Goal: Task Accomplishment & Management: Manage account settings

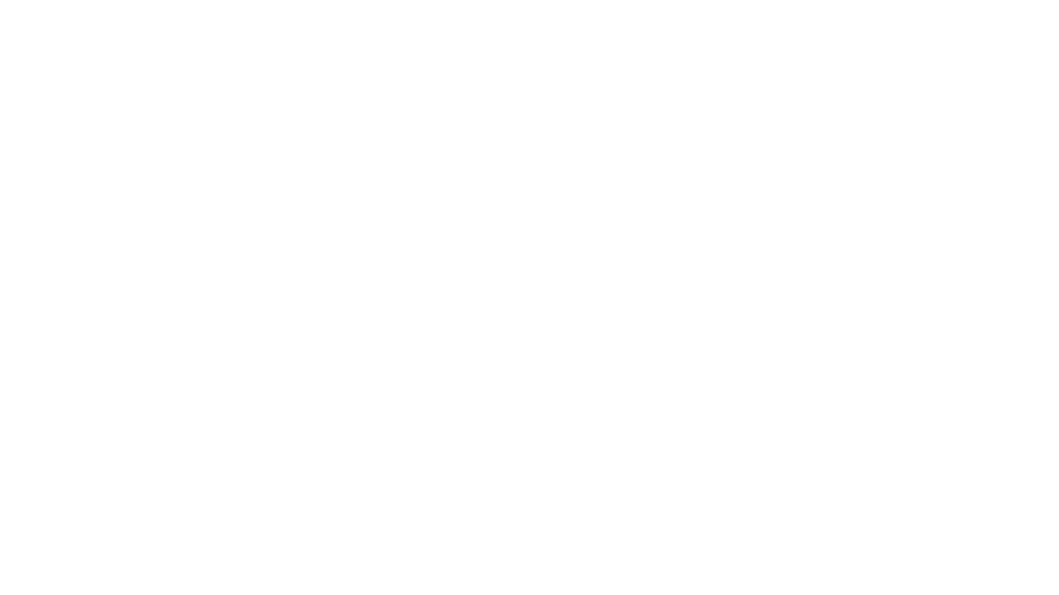
click at [766, 293] on body at bounding box center [529, 297] width 1059 height 595
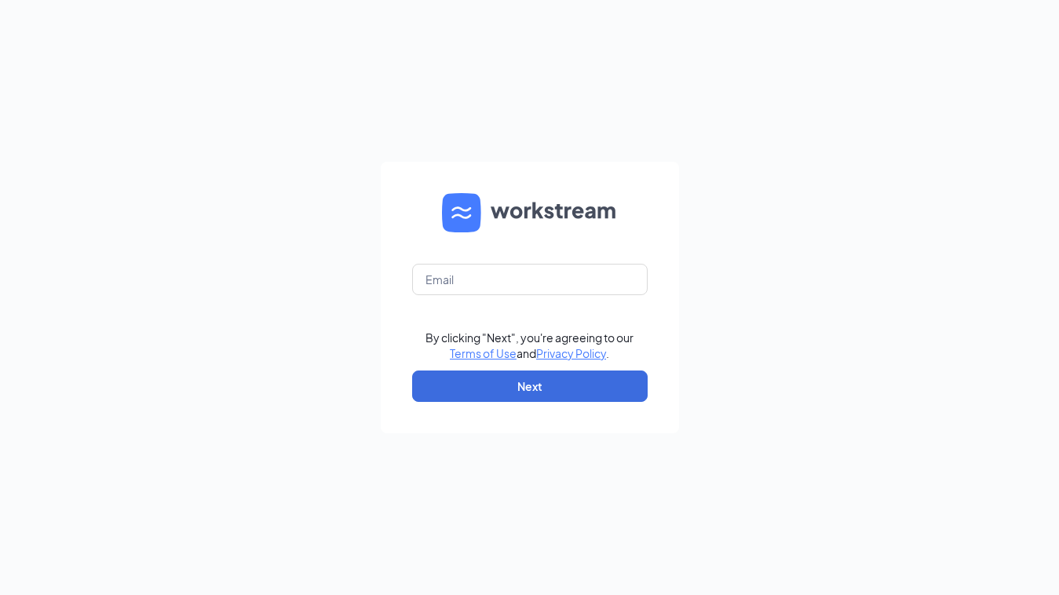
click at [758, 297] on div "By clicking "Next", you're agreeing to our Terms of Use and Privacy Policy . Ne…" at bounding box center [529, 297] width 1059 height 595
click at [560, 293] on input "text" at bounding box center [529, 279] width 235 height 31
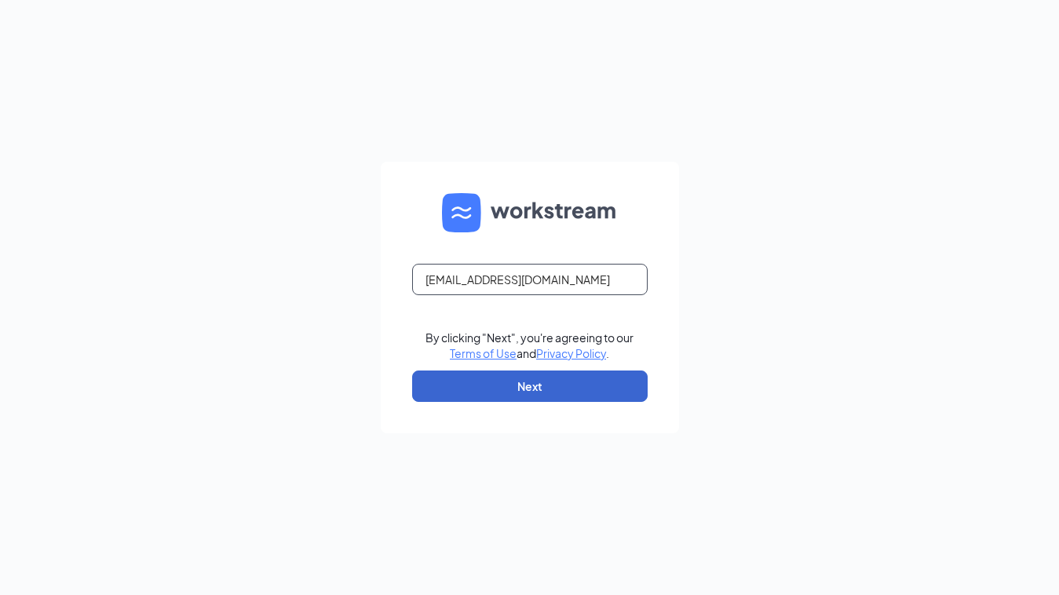
type input "[EMAIL_ADDRESS][DOMAIN_NAME]"
click at [542, 387] on button "Next" at bounding box center [529, 385] width 235 height 31
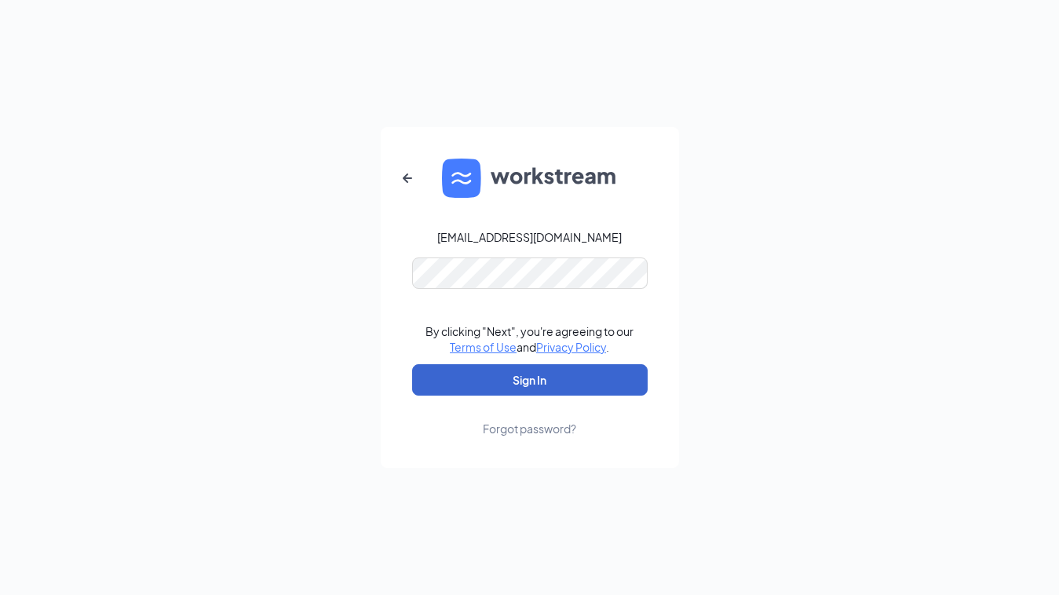
click at [507, 387] on button "Sign In" at bounding box center [529, 379] width 235 height 31
click at [514, 368] on button "Sign In" at bounding box center [529, 379] width 235 height 31
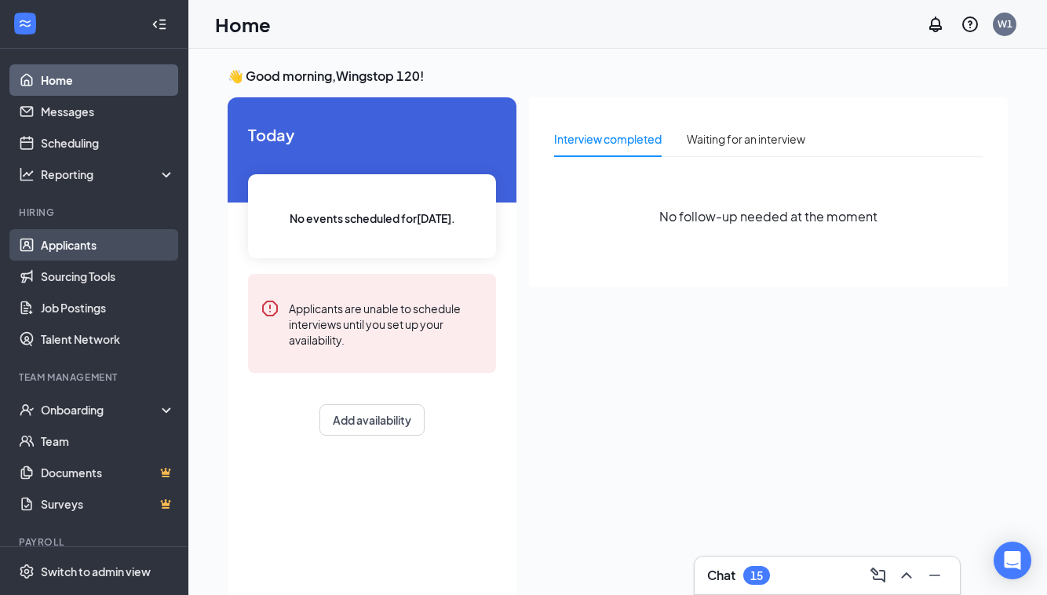
click at [75, 243] on link "Applicants" at bounding box center [108, 244] width 134 height 31
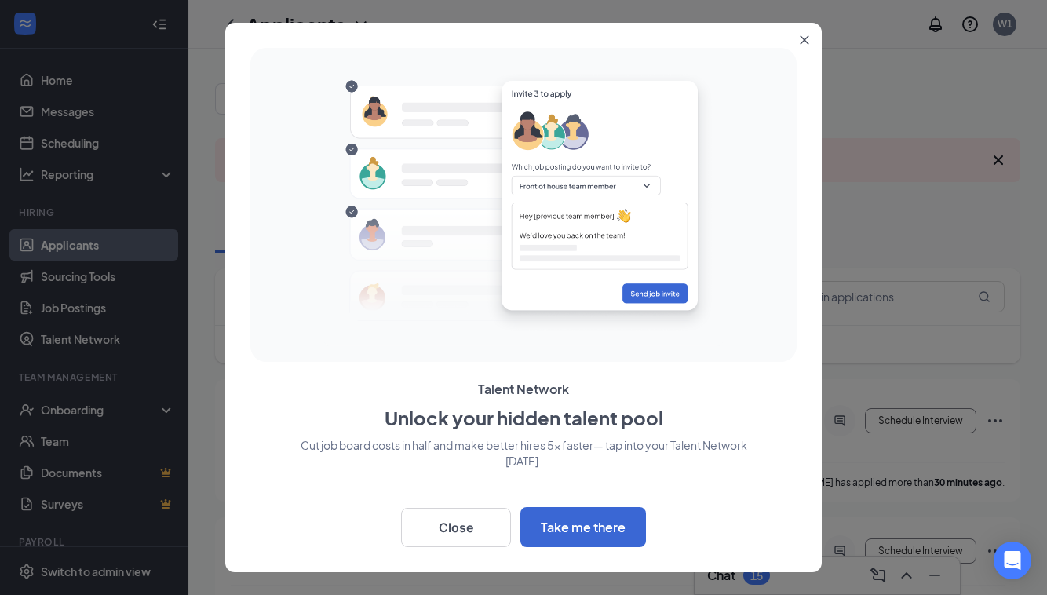
click at [804, 42] on icon "Close" at bounding box center [804, 39] width 9 height 9
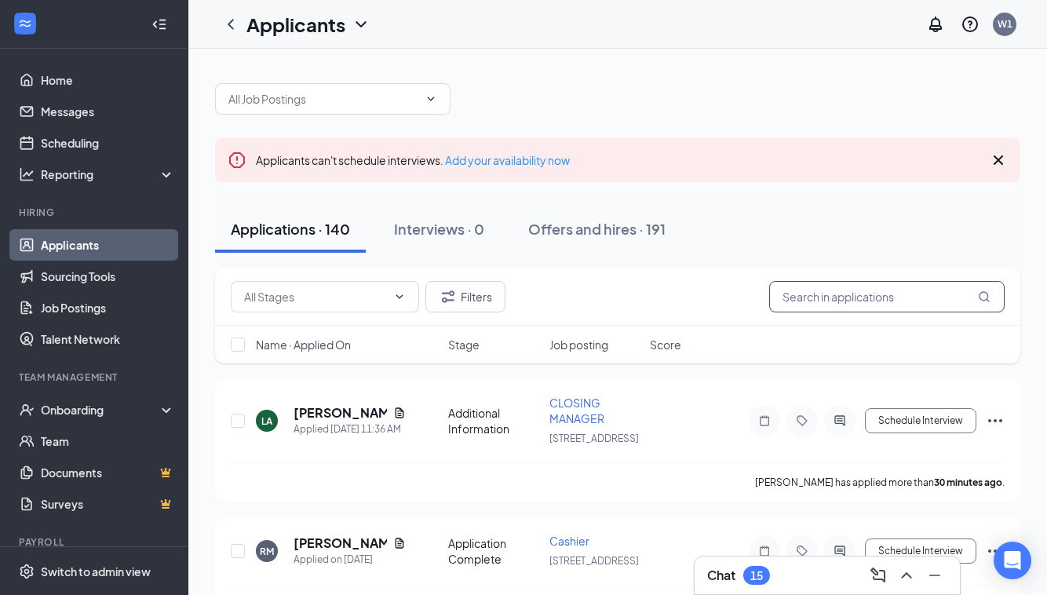
click at [800, 289] on input "text" at bounding box center [886, 296] width 235 height 31
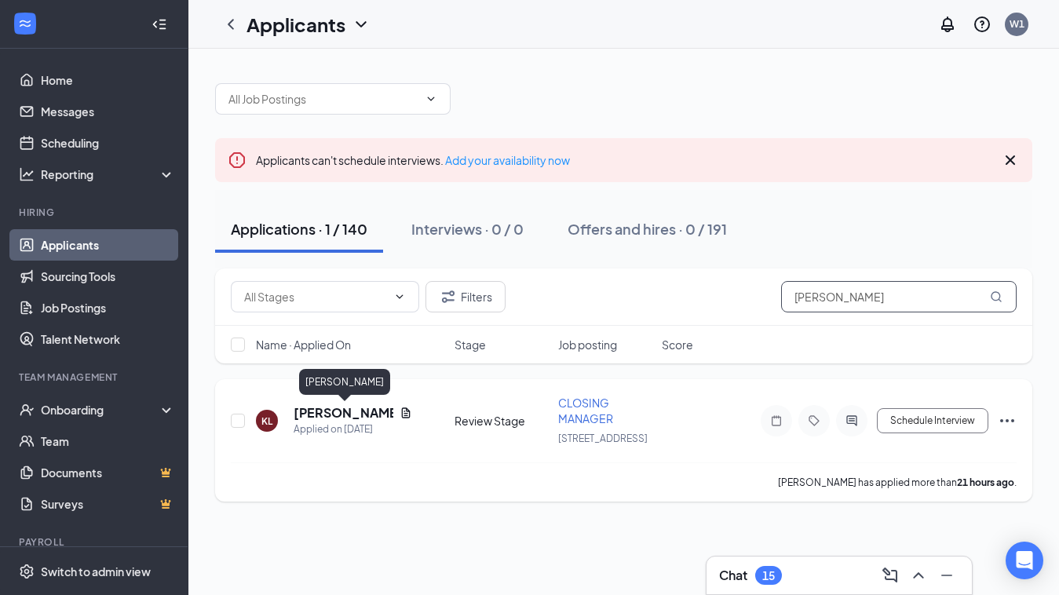
type input "Keshon lewis"
click at [341, 416] on h5 "[PERSON_NAME]" at bounding box center [344, 412] width 100 height 17
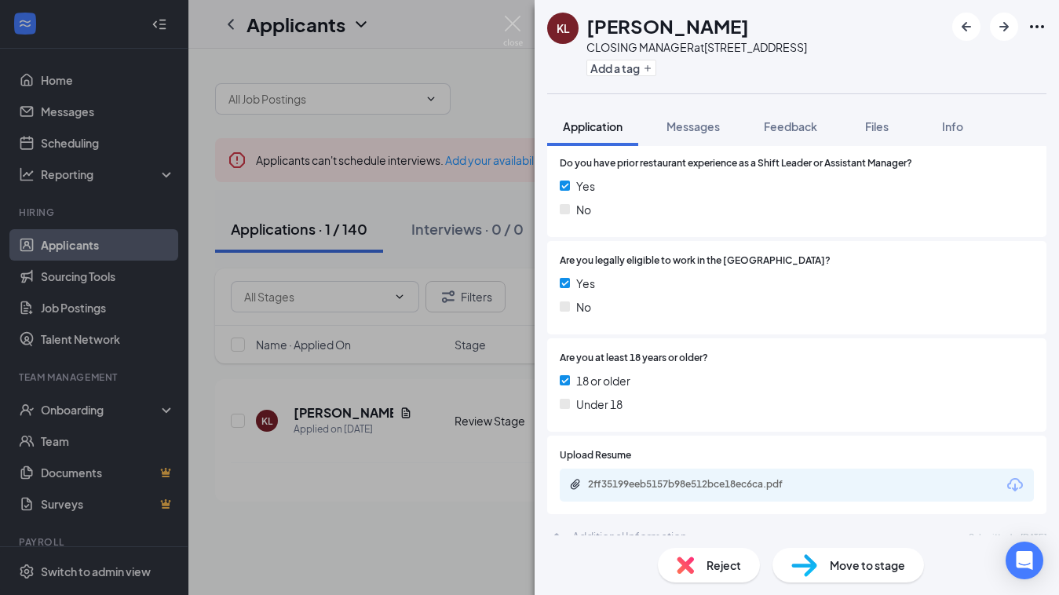
scroll to position [329, 0]
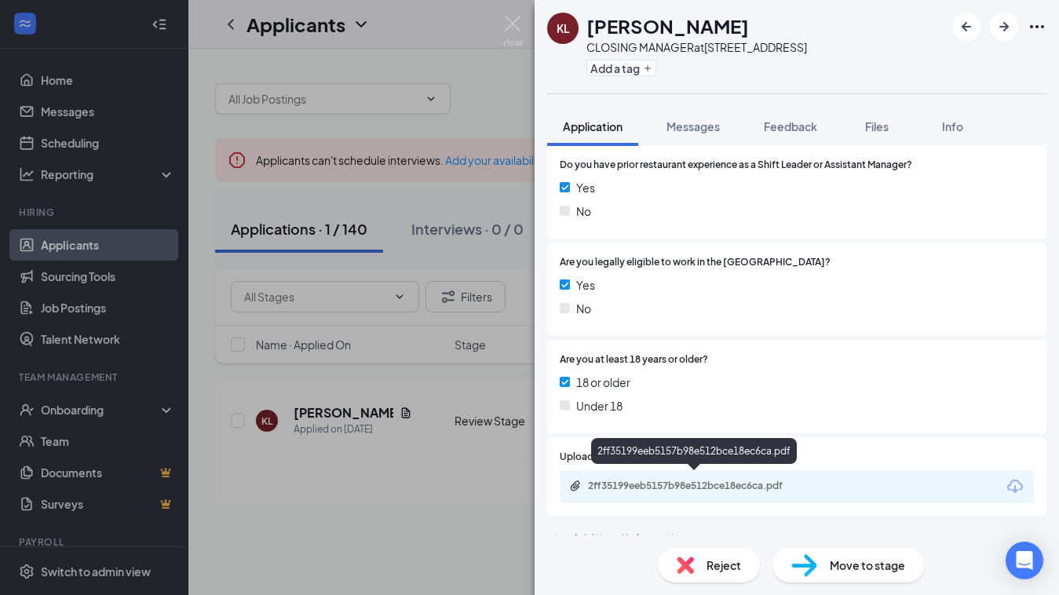
click at [737, 481] on div "2ff35199eeb5157b98e512bce18ec6ca.pdf" at bounding box center [698, 486] width 220 height 13
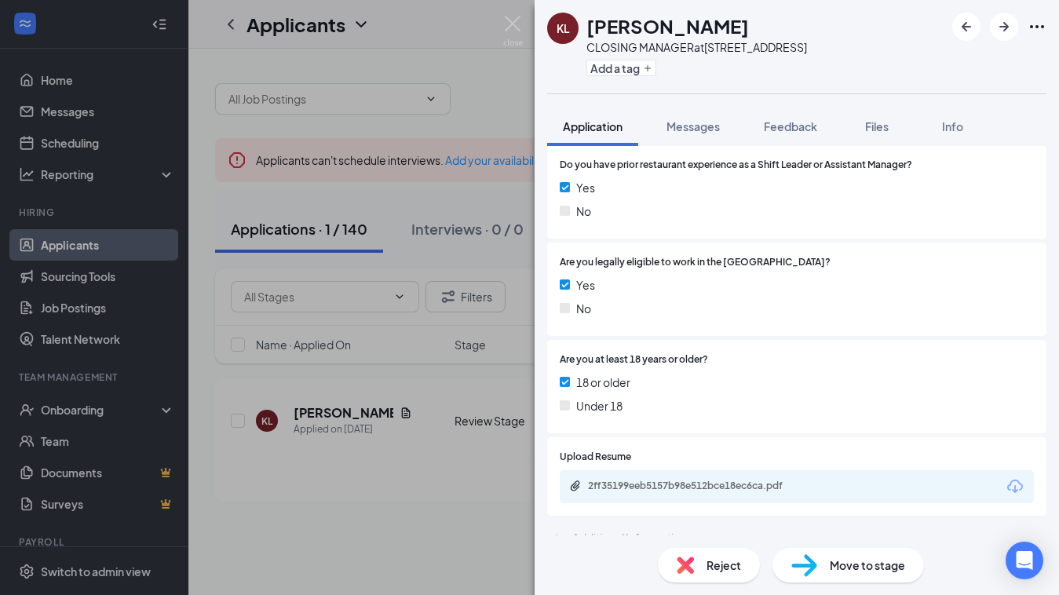
click at [895, 565] on span "Move to stage" at bounding box center [867, 564] width 75 height 17
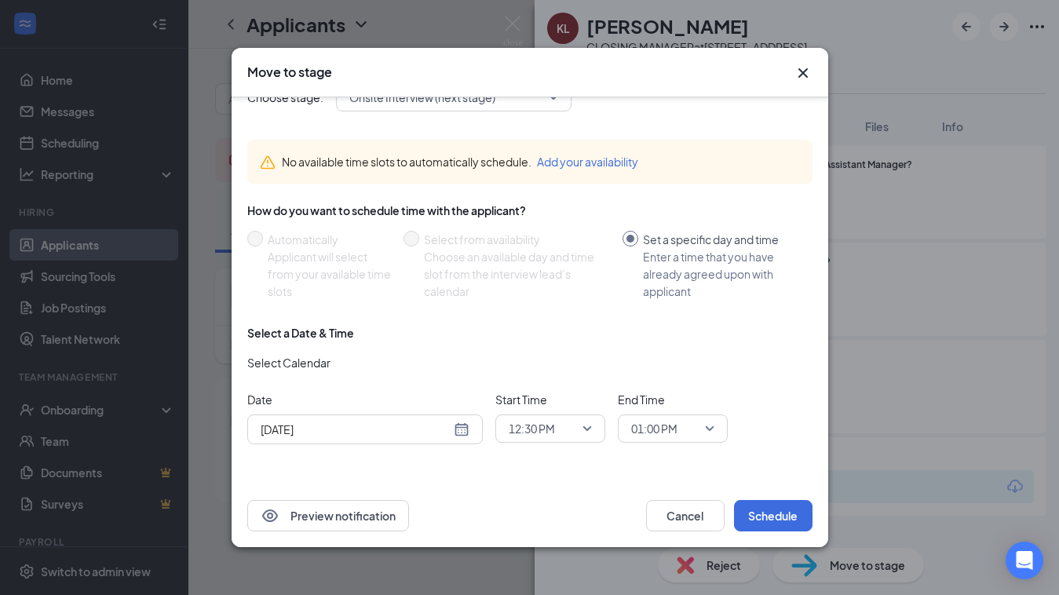
scroll to position [30, 0]
click at [458, 431] on div "[DATE]" at bounding box center [365, 429] width 209 height 17
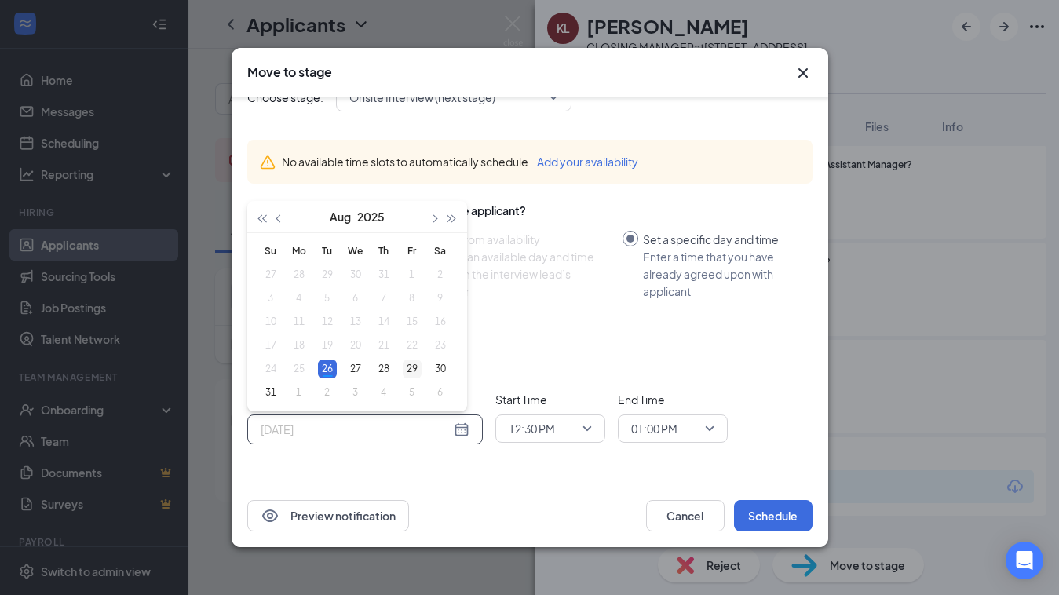
type input "[DATE]"
click at [410, 368] on div "29" at bounding box center [412, 368] width 19 height 19
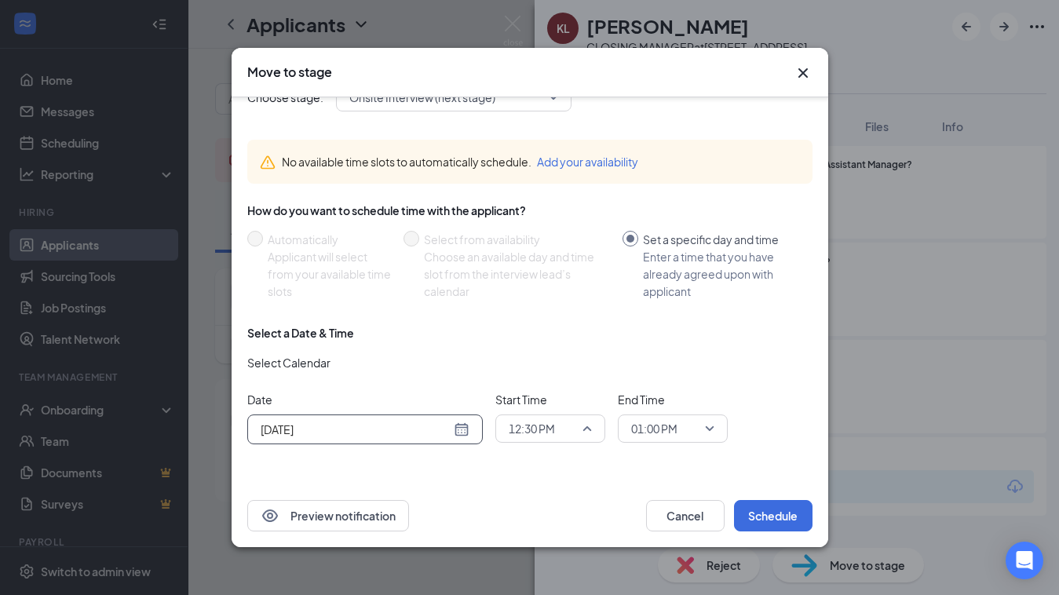
click at [580, 429] on span "12:30 PM" at bounding box center [550, 429] width 83 height 24
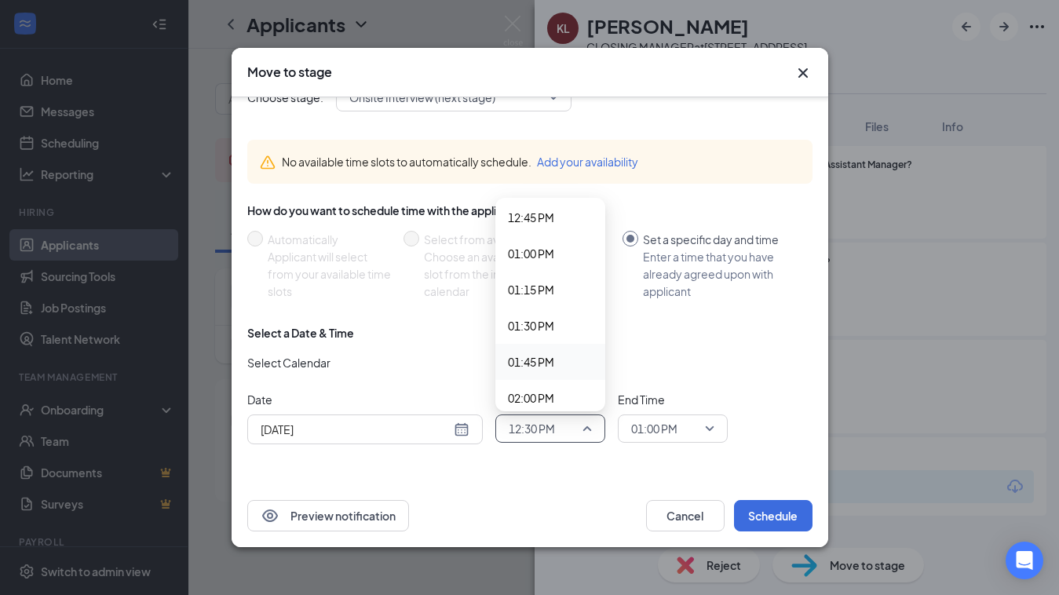
scroll to position [1847, 0]
click at [530, 323] on span "01:30 PM" at bounding box center [531, 326] width 46 height 17
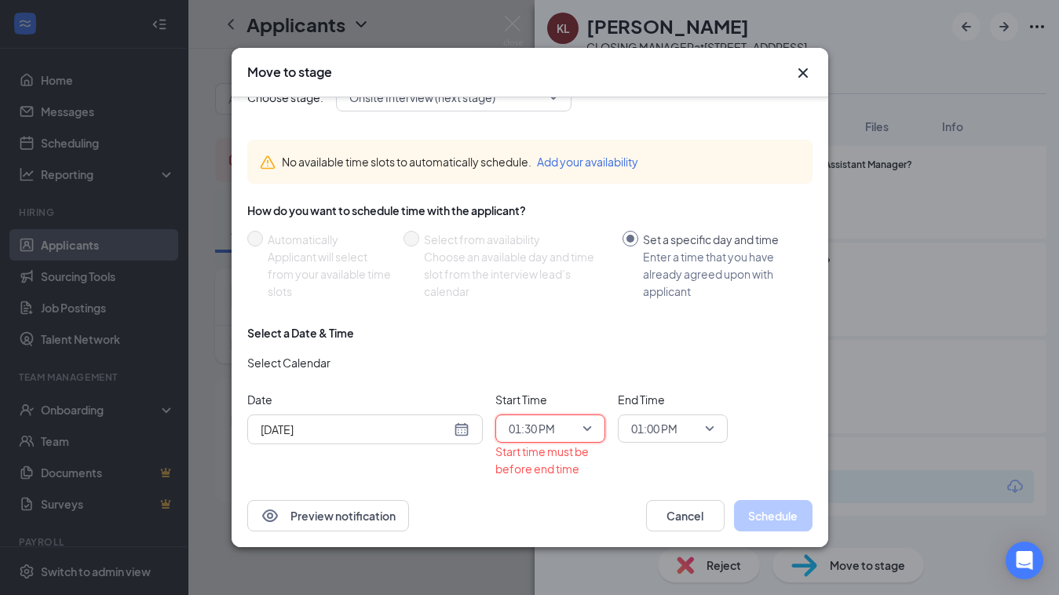
click at [585, 425] on span "01:30 PM" at bounding box center [550, 429] width 83 height 24
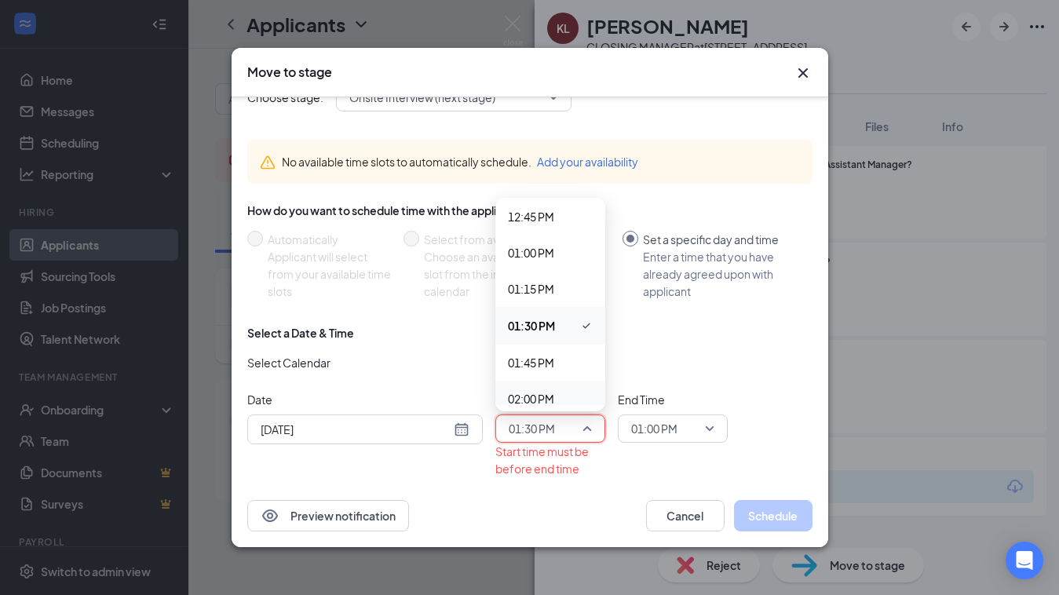
click at [551, 399] on span "02:00 PM" at bounding box center [531, 398] width 46 height 17
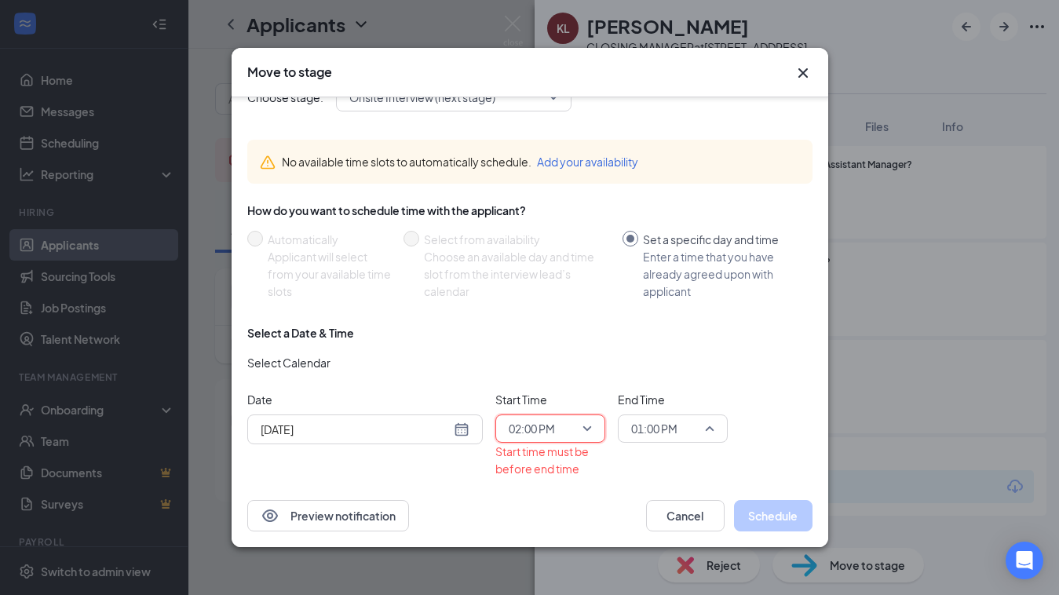
click at [683, 429] on span "01:00 PM" at bounding box center [665, 429] width 69 height 24
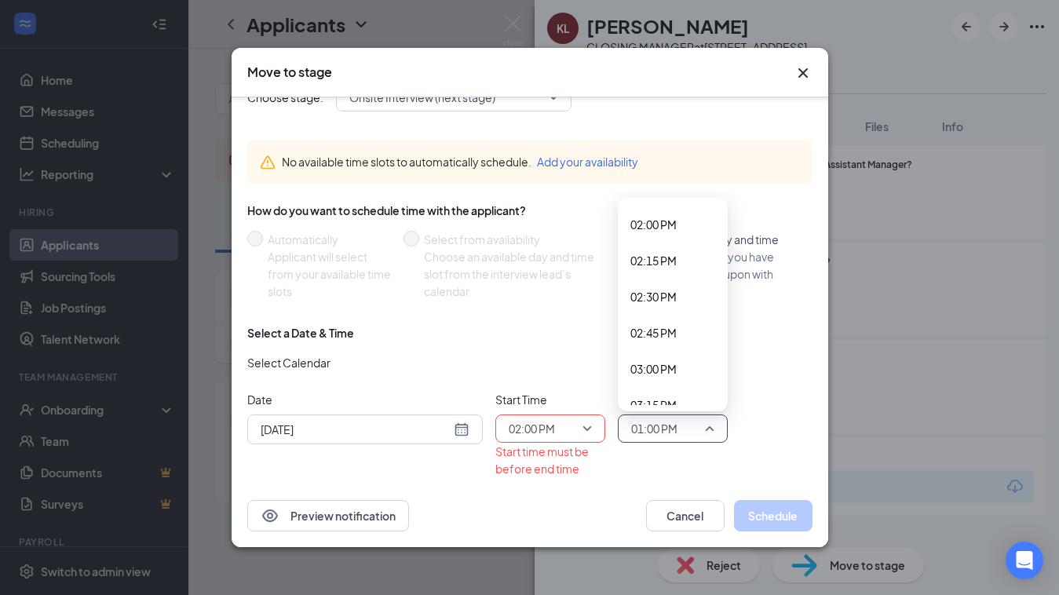
scroll to position [2039, 0]
click at [661, 267] on div "02:30 PM" at bounding box center [673, 279] width 110 height 36
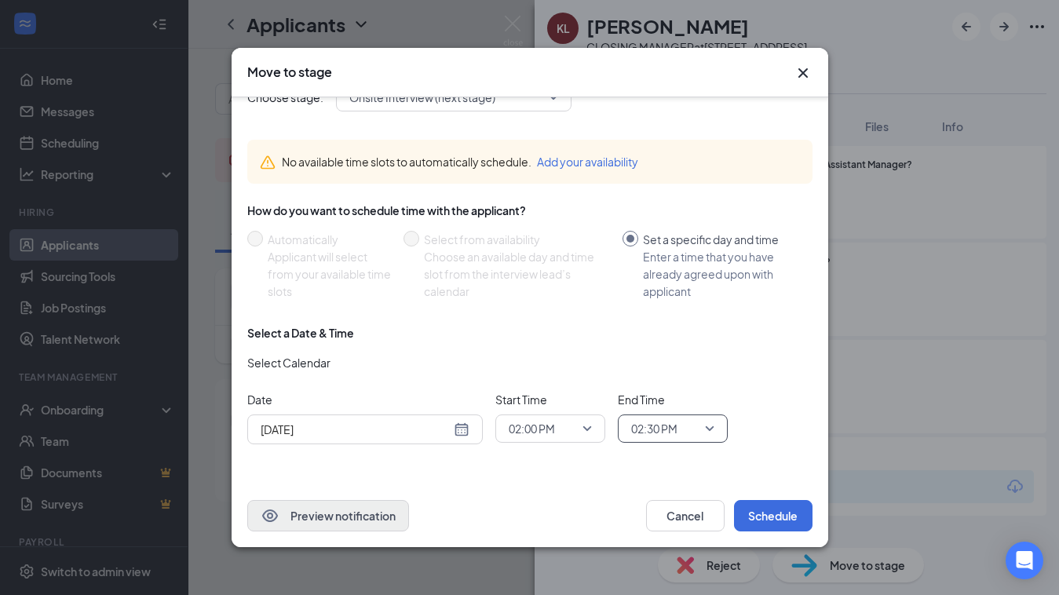
click at [387, 512] on button "Preview notification" at bounding box center [328, 515] width 162 height 31
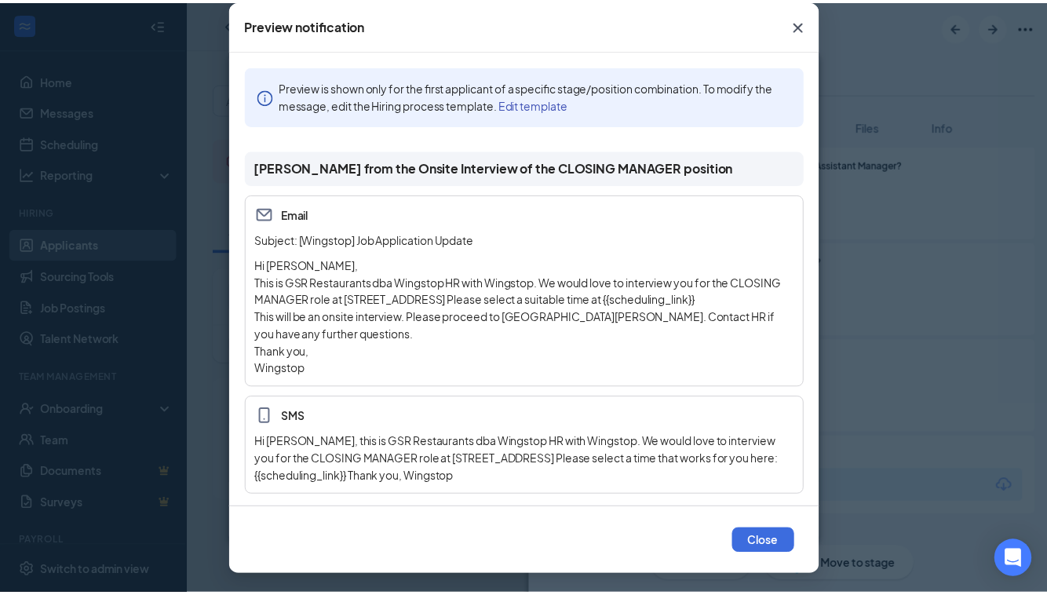
scroll to position [0, 0]
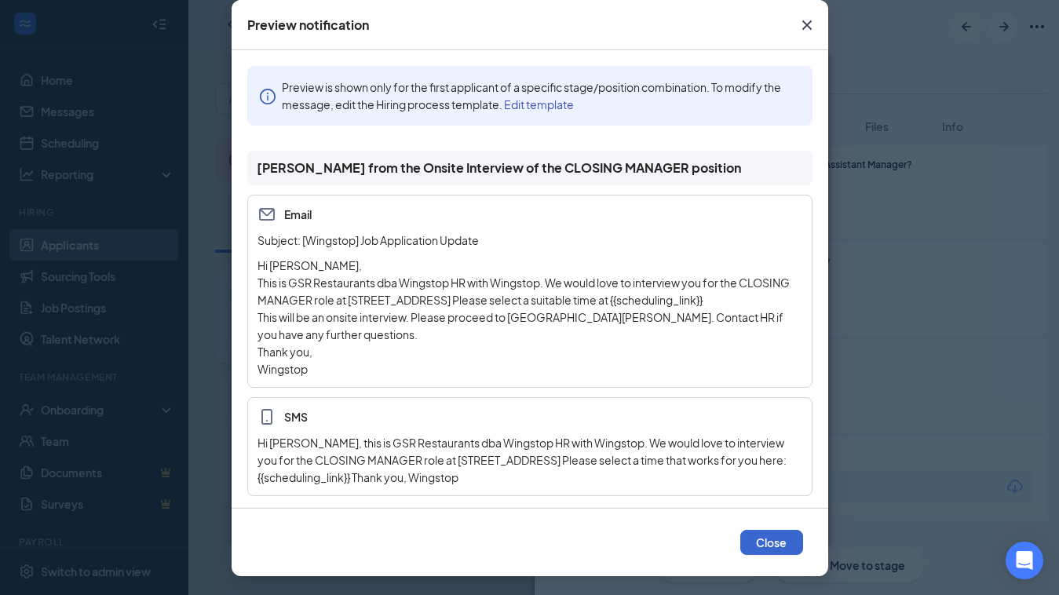
click at [765, 542] on button "Close" at bounding box center [771, 542] width 63 height 25
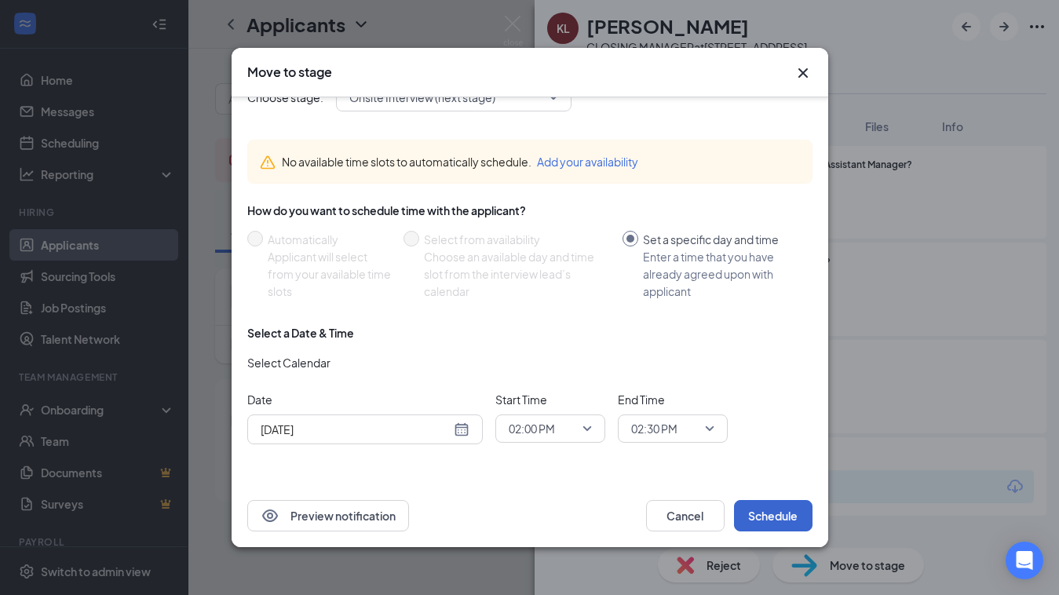
click at [769, 520] on button "Schedule" at bounding box center [773, 515] width 78 height 31
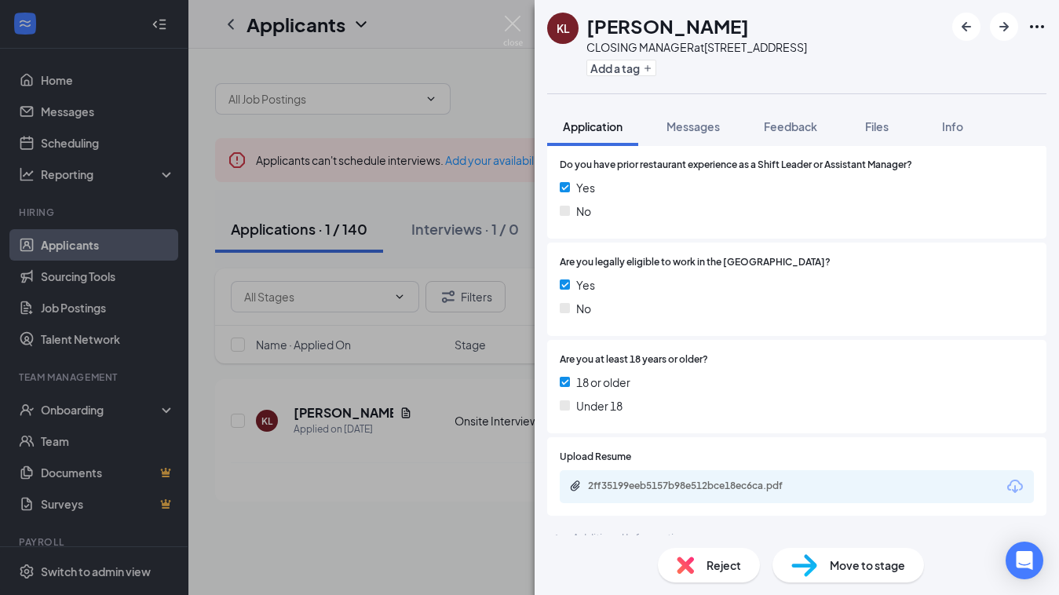
click at [495, 86] on div "KL Keshon Lewis CLOSING MANAGER at 120 - Grand Blvd Add a tag Application Messa…" at bounding box center [529, 297] width 1059 height 595
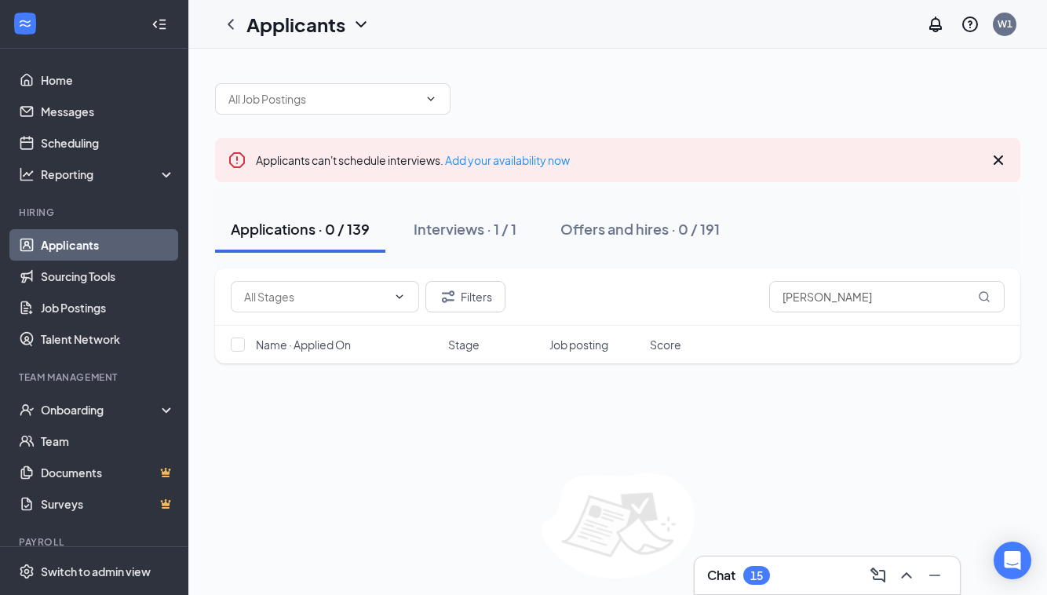
click at [1000, 157] on icon "Cross" at bounding box center [998, 160] width 19 height 19
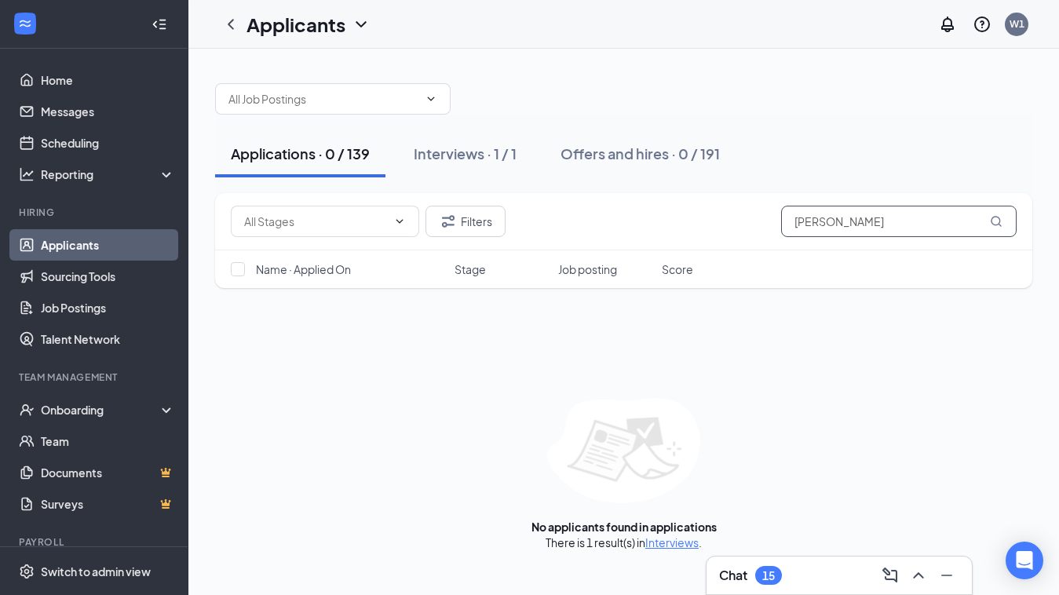
click at [896, 214] on input "Keshon lewis" at bounding box center [898, 221] width 235 height 31
click at [339, 152] on div "Applications · 0 / 139" at bounding box center [300, 154] width 139 height 20
click at [316, 165] on button "Applications · 0 / 139" at bounding box center [300, 153] width 170 height 47
drag, startPoint x: 921, startPoint y: 224, endPoint x: 757, endPoint y: 228, distance: 164.1
click at [757, 228] on div "Filters Keshon lewis" at bounding box center [624, 221] width 786 height 31
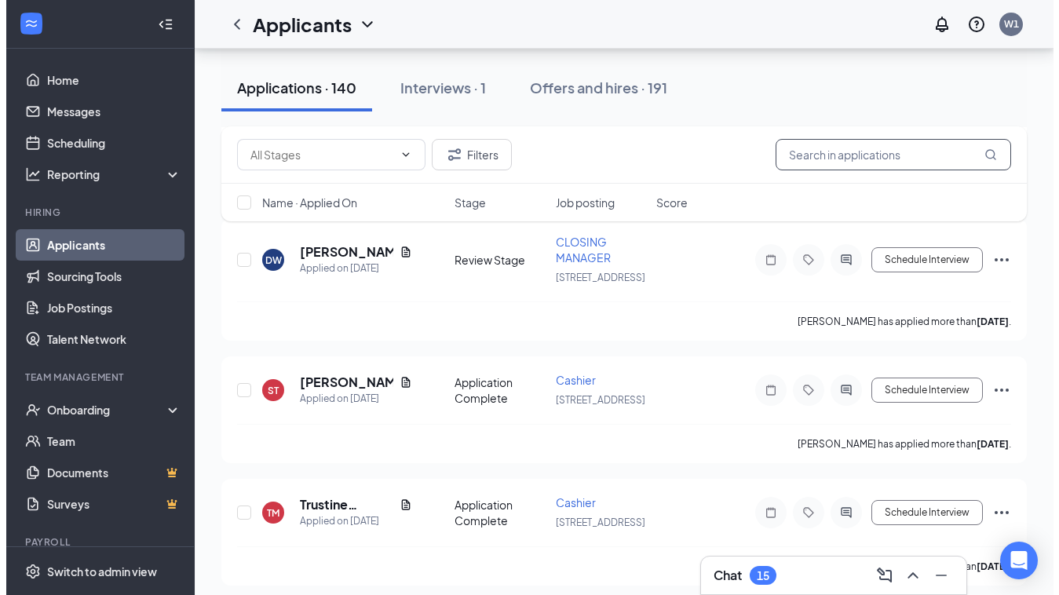
scroll to position [10184, 0]
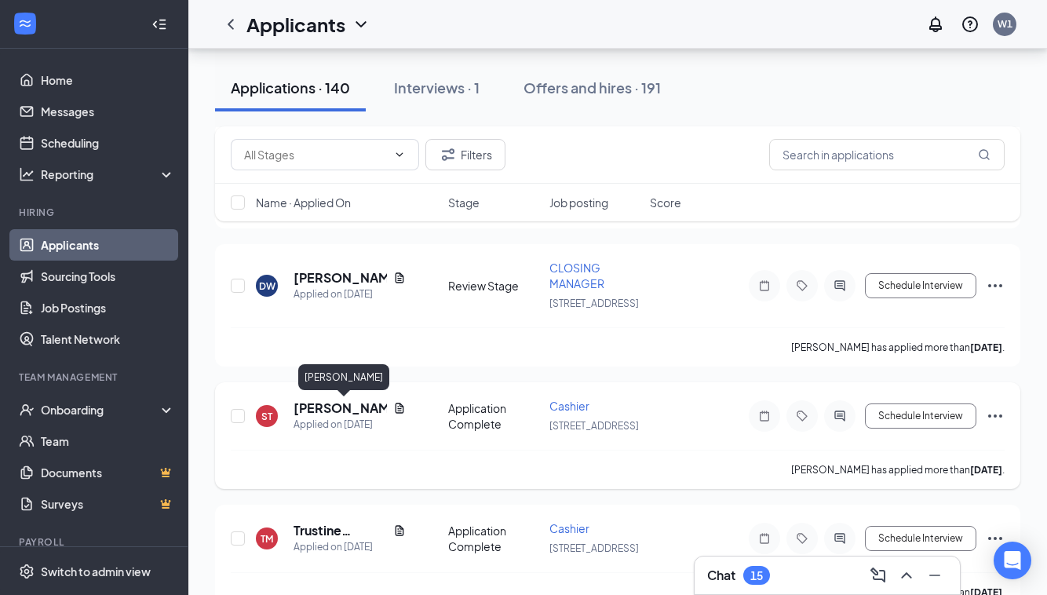
click at [326, 409] on h5 "[PERSON_NAME]" at bounding box center [340, 407] width 93 height 17
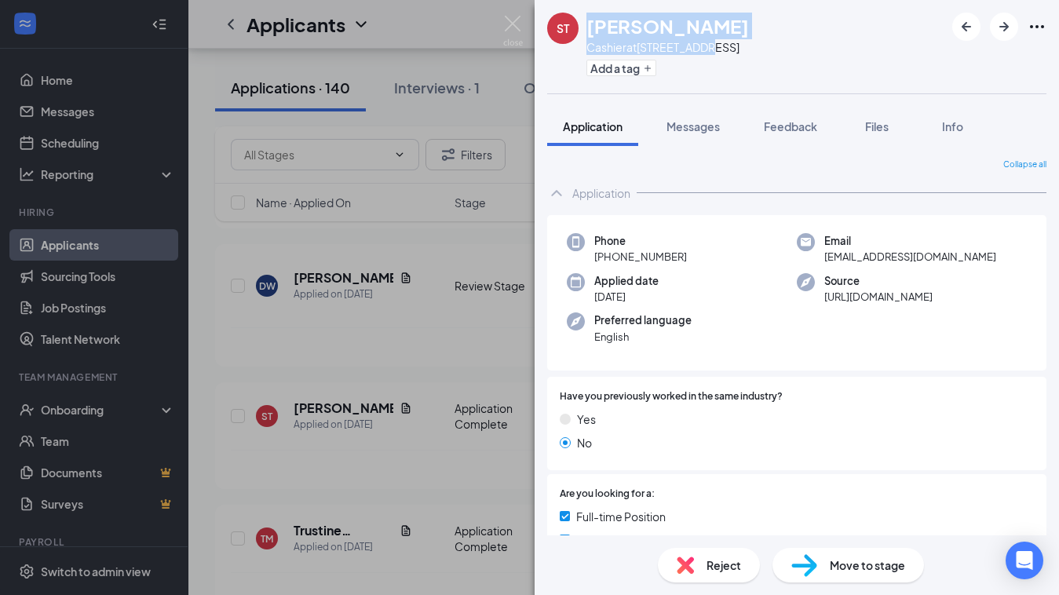
drag, startPoint x: 589, startPoint y: 25, endPoint x: 706, endPoint y: 39, distance: 117.8
click at [706, 39] on div "Sarah Tillman Cashier at 120 - Grand Blvd Add a tag" at bounding box center [667, 47] width 162 height 68
click at [710, 22] on div "[PERSON_NAME]" at bounding box center [667, 26] width 162 height 27
drag, startPoint x: 706, startPoint y: 25, endPoint x: 627, endPoint y: 24, distance: 78.5
click at [627, 24] on h1 "[PERSON_NAME]" at bounding box center [667, 26] width 162 height 27
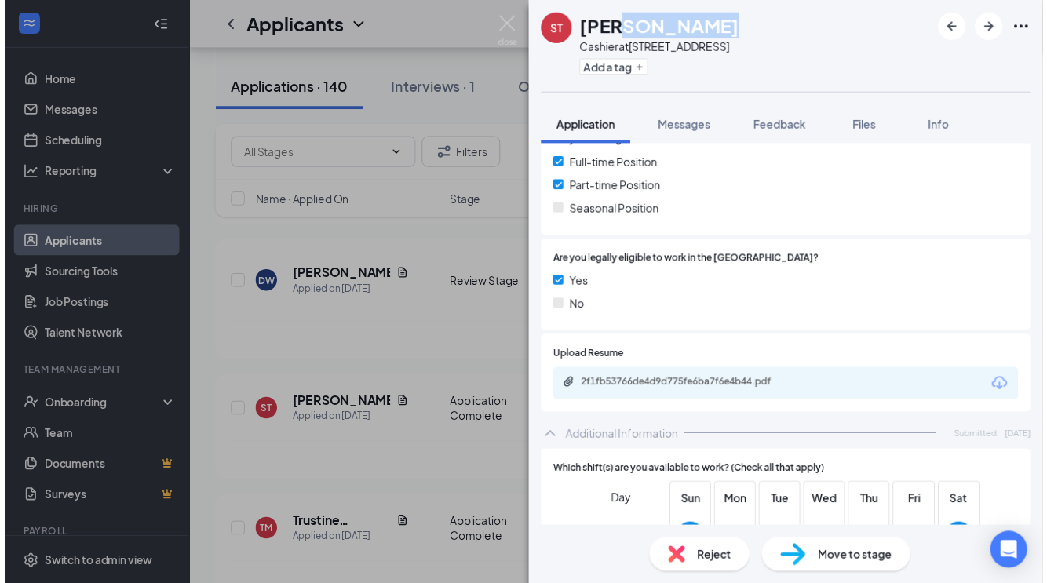
scroll to position [361, 0]
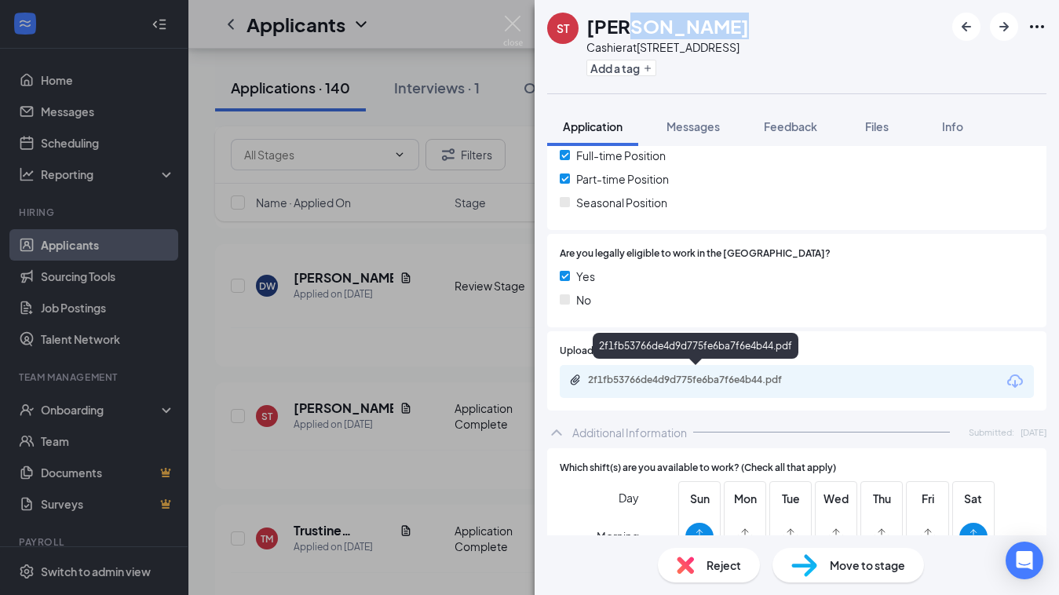
click at [657, 377] on div "2f1fb53766de4d9d775fe6ba7f6e4b44.pdf" at bounding box center [698, 380] width 220 height 13
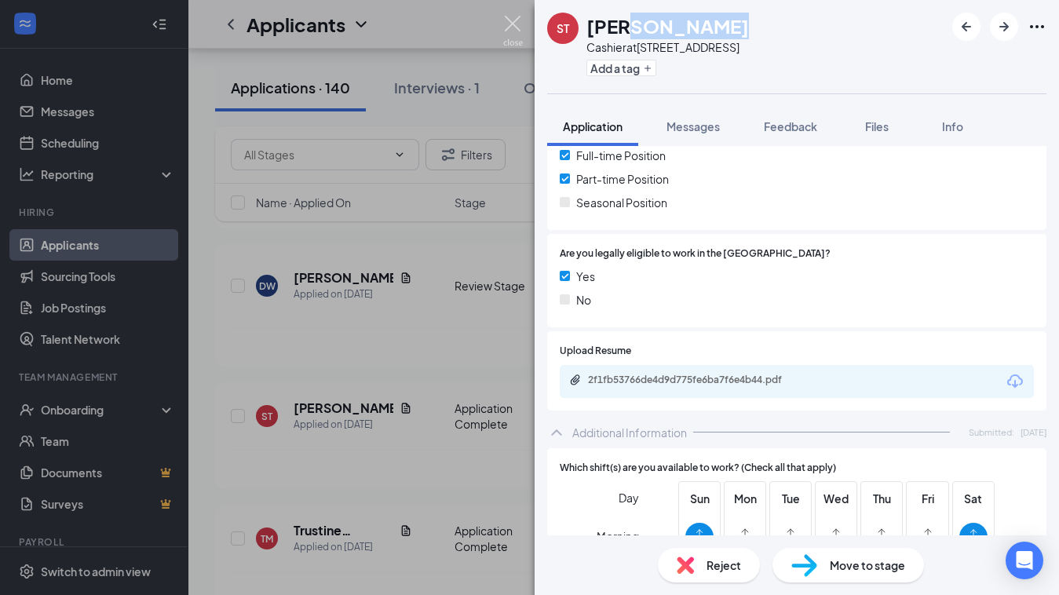
click at [515, 26] on img at bounding box center [513, 31] width 20 height 31
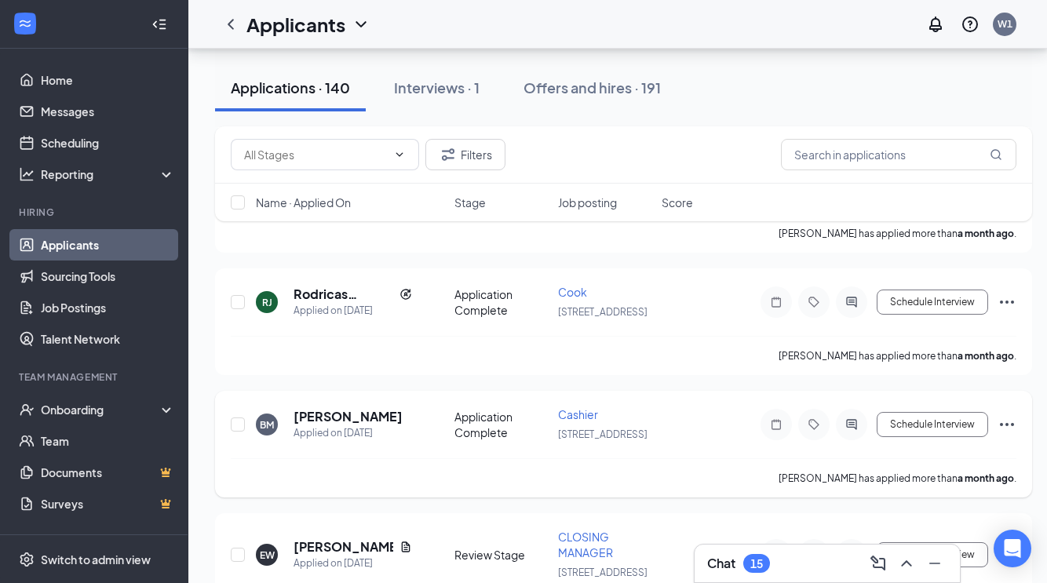
scroll to position [14526, 0]
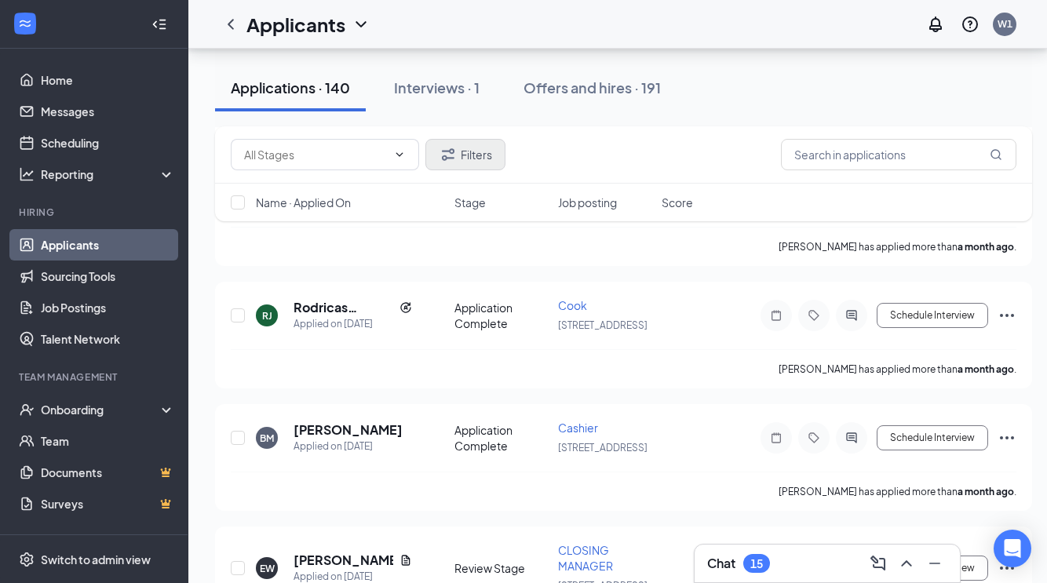
click at [486, 162] on button "Filters" at bounding box center [465, 154] width 80 height 31
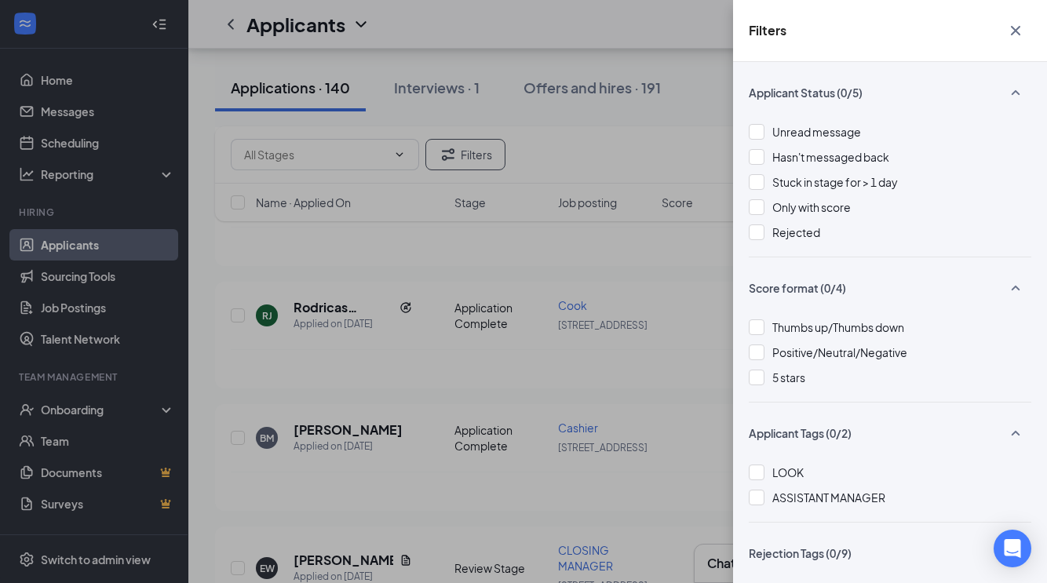
scroll to position [0, 0]
click at [1016, 36] on icon "Cross" at bounding box center [1015, 30] width 19 height 19
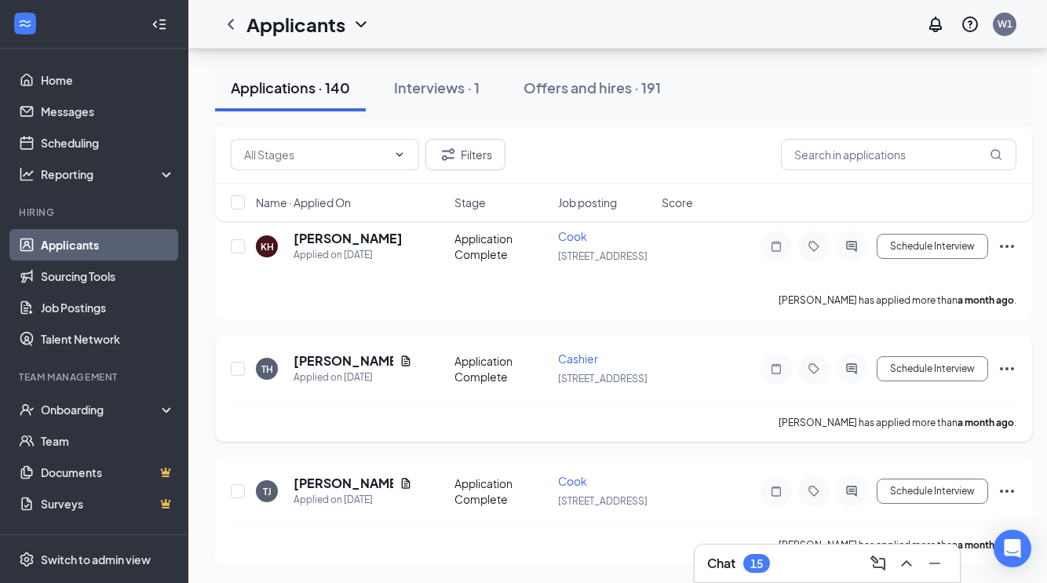
scroll to position [16111, 0]
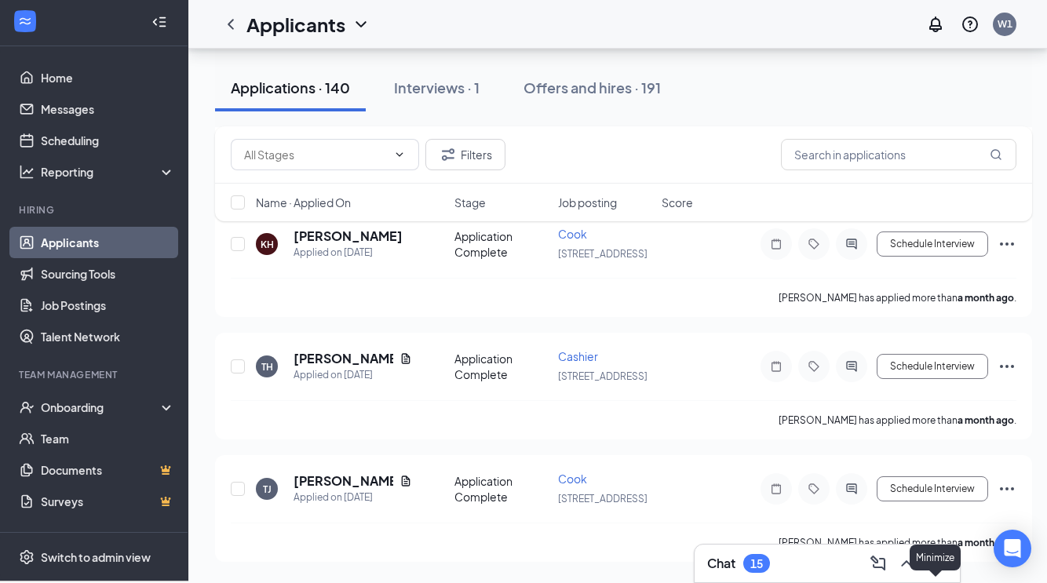
click at [935, 566] on icon "Minimize" at bounding box center [934, 563] width 19 height 19
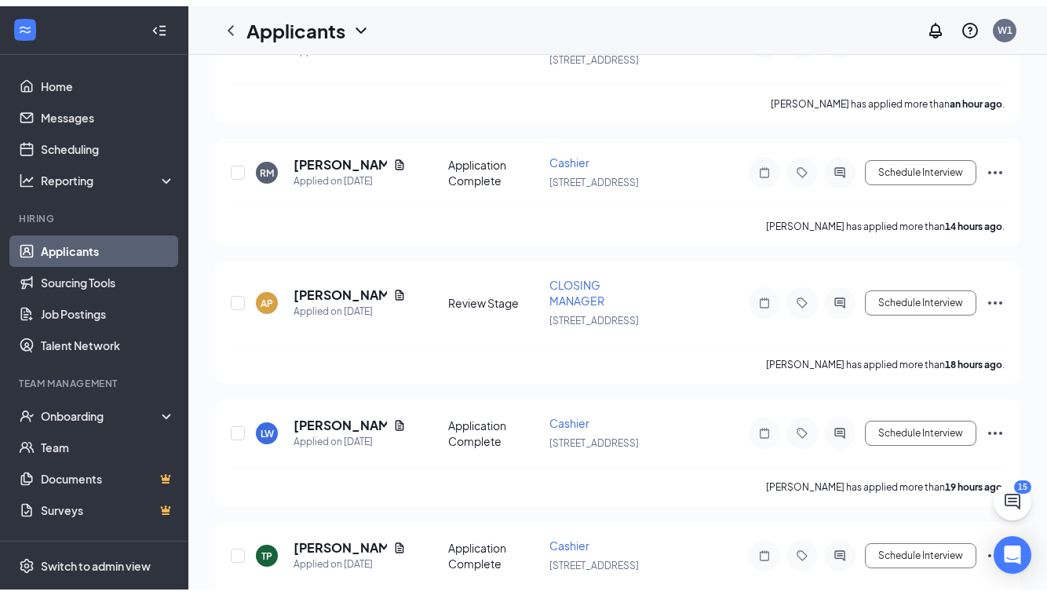
scroll to position [-15, 5]
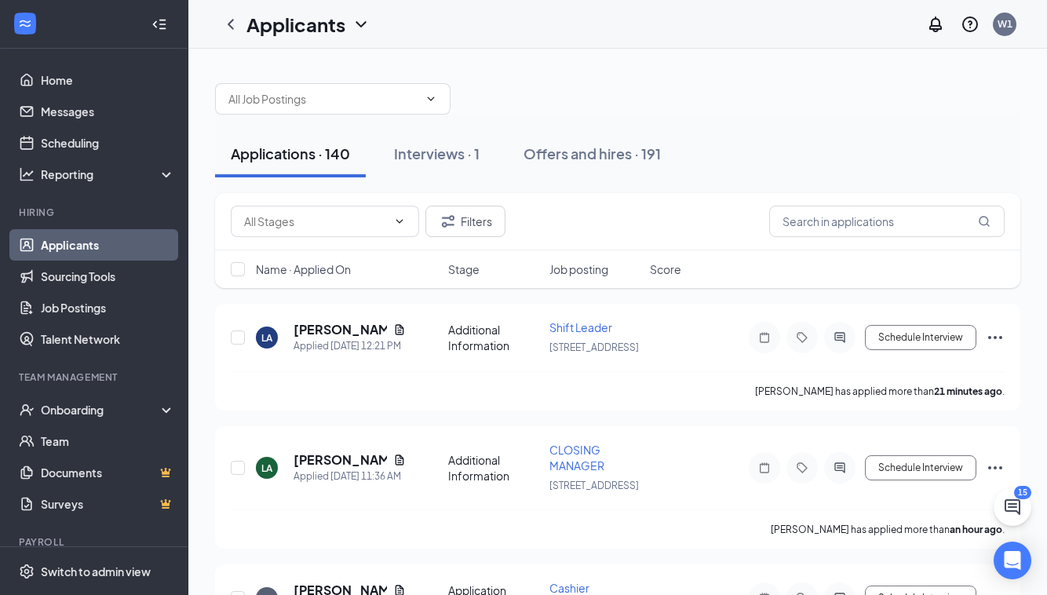
click at [665, 234] on div "Filters" at bounding box center [618, 221] width 774 height 31
click at [662, 237] on div "Filters" at bounding box center [618, 221] width 774 height 31
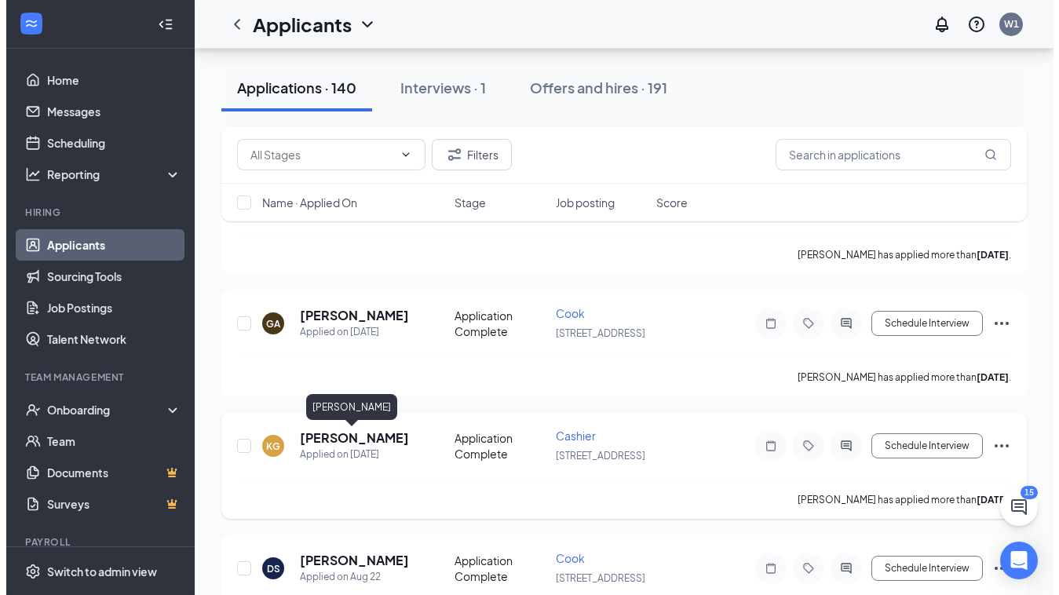
scroll to position [2026, 0]
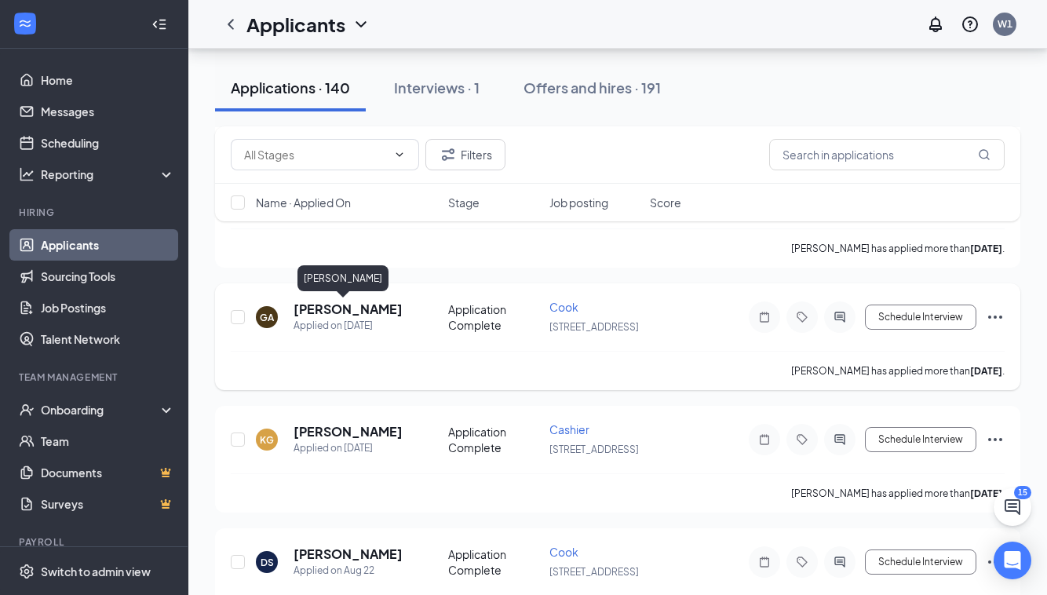
click at [337, 311] on h5 "[PERSON_NAME]" at bounding box center [348, 309] width 109 height 17
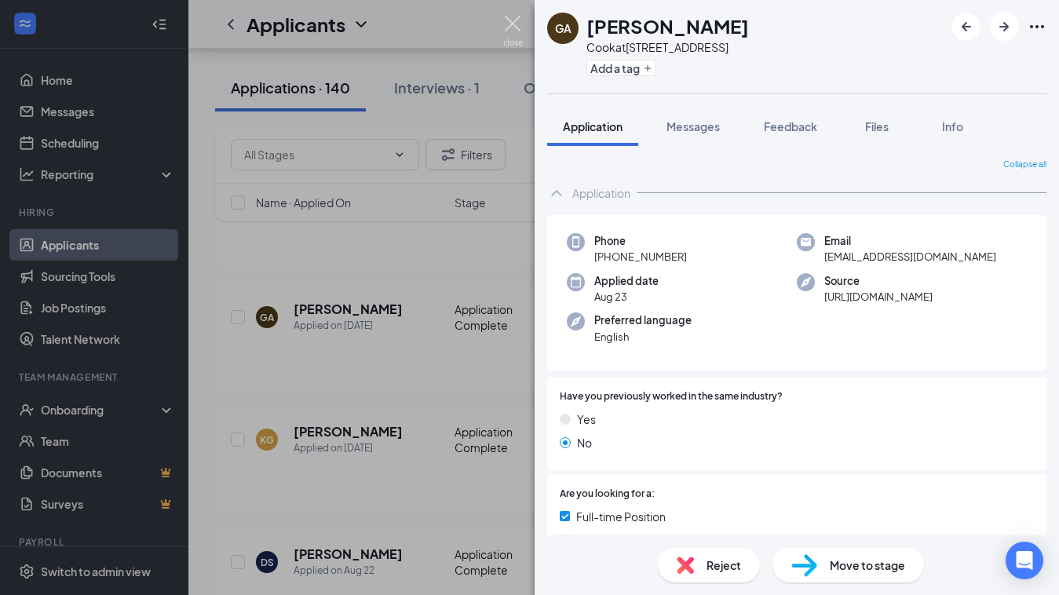
click at [510, 23] on img at bounding box center [513, 31] width 20 height 31
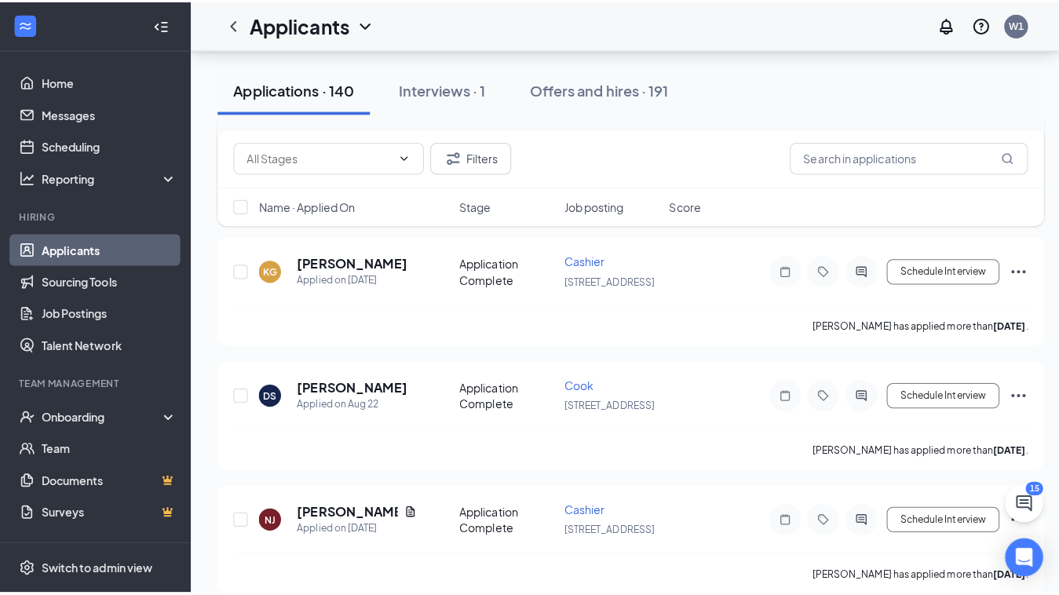
scroll to position [2193, 0]
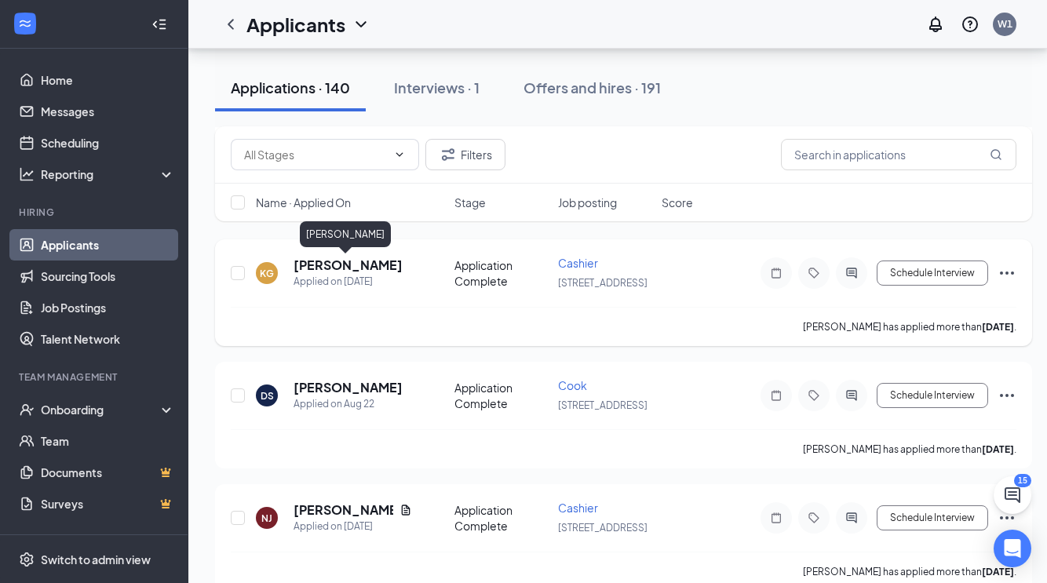
click at [325, 269] on h5 "[PERSON_NAME]" at bounding box center [348, 265] width 109 height 17
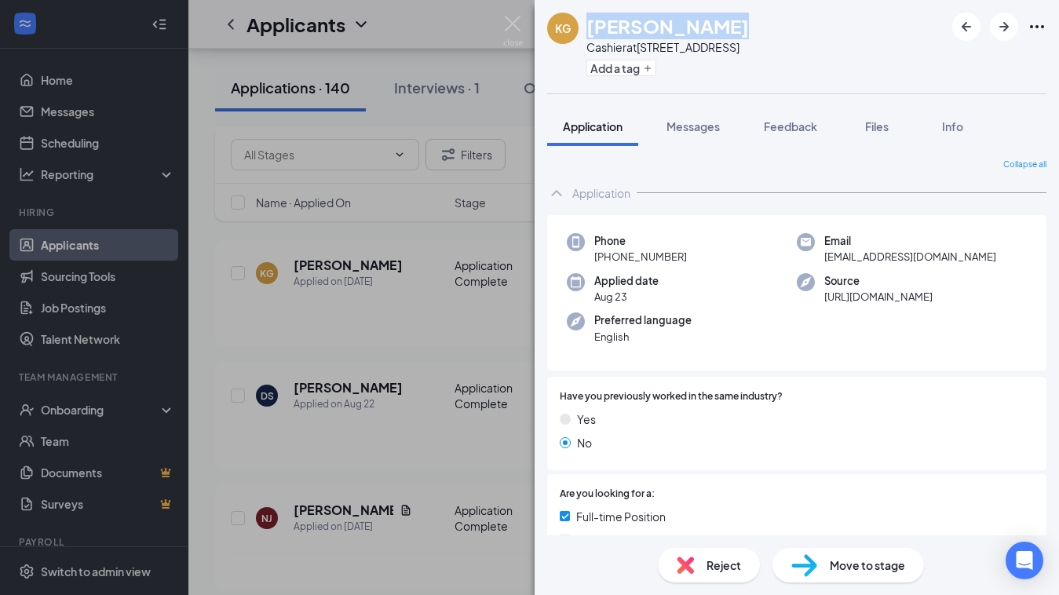
drag, startPoint x: 588, startPoint y: 27, endPoint x: 730, endPoint y: 30, distance: 142.1
click at [731, 30] on div "KG kynnedy gates Cashier at 120 - Grand Blvd Add a tag" at bounding box center [796, 46] width 524 height 93
copy h1 "[PERSON_NAME]"
click at [516, 20] on img at bounding box center [513, 31] width 20 height 31
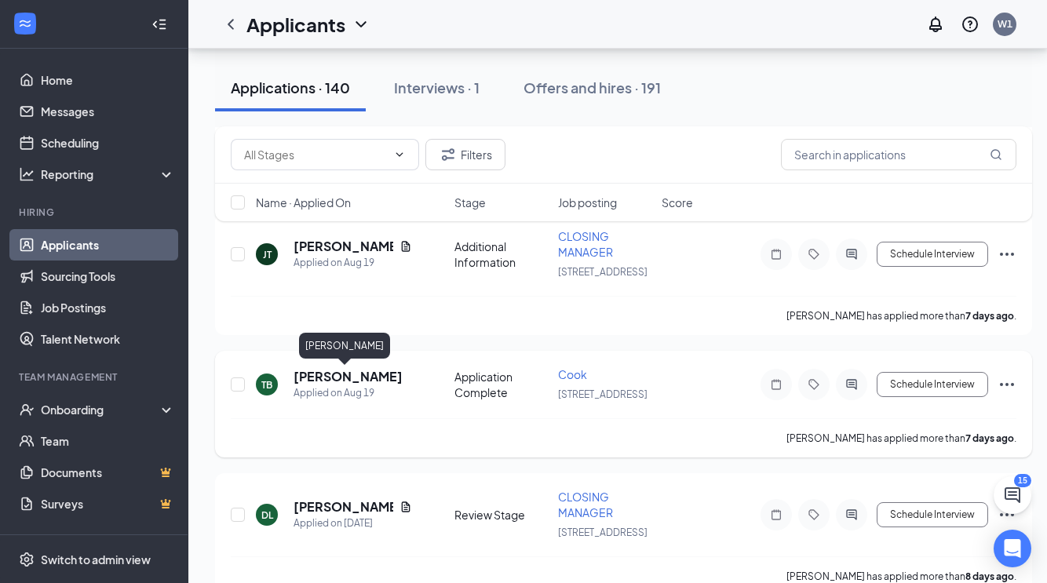
scroll to position [3409, 2]
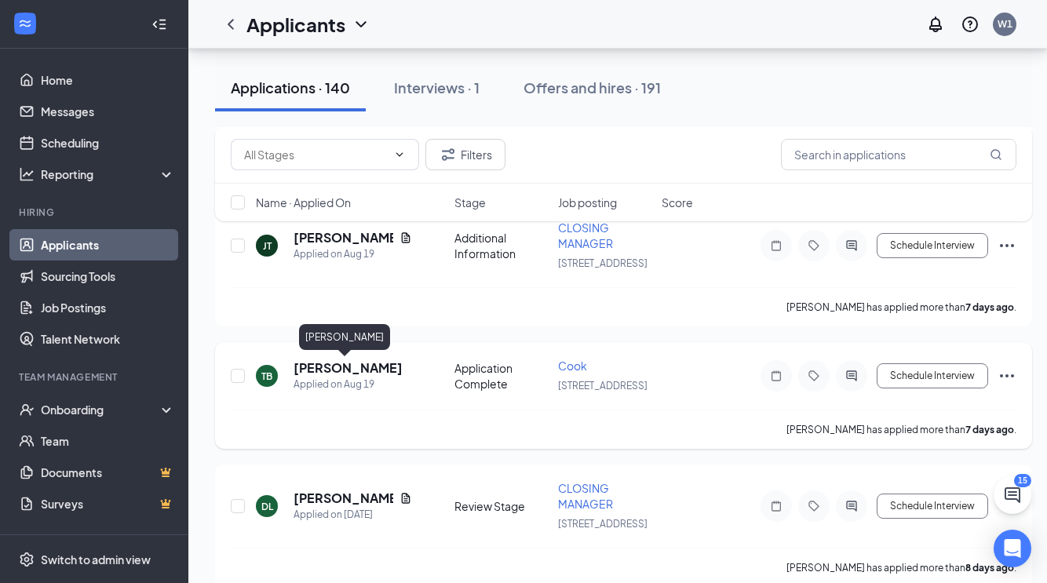
click at [312, 370] on h5 "[PERSON_NAME]" at bounding box center [348, 367] width 109 height 17
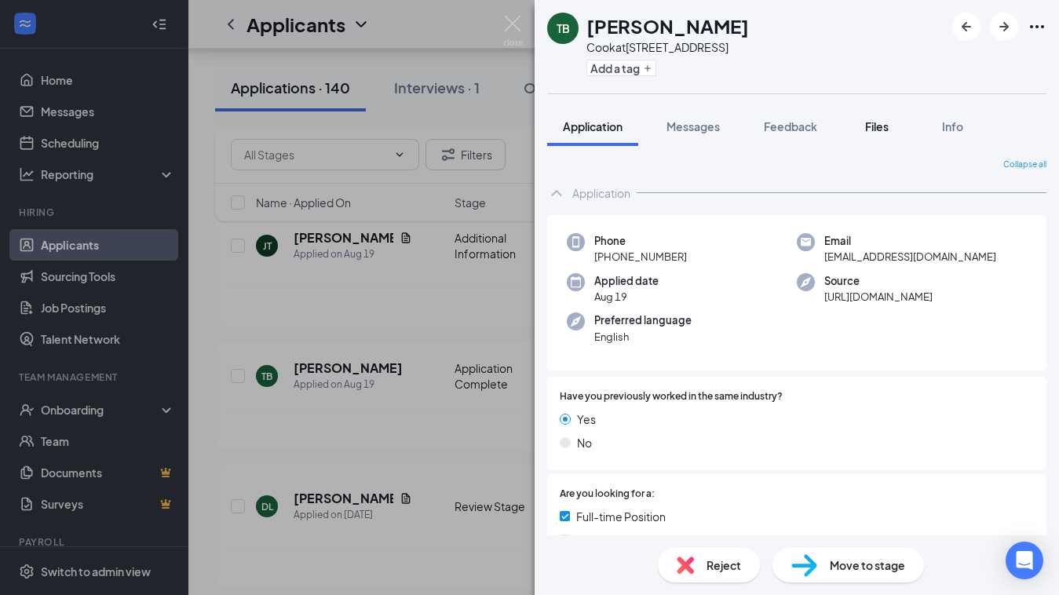
click at [884, 129] on span "Files" at bounding box center [877, 126] width 24 height 14
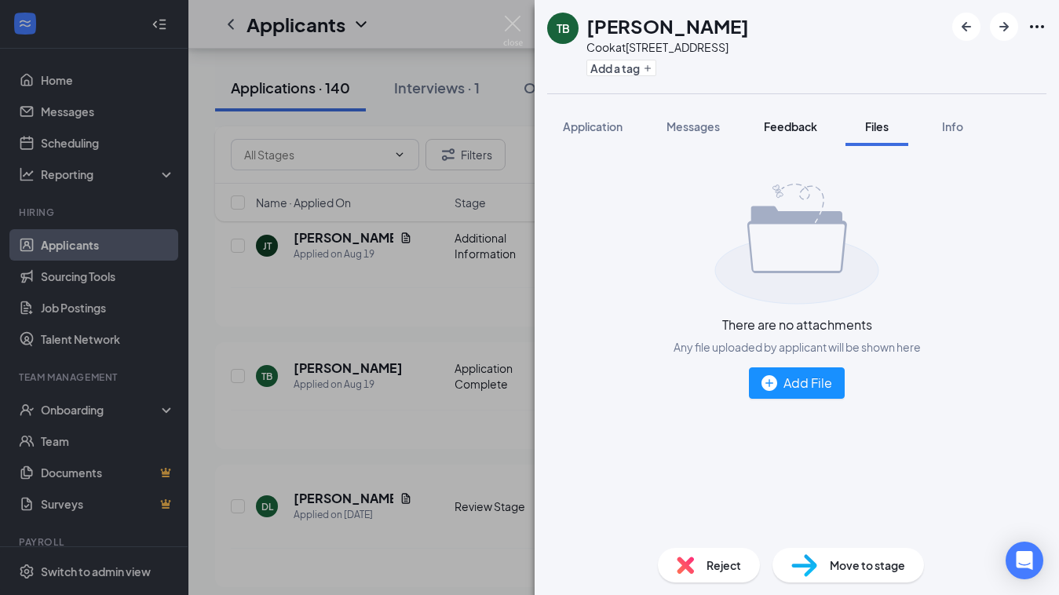
click at [802, 121] on span "Feedback" at bounding box center [790, 126] width 53 height 14
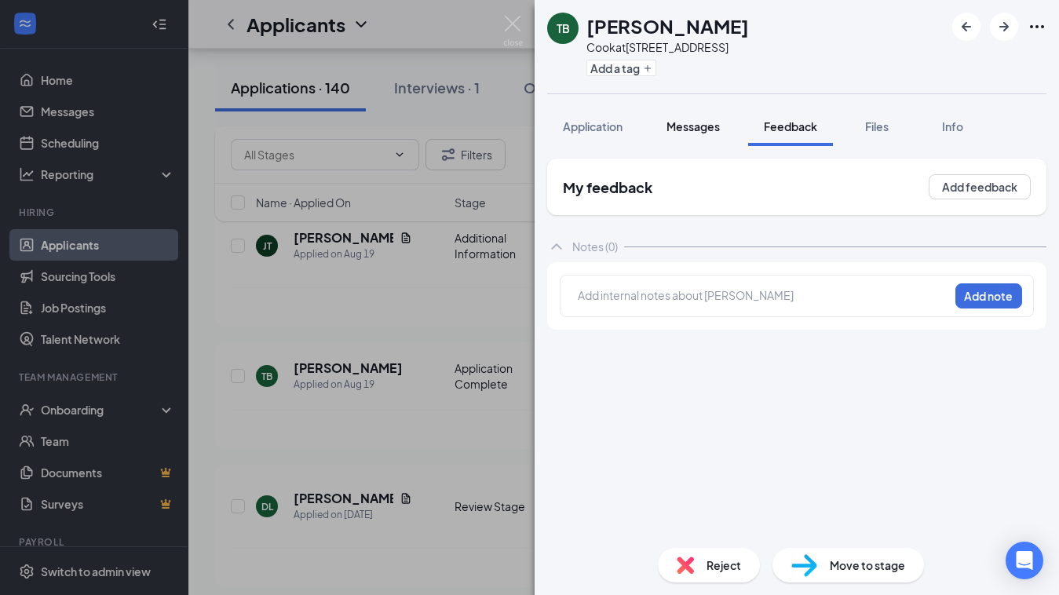
click at [702, 127] on span "Messages" at bounding box center [692, 126] width 53 height 14
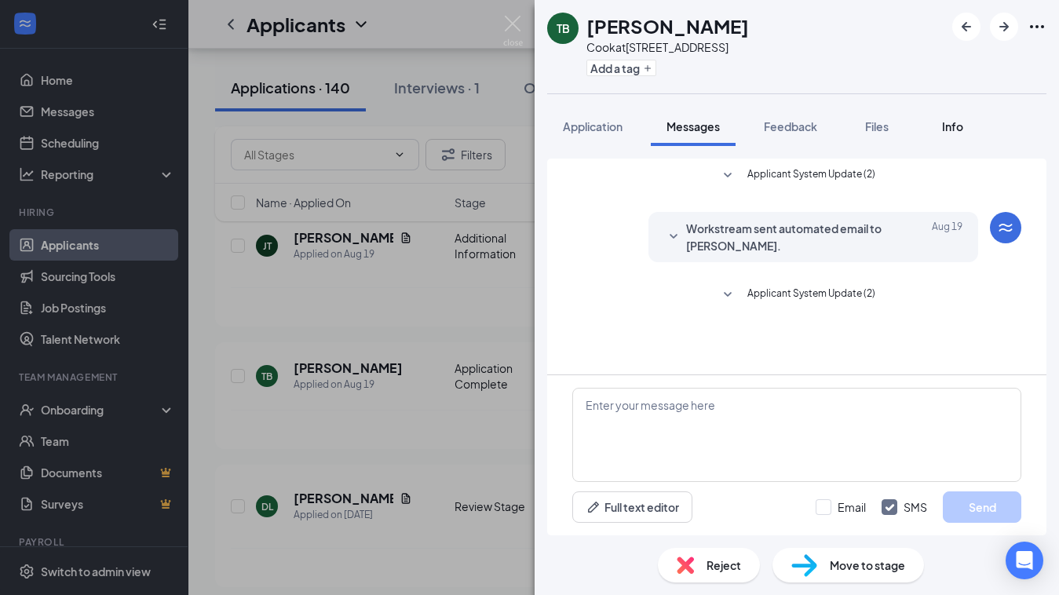
click at [956, 133] on div "Info" at bounding box center [951, 127] width 31 height 16
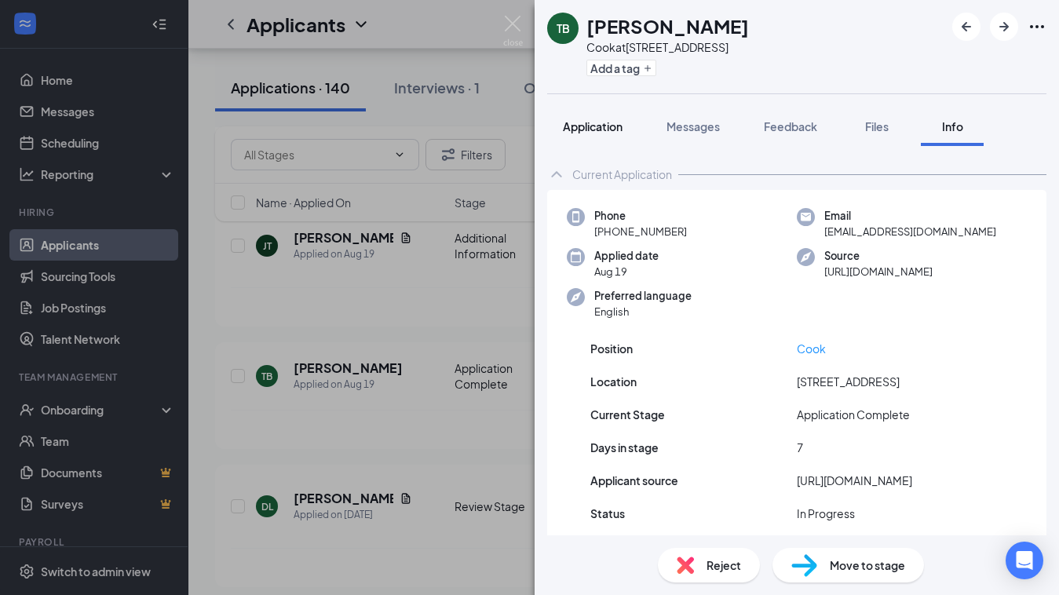
click at [593, 127] on span "Application" at bounding box center [593, 126] width 60 height 14
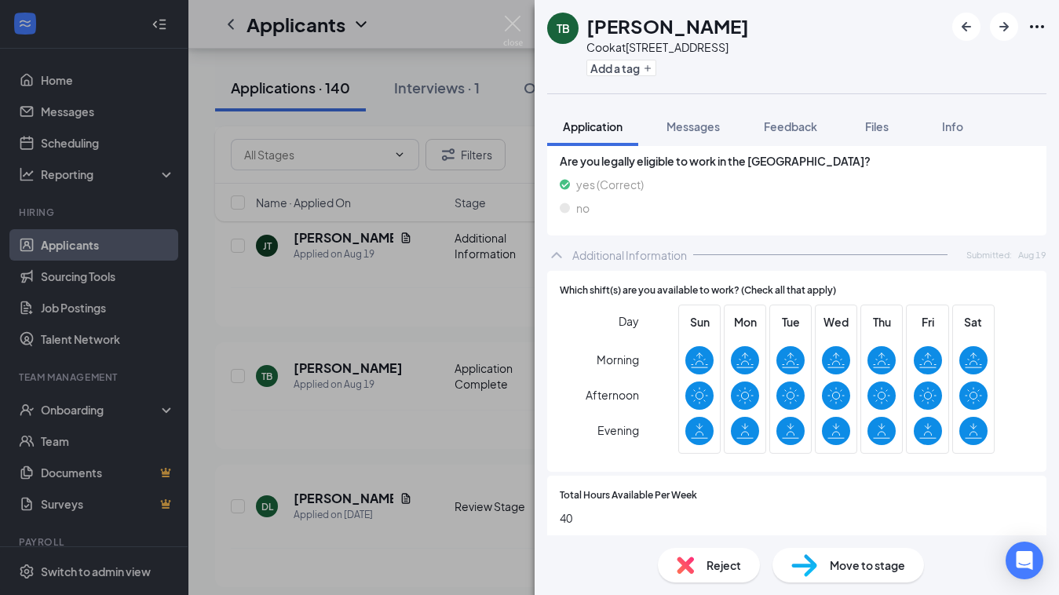
scroll to position [460, 0]
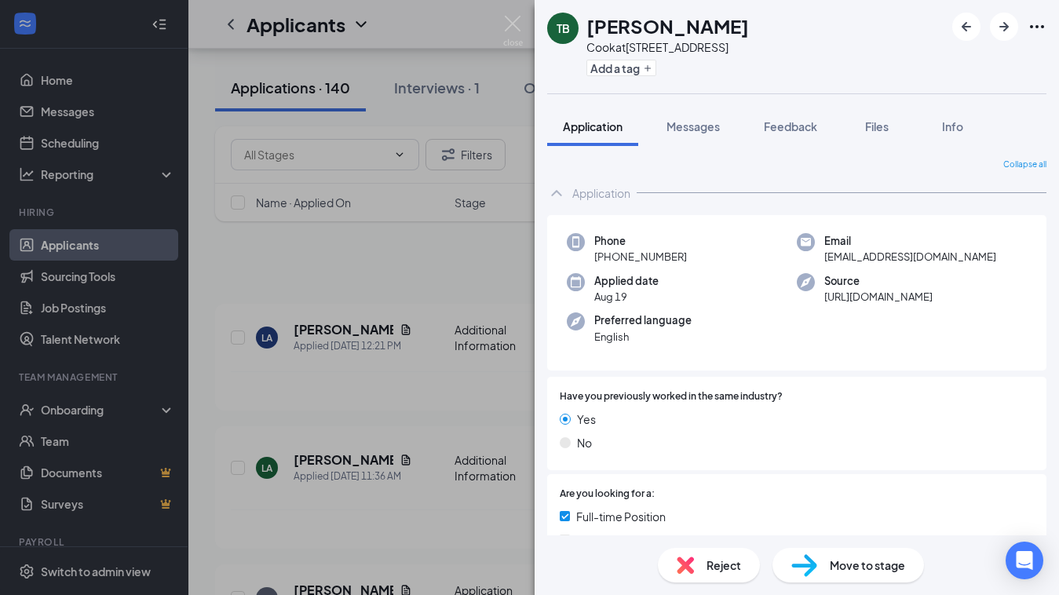
click at [852, 562] on span "Move to stage" at bounding box center [867, 564] width 75 height 17
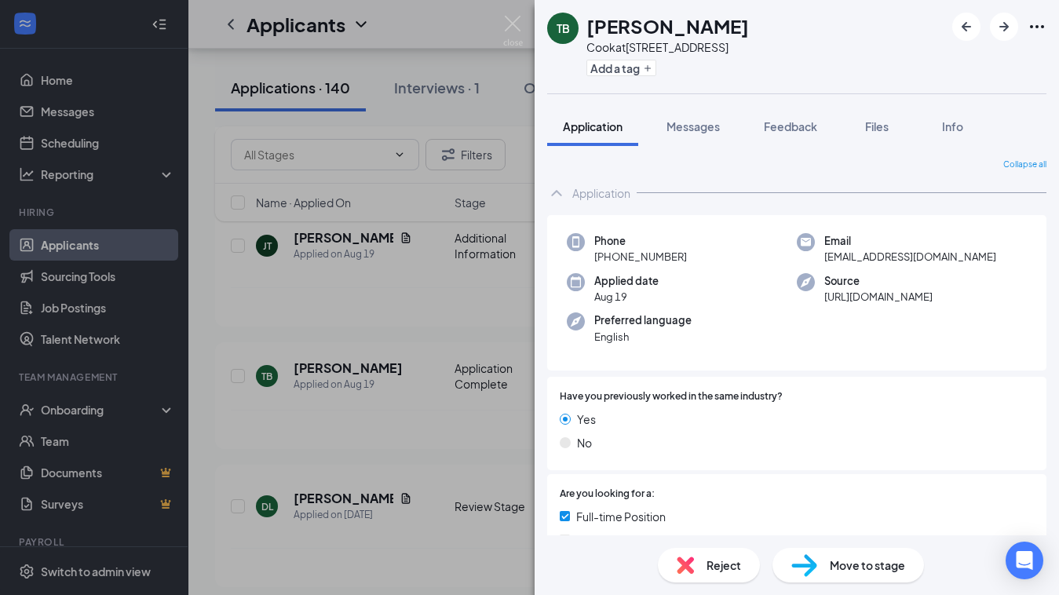
scroll to position [460, 0]
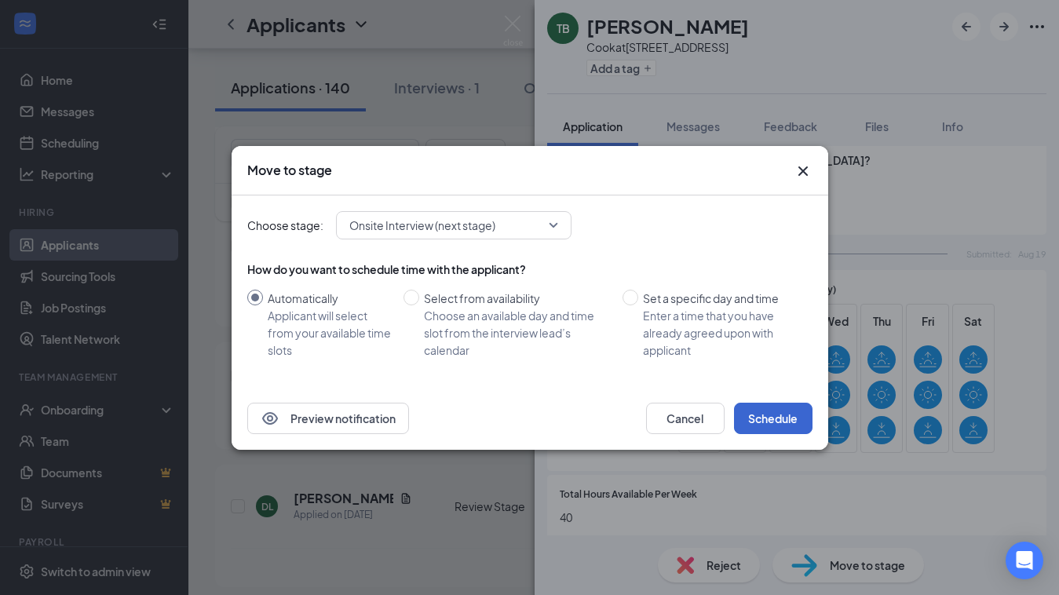
click at [773, 415] on button "Schedule" at bounding box center [773, 418] width 78 height 31
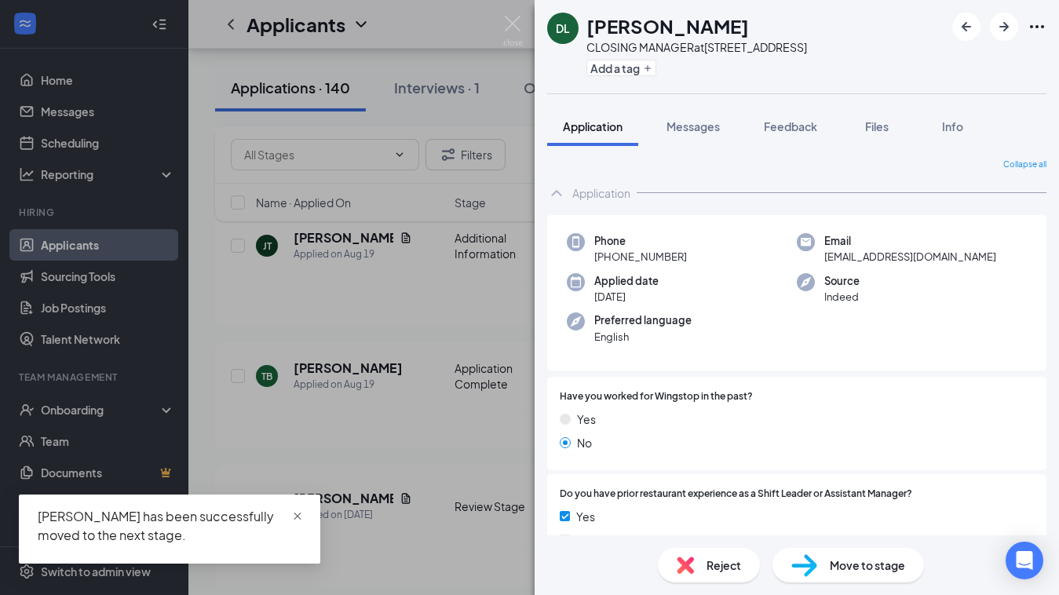
click at [294, 516] on span "close" at bounding box center [297, 516] width 11 height 11
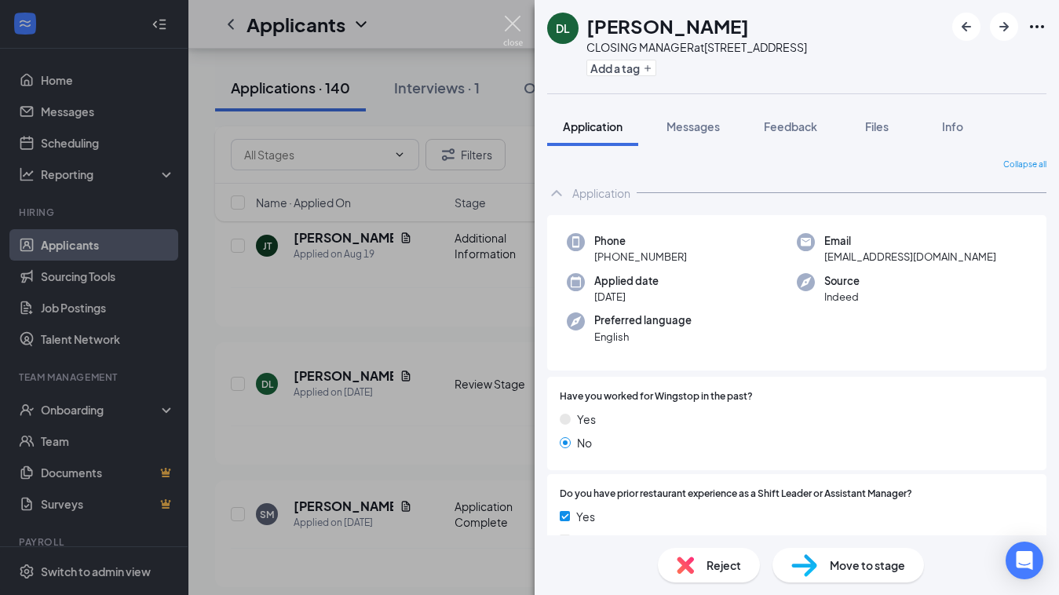
click at [516, 24] on img at bounding box center [513, 31] width 20 height 31
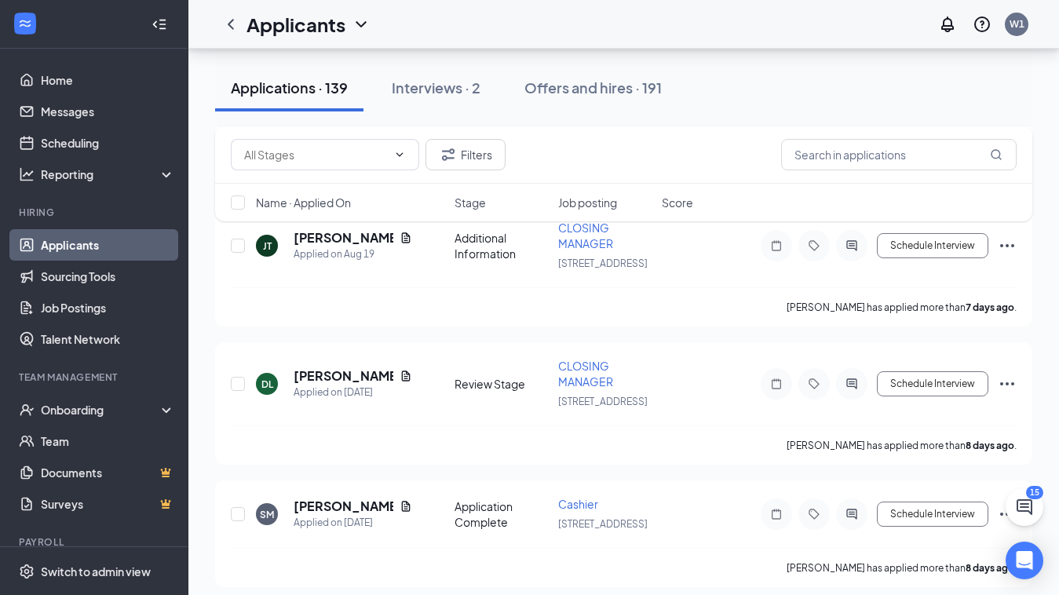
click at [507, 21] on div "Applicants W1" at bounding box center [623, 24] width 870 height 49
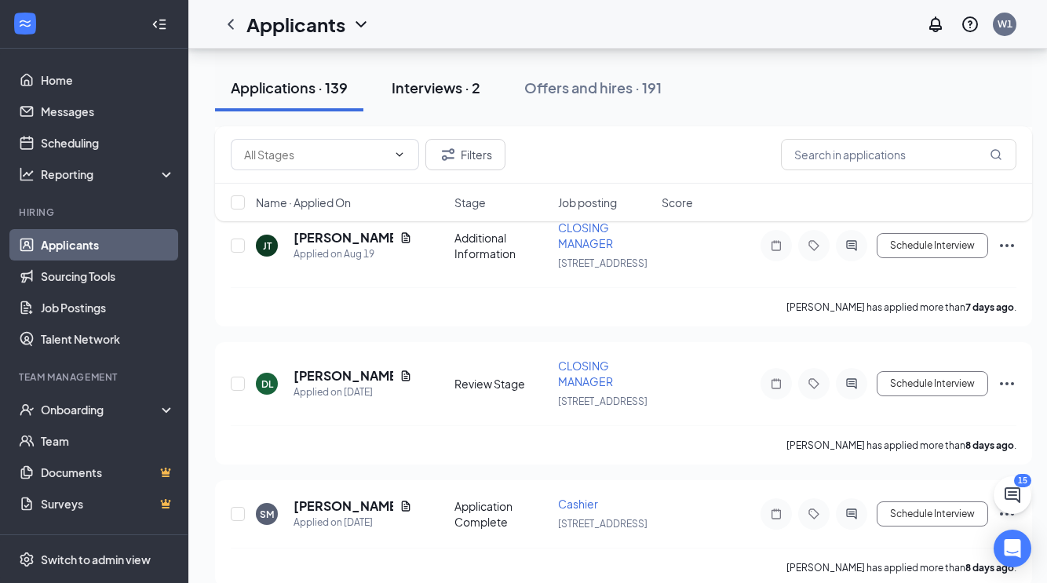
click at [437, 93] on div "Interviews · 2" at bounding box center [436, 88] width 89 height 20
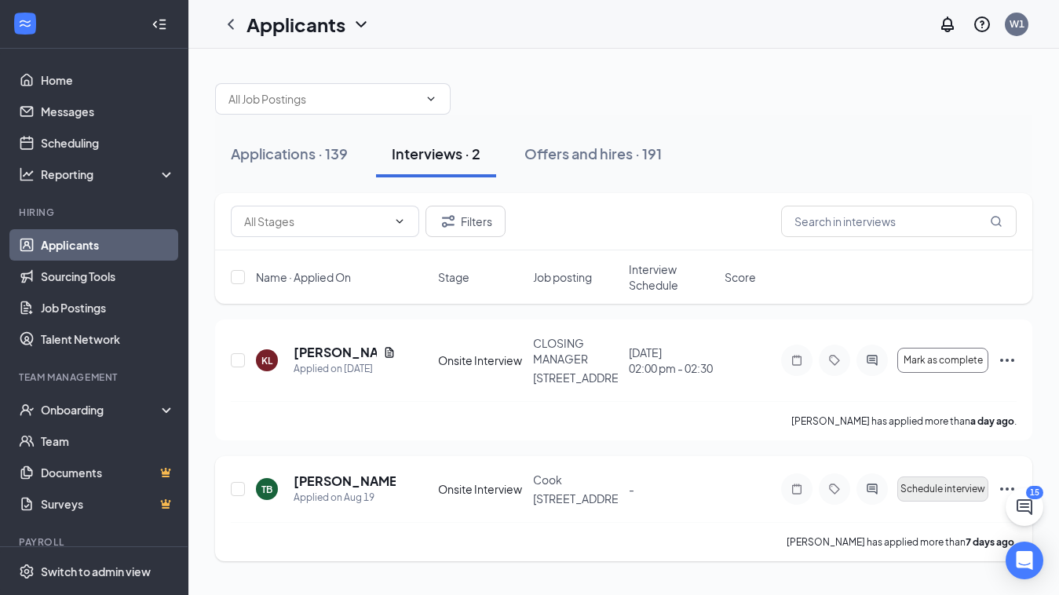
click at [942, 490] on span "Schedule interview" at bounding box center [942, 488] width 85 height 11
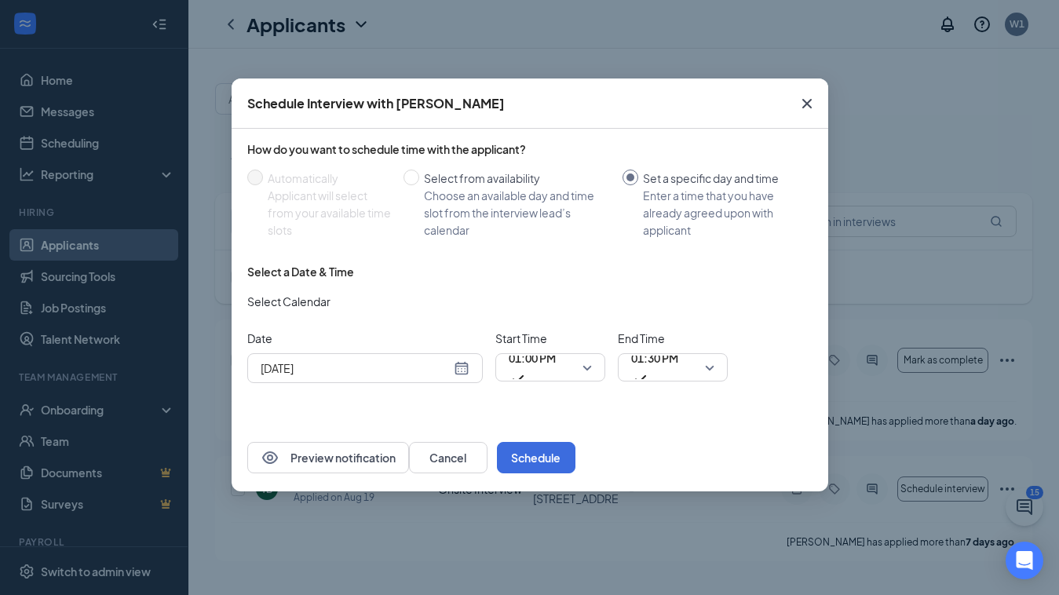
click at [459, 368] on div "[DATE]" at bounding box center [365, 367] width 209 height 17
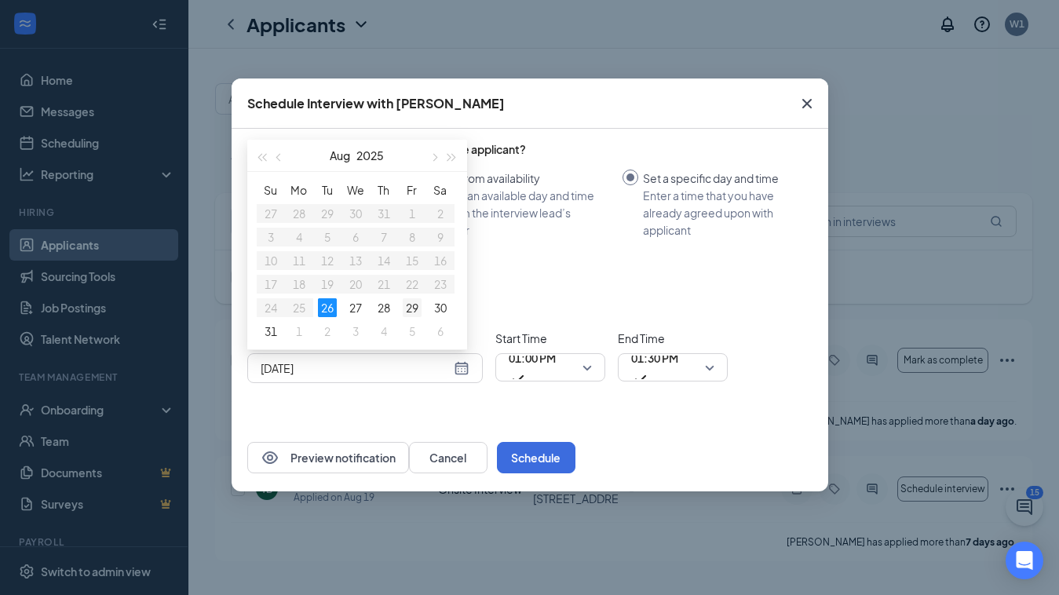
type input "[DATE]"
click at [409, 305] on div "29" at bounding box center [412, 307] width 19 height 19
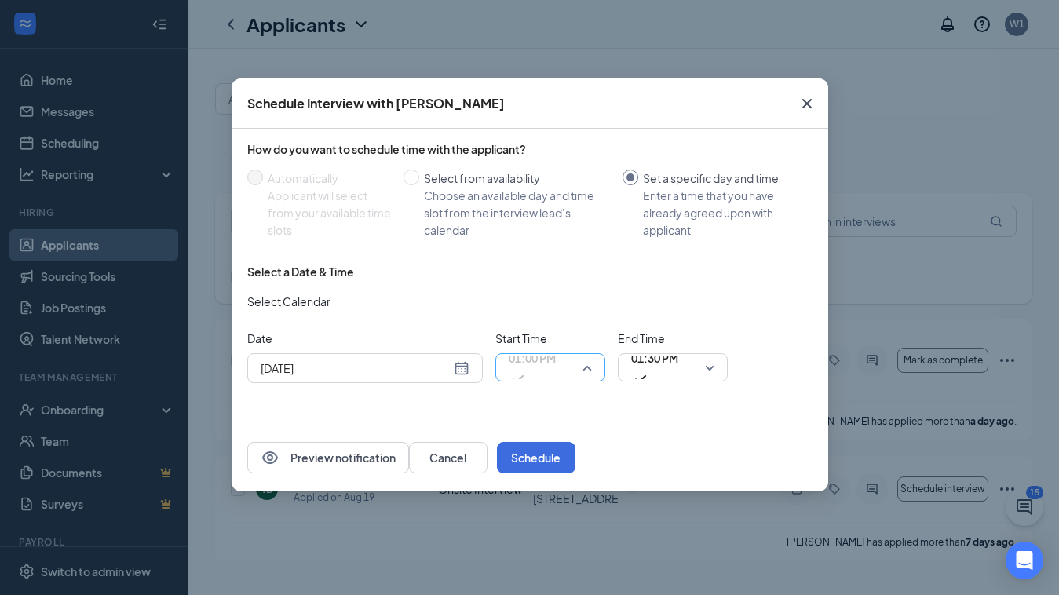
click at [587, 370] on span "01:00 PM" at bounding box center [550, 368] width 83 height 24
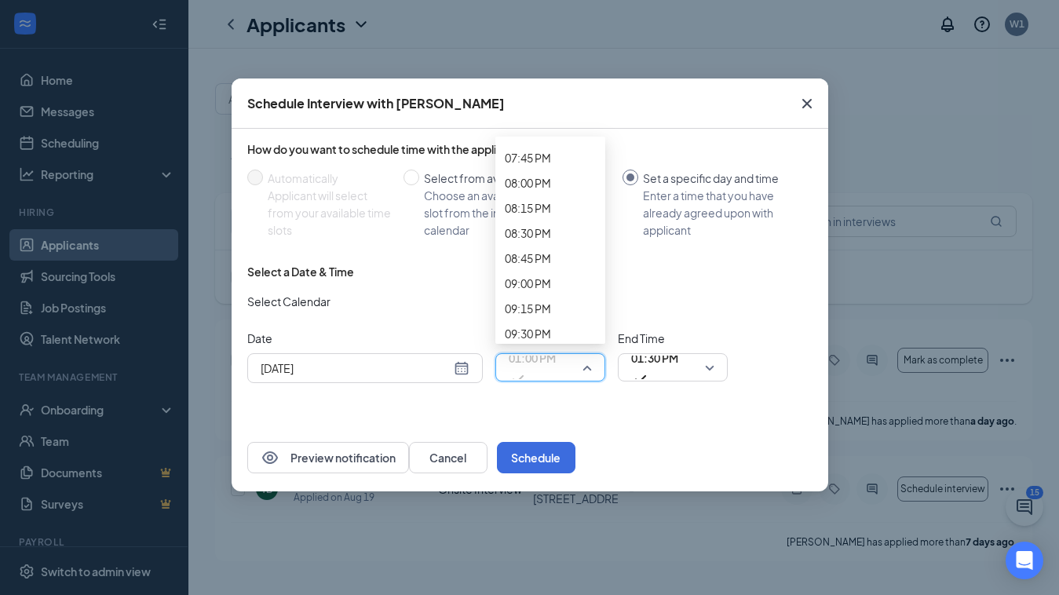
scroll to position [2004, 0]
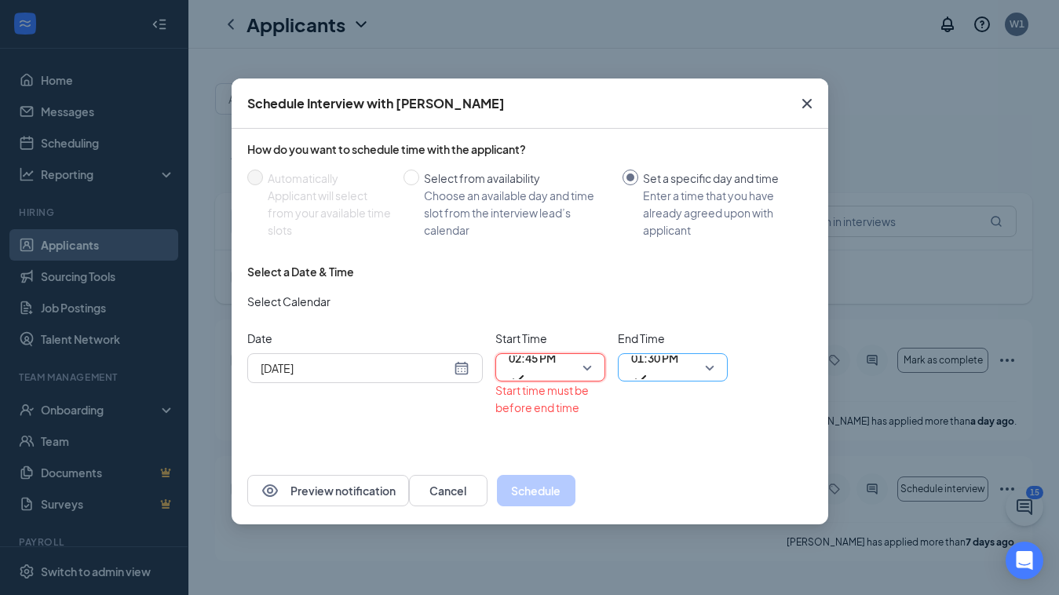
click at [678, 370] on span "01:30 PM" at bounding box center [654, 367] width 47 height 42
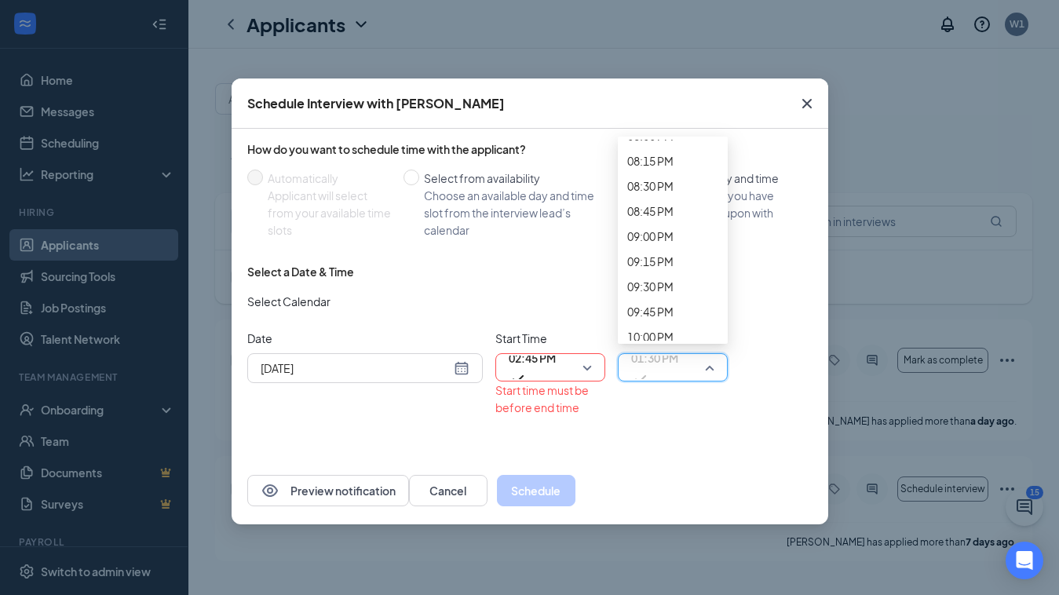
scroll to position [2052, 0]
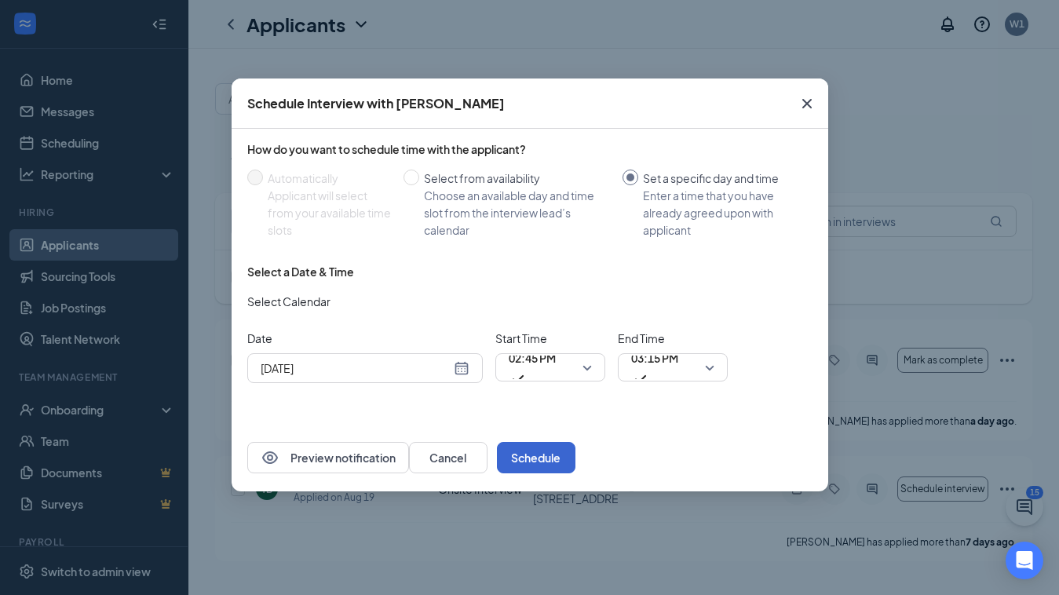
click at [575, 458] on button "Schedule" at bounding box center [536, 457] width 78 height 31
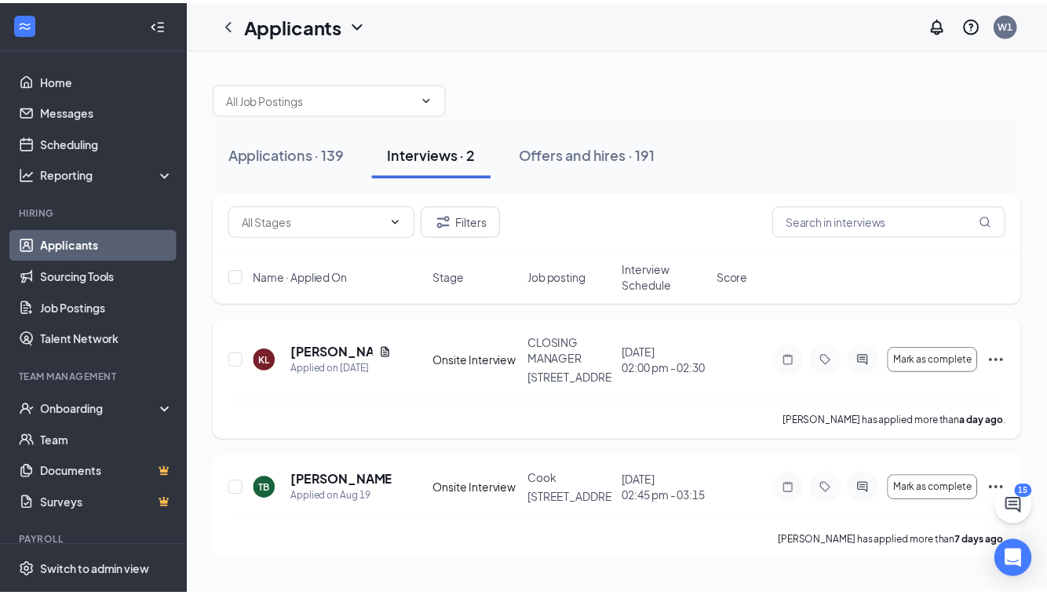
scroll to position [0, 0]
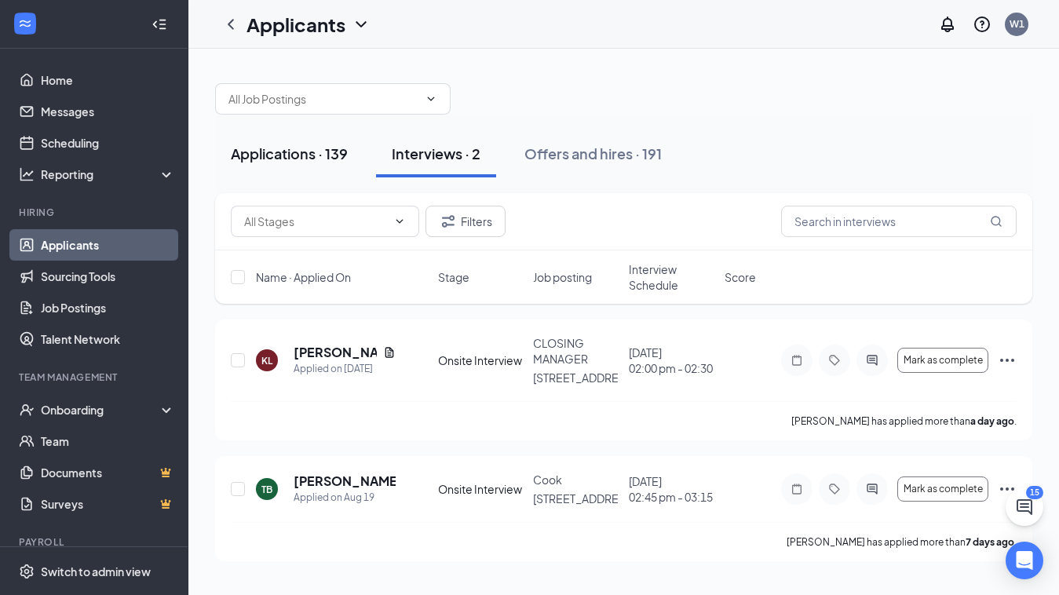
click at [316, 168] on button "Applications · 139" at bounding box center [289, 153] width 148 height 47
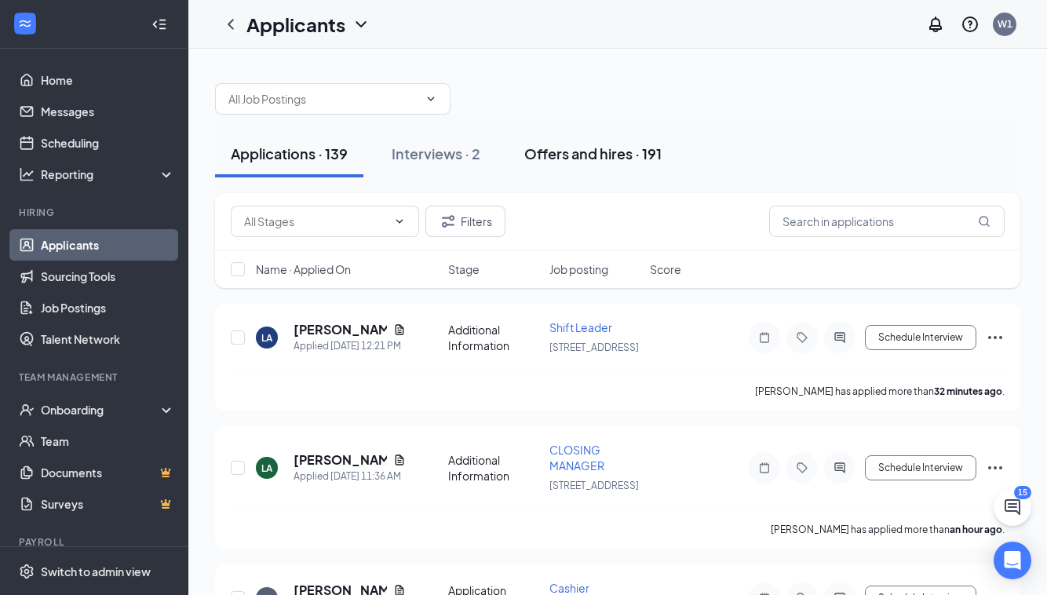
click at [585, 155] on div "Offers and hires · 191" at bounding box center [592, 154] width 137 height 20
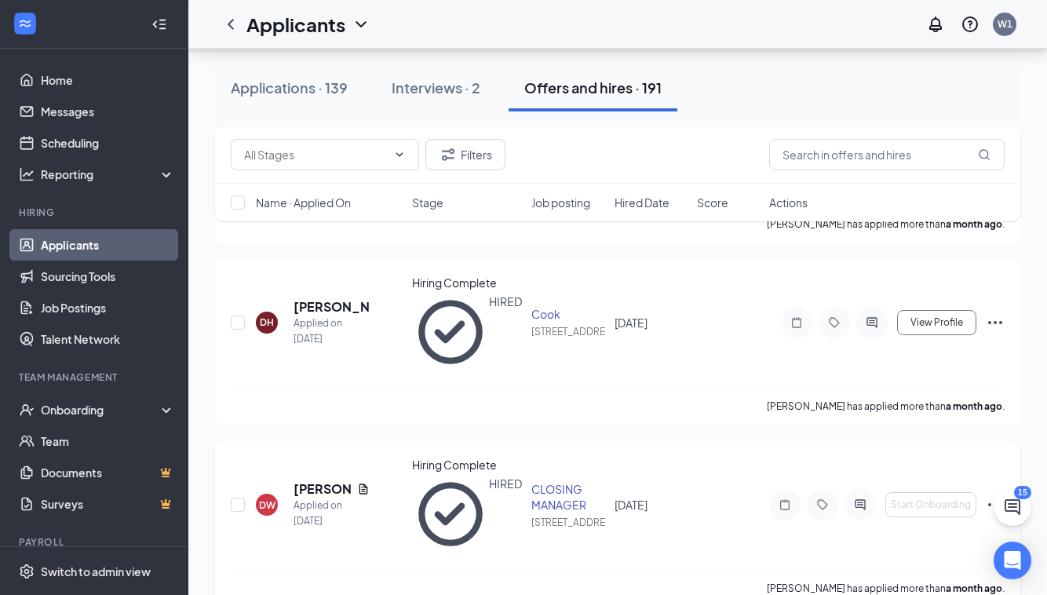
scroll to position [966, 0]
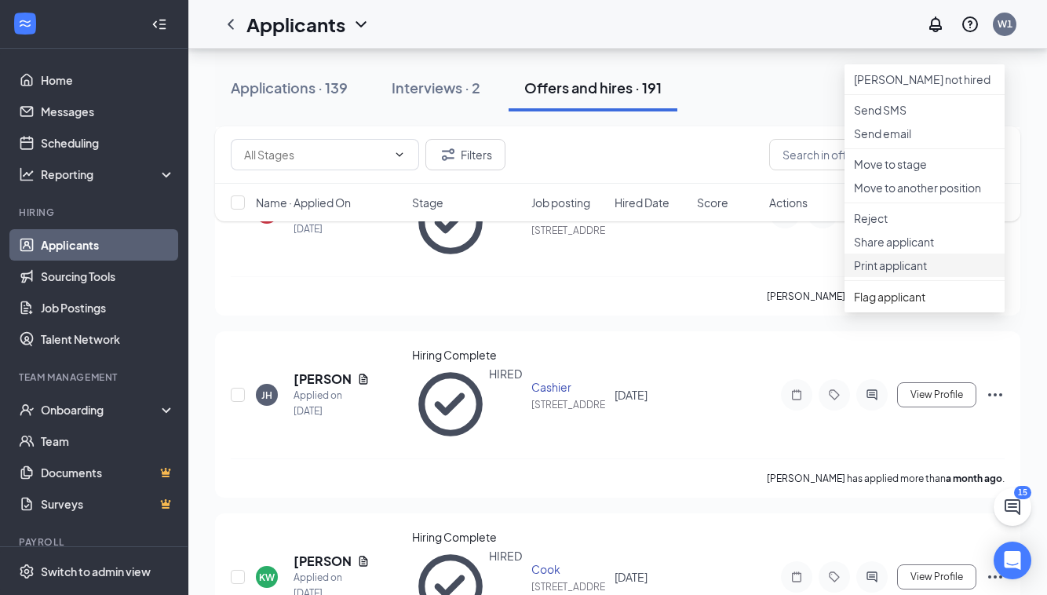
scroll to position [1268, 0]
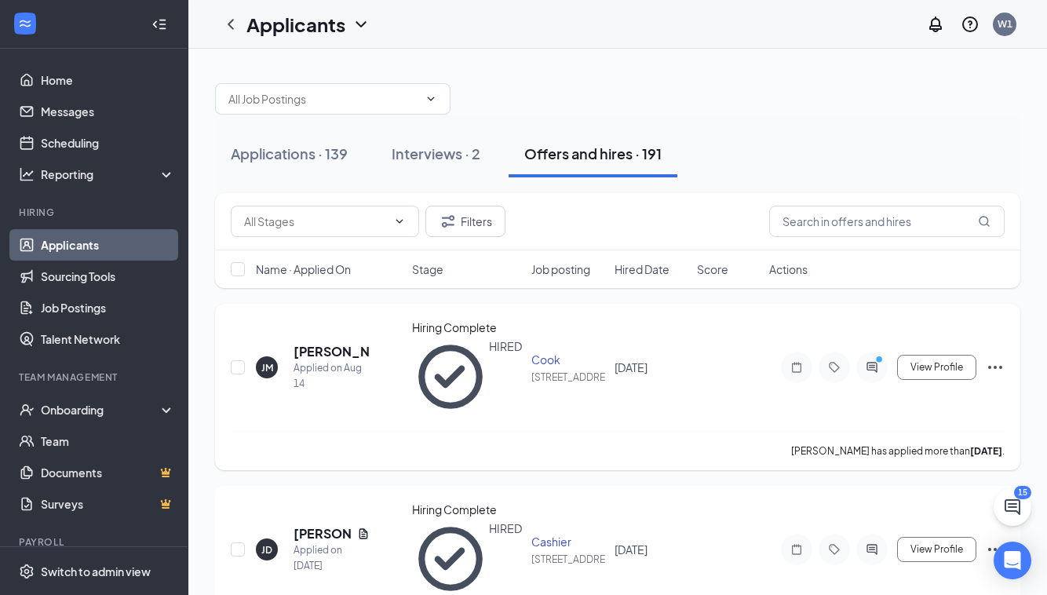
scroll to position [0, 0]
click at [257, 161] on div "Applications · 139" at bounding box center [289, 154] width 117 height 20
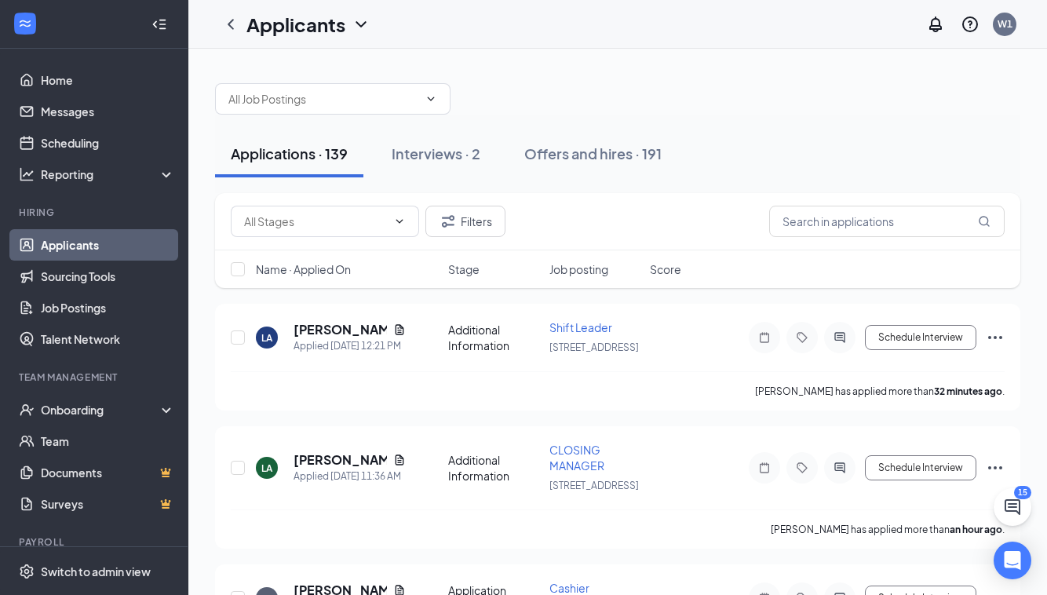
click at [295, 157] on div "Applications · 139" at bounding box center [289, 154] width 117 height 20
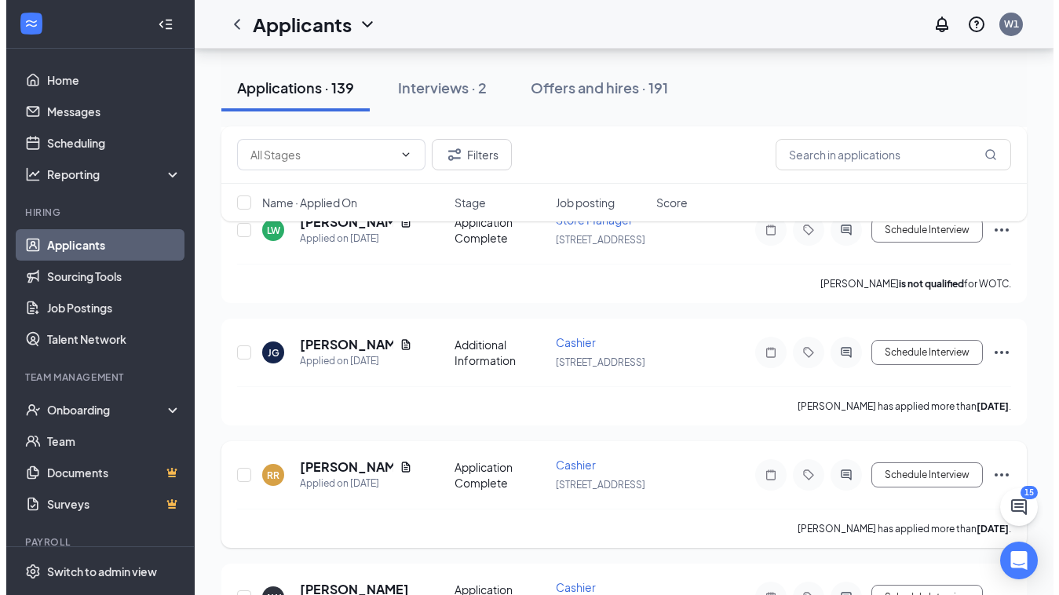
scroll to position [1134, 0]
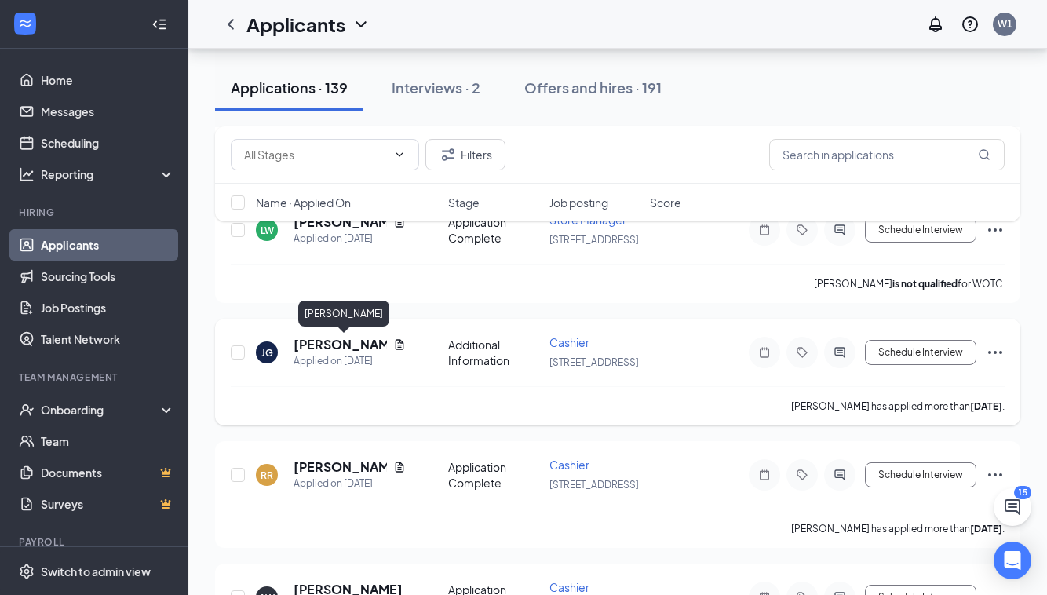
click at [331, 343] on h5 "[PERSON_NAME]" at bounding box center [340, 344] width 93 height 17
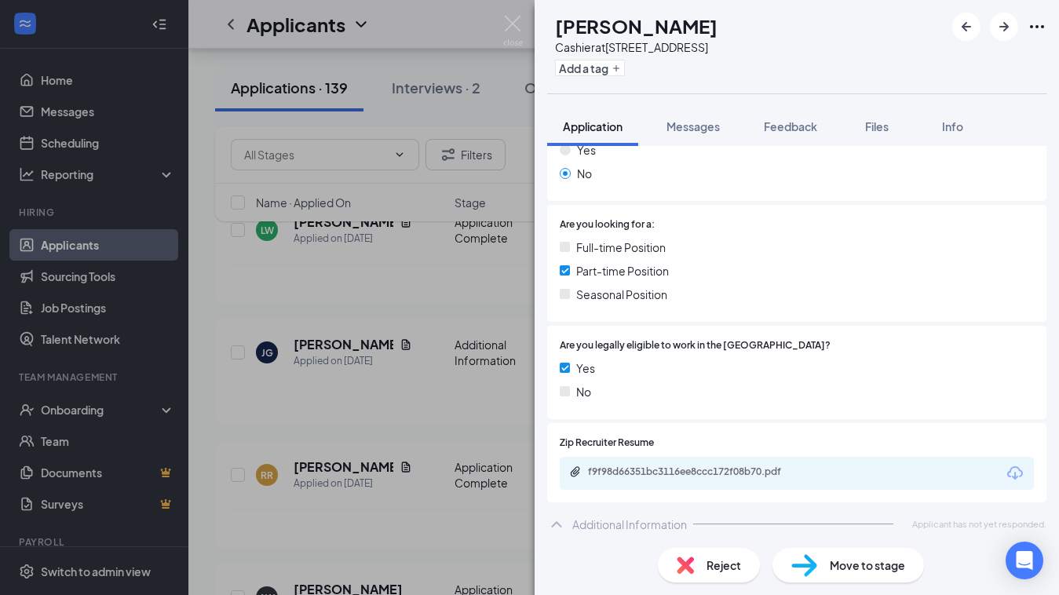
scroll to position [268, 0]
click at [735, 467] on div "f9f98d66351bc3116ee8ccc172f08b70.pdf" at bounding box center [698, 472] width 220 height 13
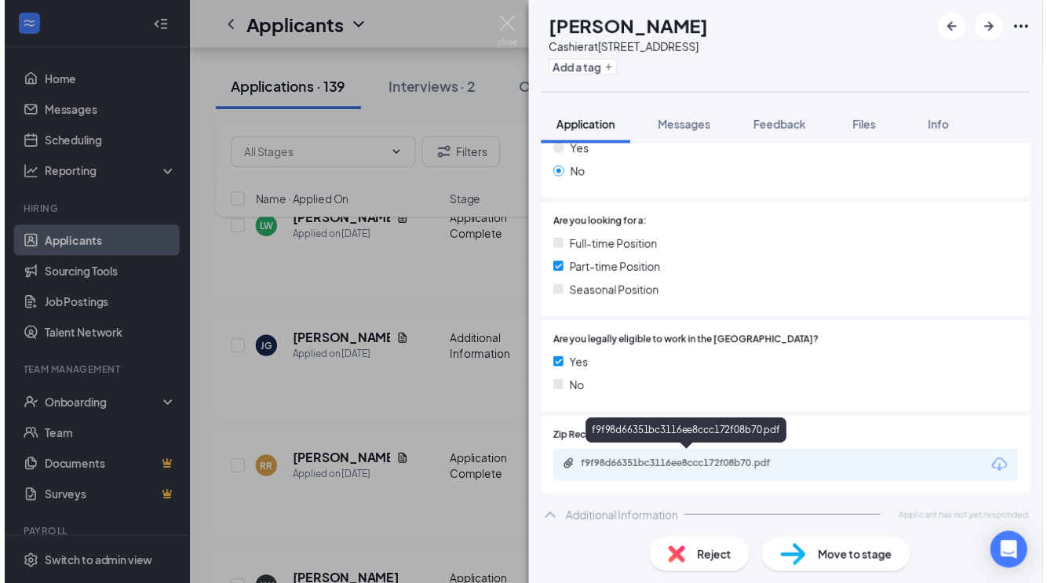
scroll to position [262, 0]
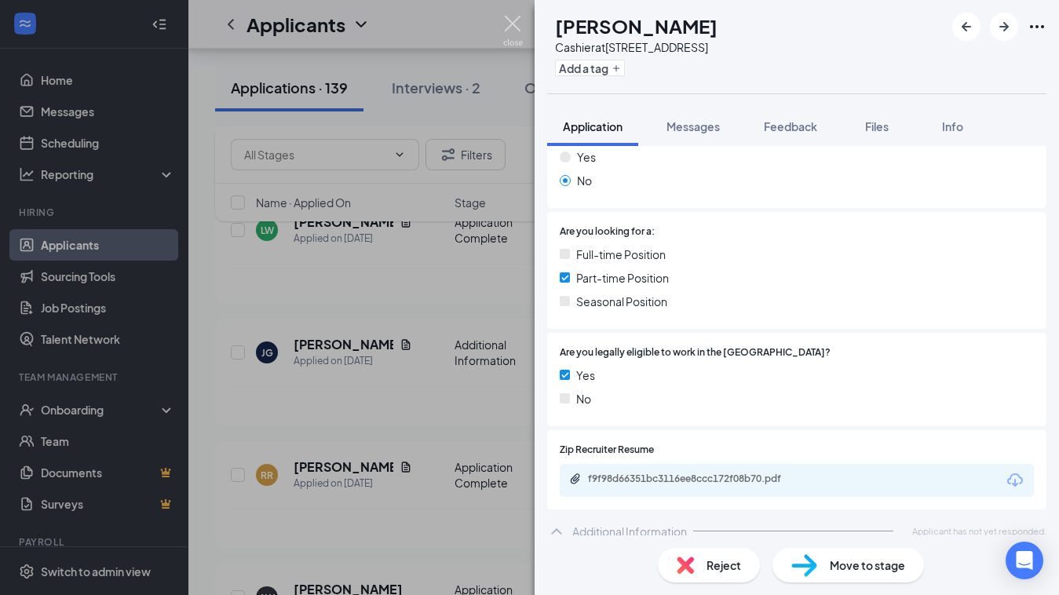
click at [512, 20] on img at bounding box center [513, 31] width 20 height 31
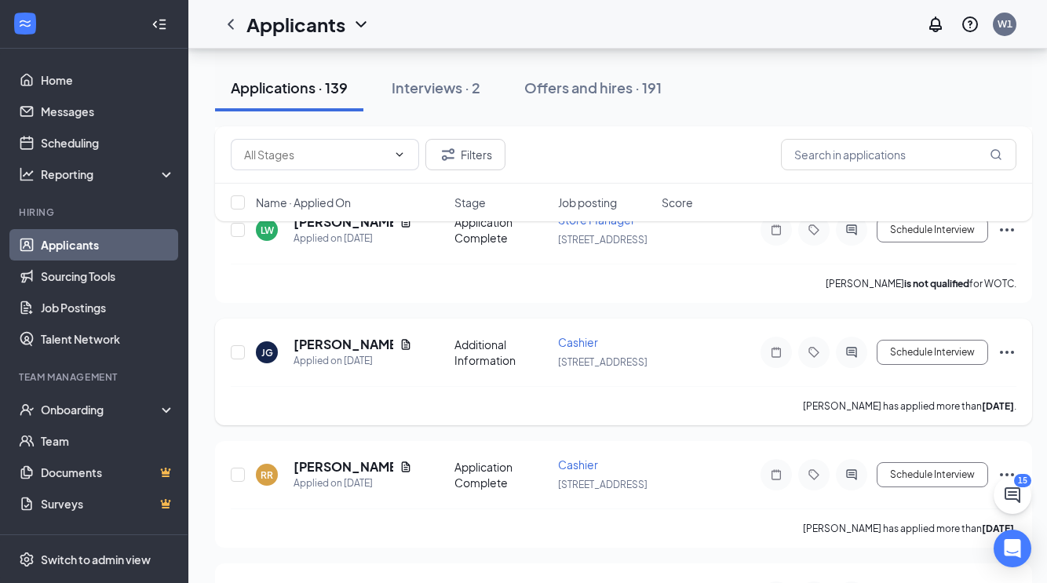
click at [998, 352] on icon "Ellipses" at bounding box center [1007, 352] width 19 height 19
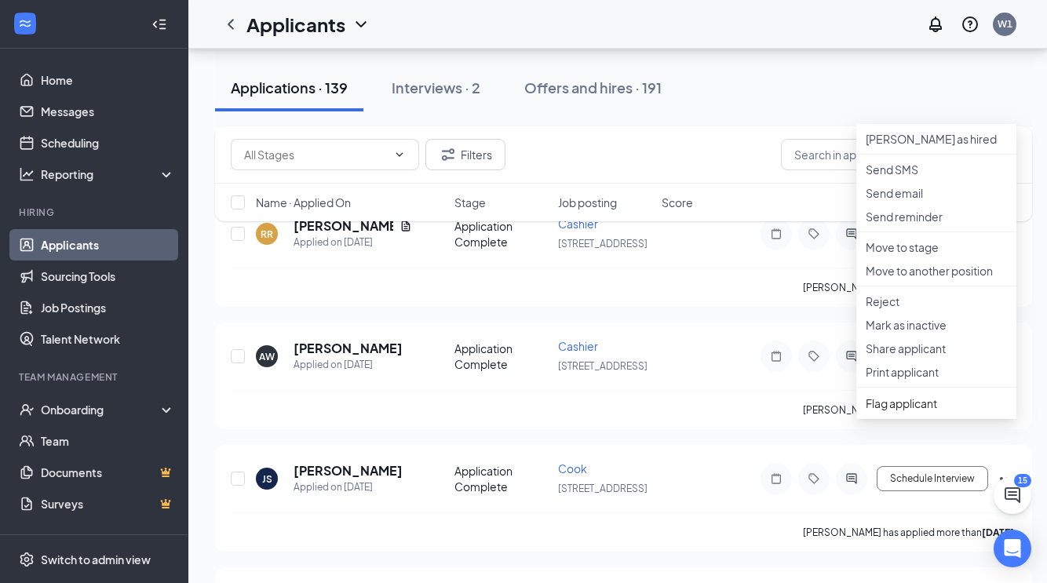
scroll to position [1370, 0]
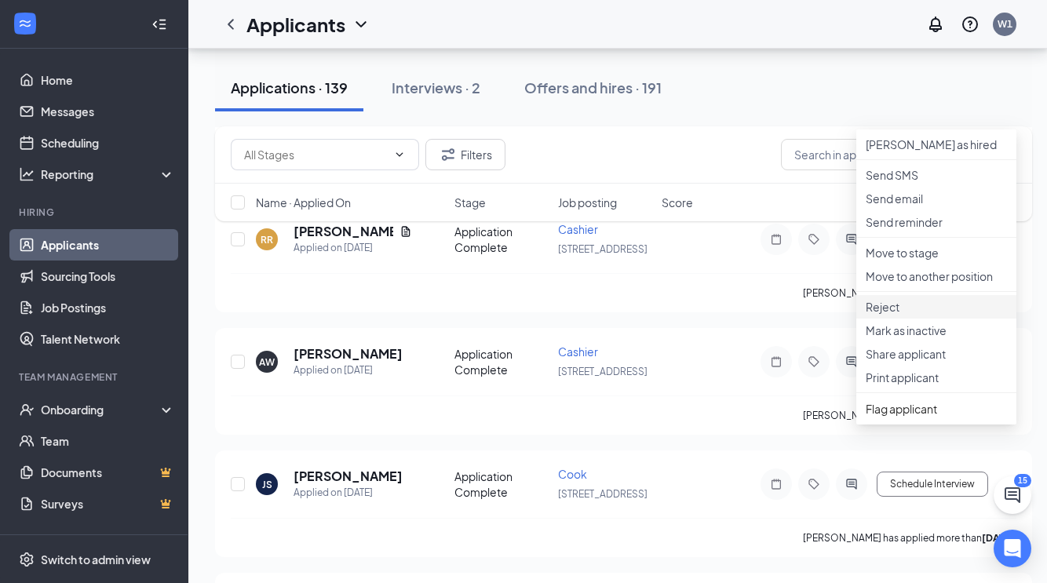
click at [923, 315] on p "Reject" at bounding box center [936, 307] width 141 height 16
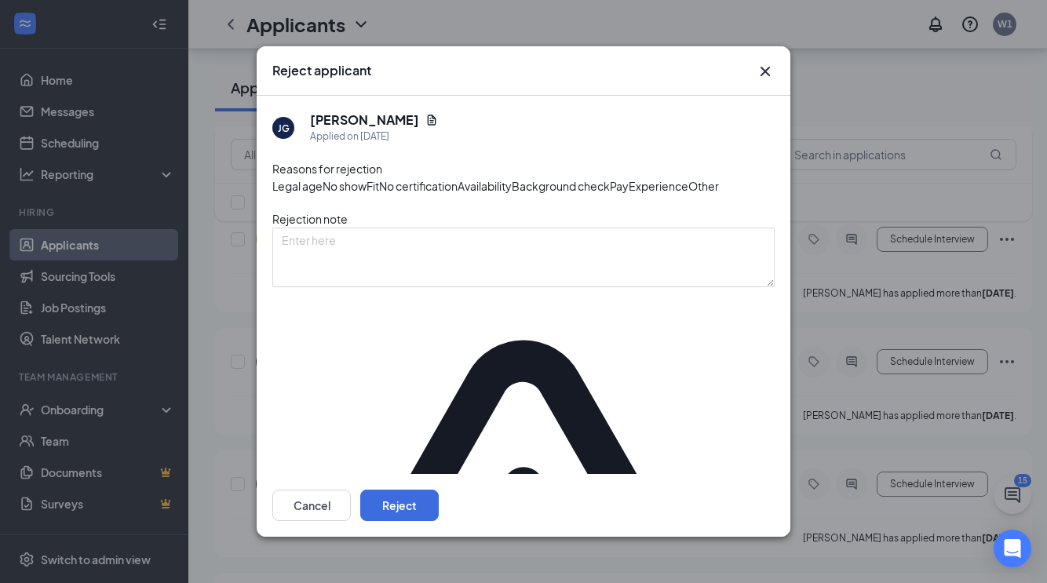
click at [688, 195] on span "Other" at bounding box center [703, 185] width 31 height 17
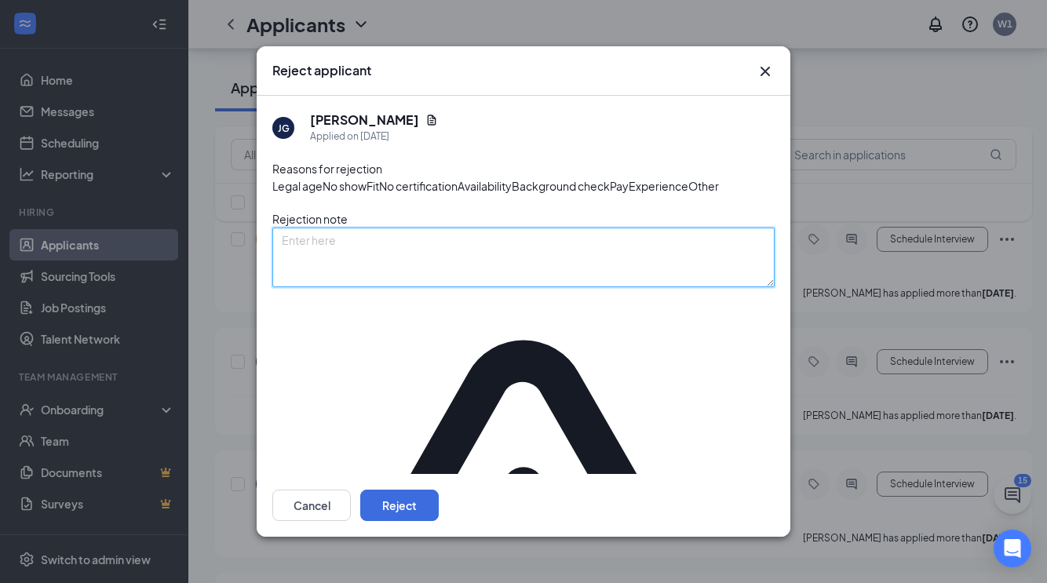
click at [518, 287] on textarea at bounding box center [523, 258] width 502 height 60
type textarea "n"
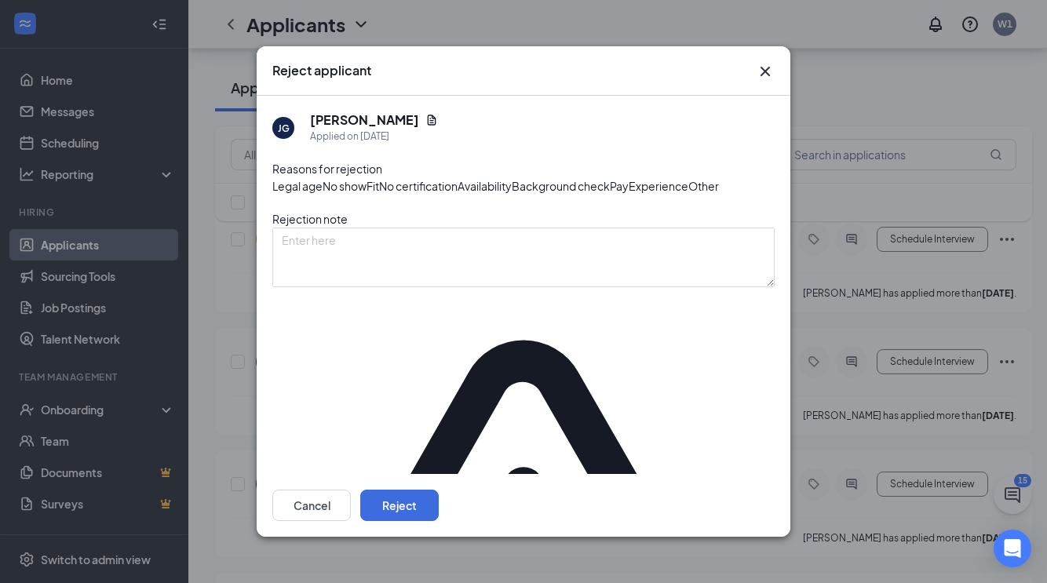
click at [379, 195] on span "Fit" at bounding box center [373, 185] width 13 height 17
click at [439, 509] on button "Reject" at bounding box center [399, 505] width 78 height 31
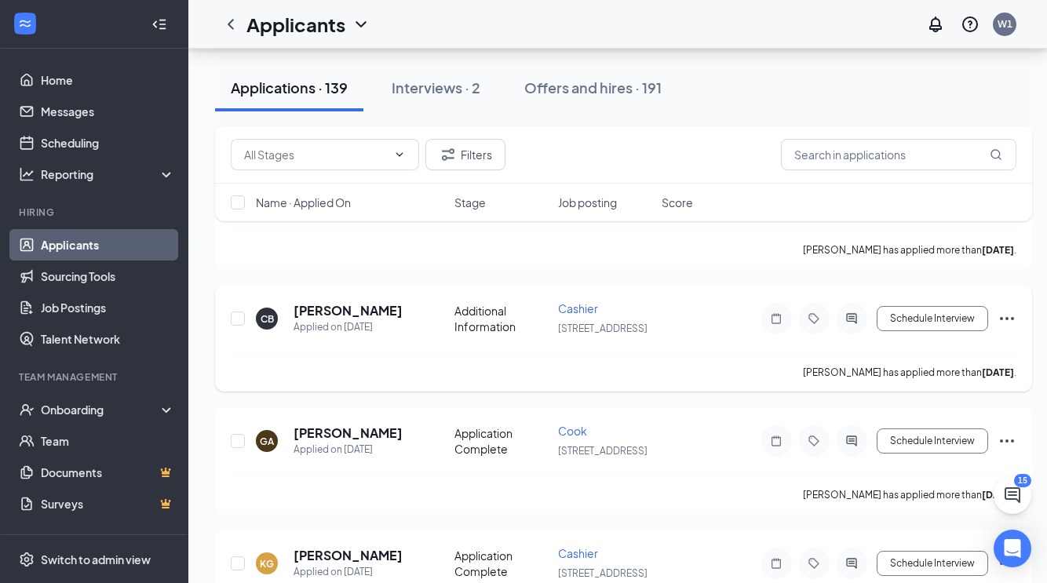
scroll to position [1951, 1]
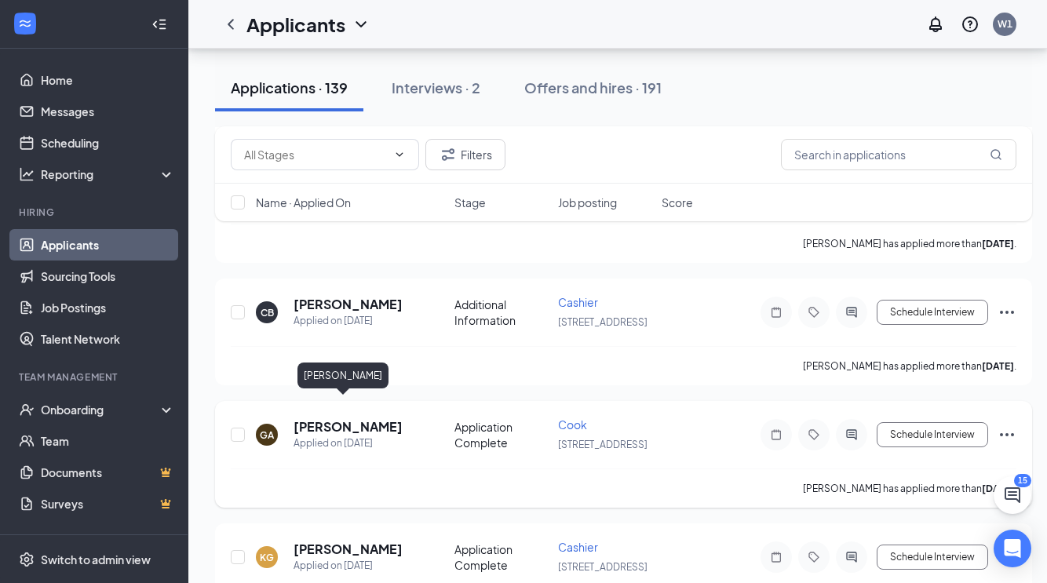
click at [338, 418] on h5 "[PERSON_NAME]" at bounding box center [348, 426] width 109 height 17
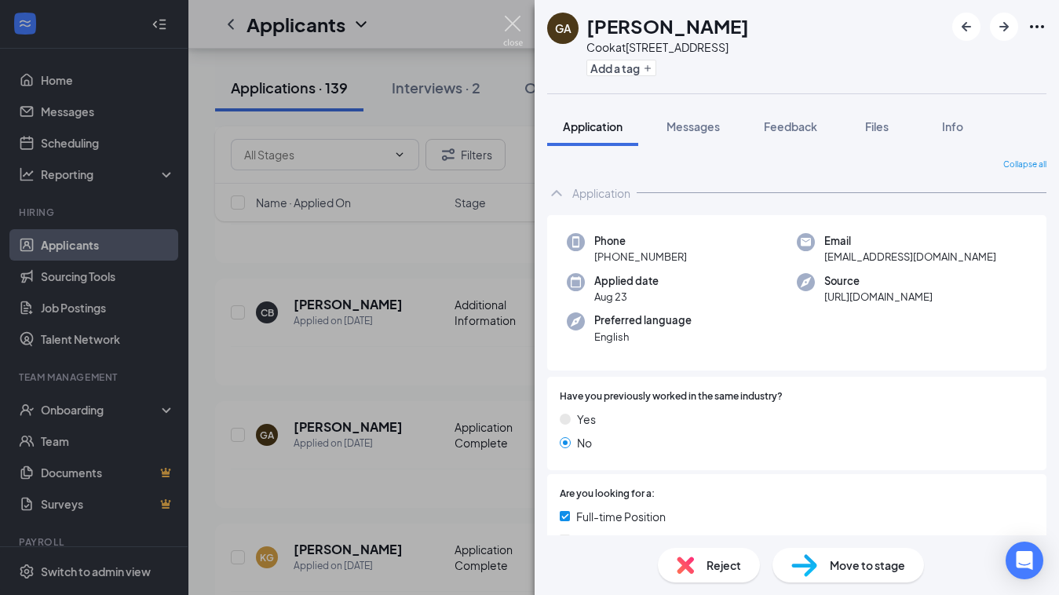
click at [513, 27] on img at bounding box center [513, 31] width 20 height 31
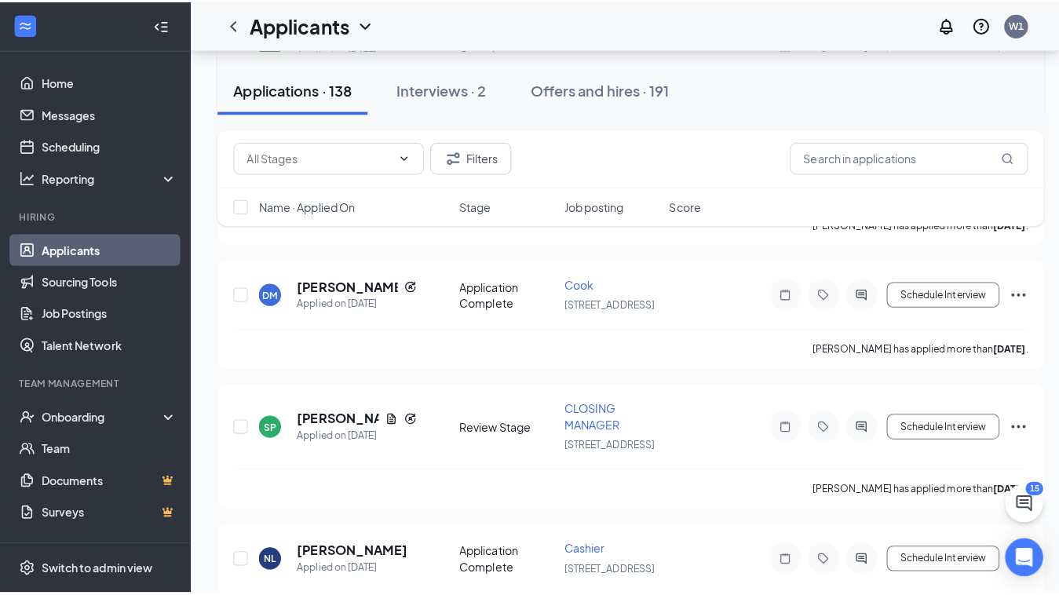
scroll to position [9530, 0]
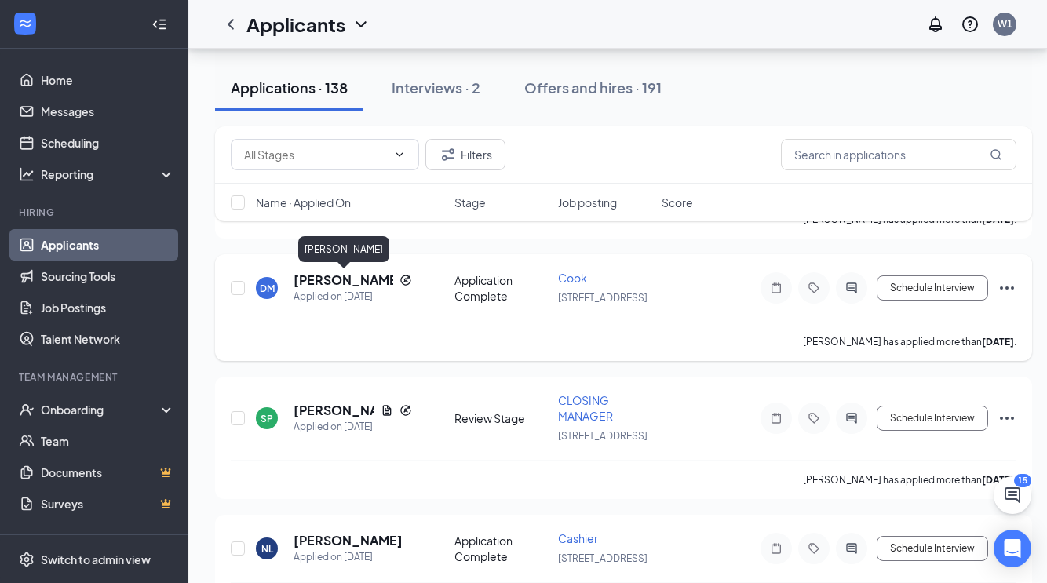
click at [329, 279] on h5 "[PERSON_NAME]" at bounding box center [344, 280] width 100 height 17
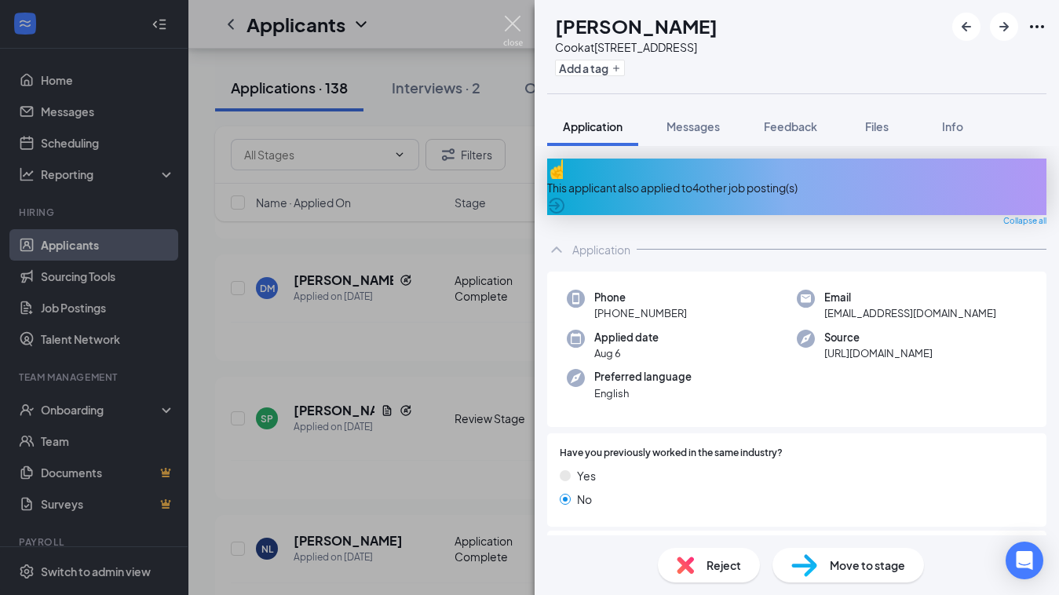
click at [513, 24] on img at bounding box center [513, 31] width 20 height 31
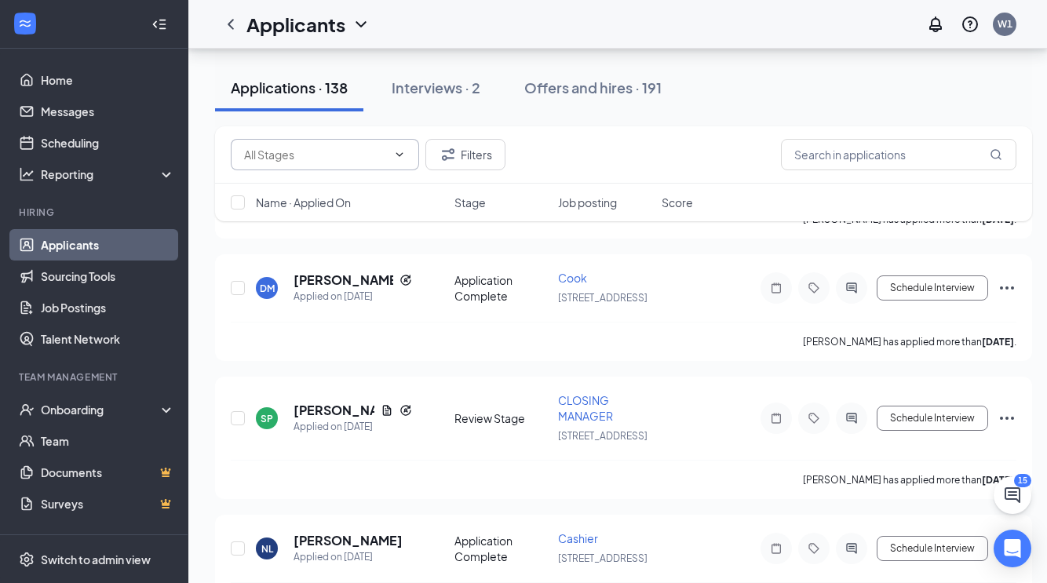
click at [400, 144] on span at bounding box center [325, 154] width 188 height 31
click at [400, 151] on icon "ChevronUp" at bounding box center [399, 154] width 13 height 13
click at [400, 151] on icon "ChevronDown" at bounding box center [399, 154] width 13 height 13
click at [343, 225] on div "Application Complete (834)" at bounding box center [301, 216] width 140 height 17
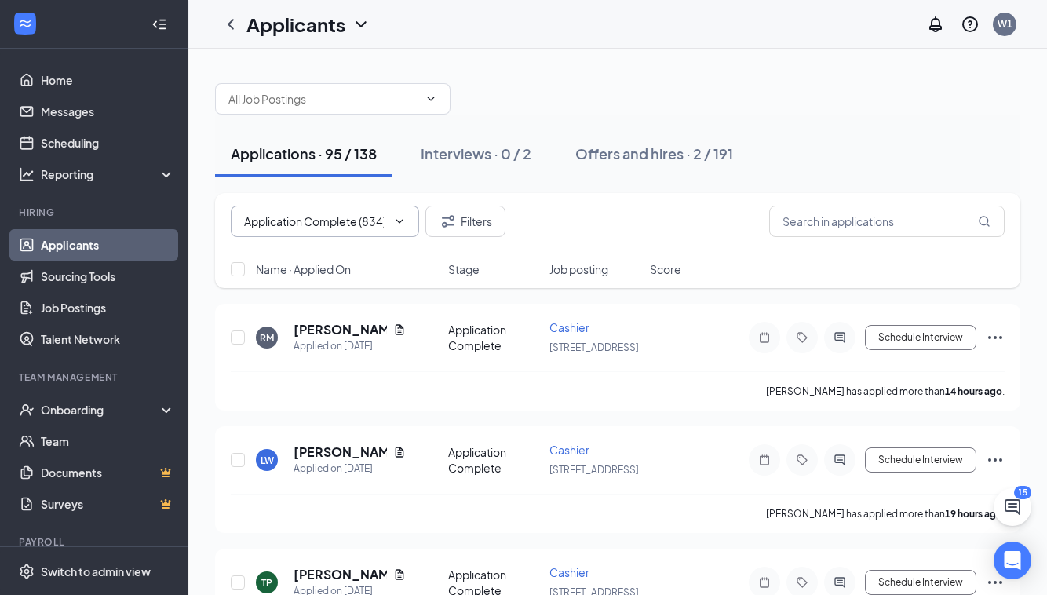
click at [406, 226] on span "Application Complete (834)" at bounding box center [325, 221] width 188 height 31
click at [340, 257] on div "Additional Information (188)" at bounding box center [301, 248] width 141 height 17
type input "Additional Information (188)"
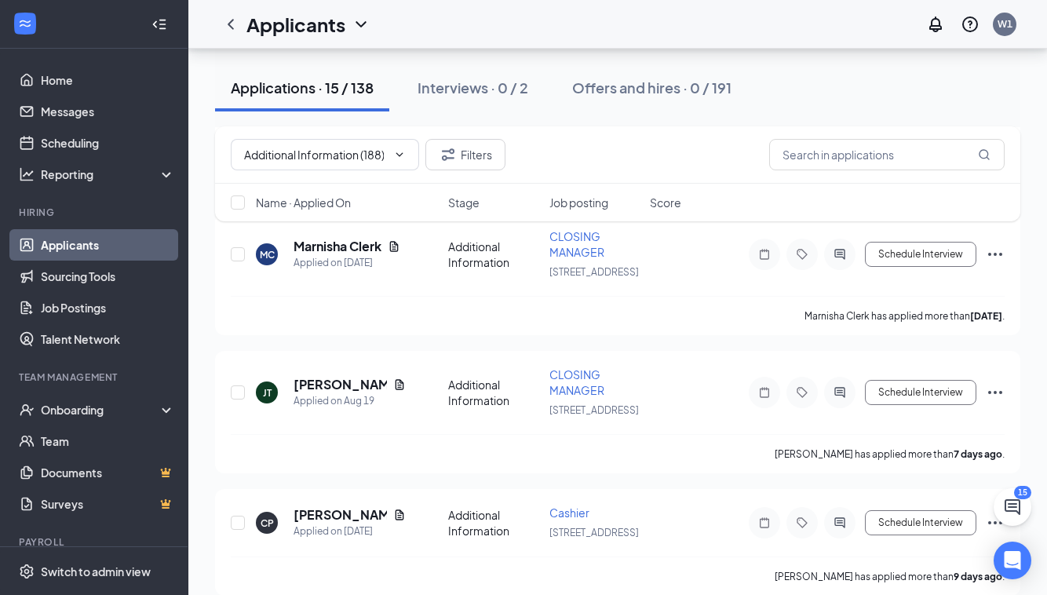
scroll to position [699, 0]
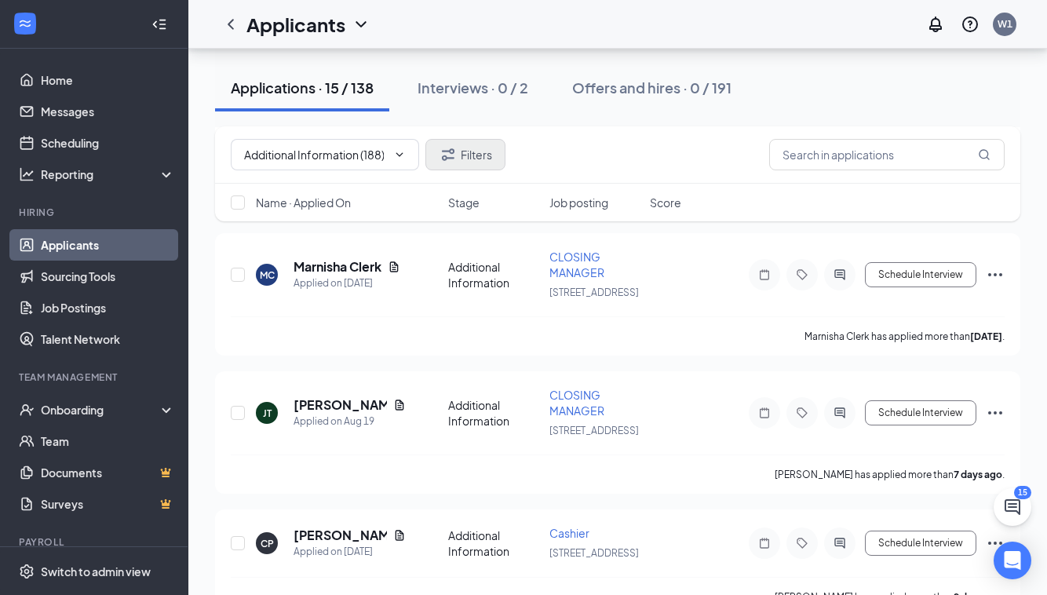
click at [451, 148] on icon "Filter" at bounding box center [448, 154] width 19 height 19
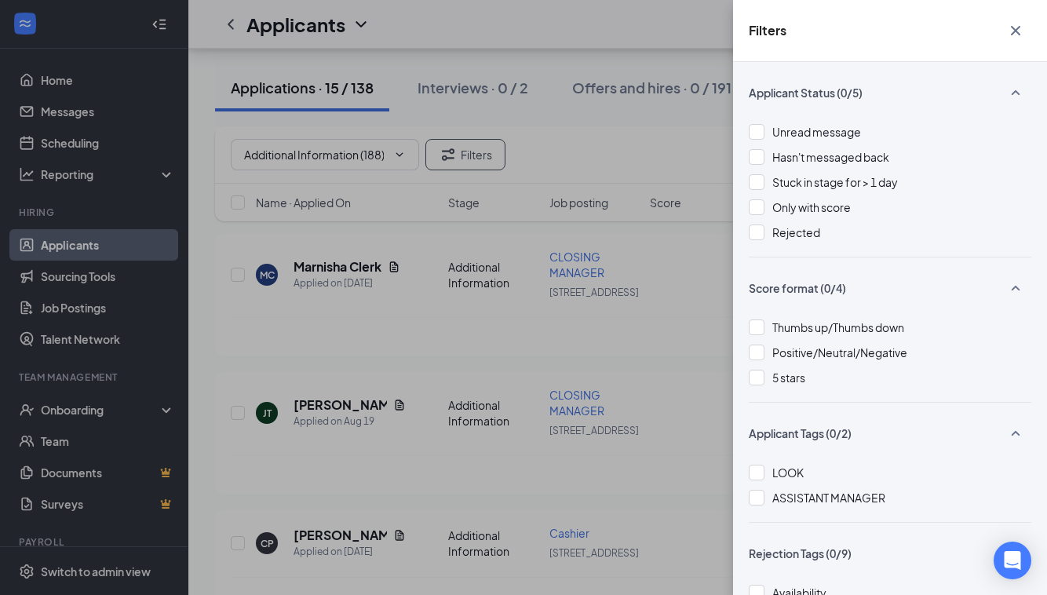
click at [213, 304] on div "Filters Applicant Status (0/5) Unread message Hasn't messaged back Stuck in sta…" at bounding box center [523, 297] width 1047 height 595
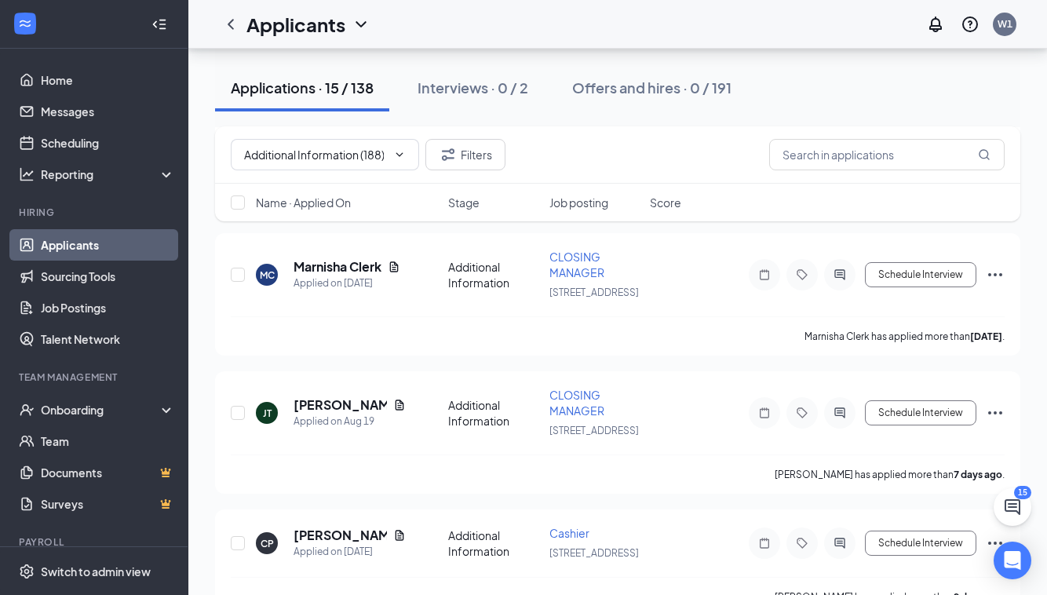
click at [105, 246] on link "Applicants" at bounding box center [108, 244] width 134 height 31
click at [232, 31] on icon "ChevronLeft" at bounding box center [230, 24] width 19 height 19
click at [361, 18] on icon "ChevronDown" at bounding box center [361, 24] width 19 height 19
click at [328, 91] on link "Archived applicants" at bounding box center [308, 83] width 105 height 16
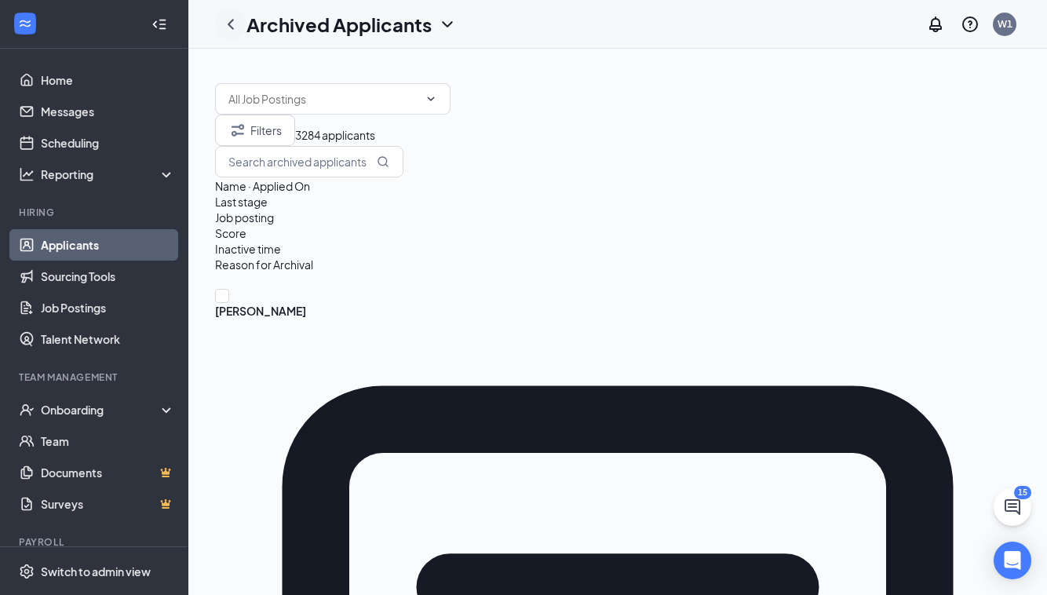
click at [233, 29] on icon "ChevronLeft" at bounding box center [230, 24] width 19 height 19
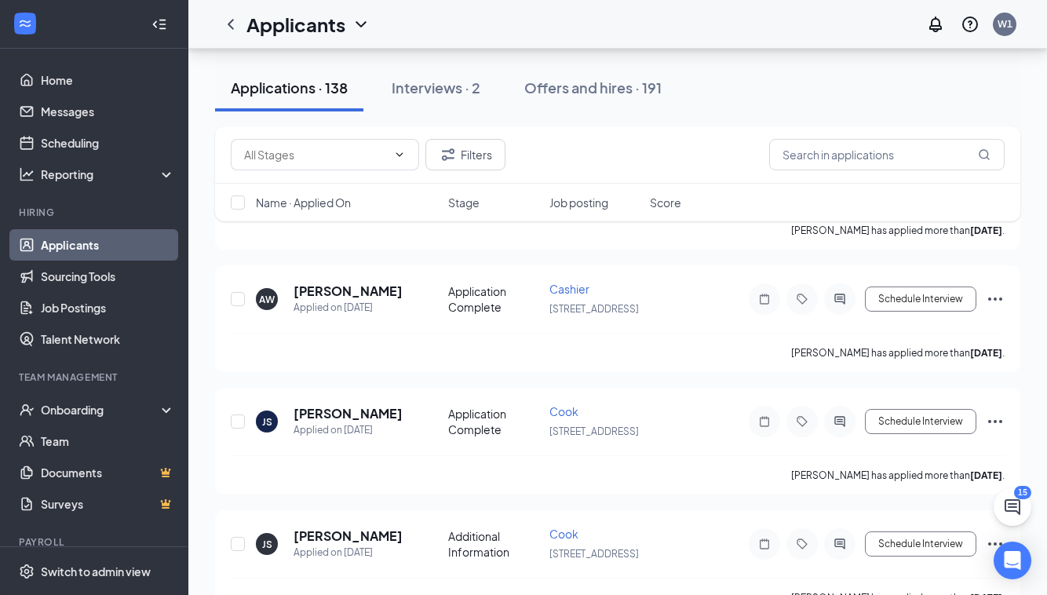
scroll to position [1385, 0]
click at [556, 103] on button "Offers and hires · 191" at bounding box center [593, 87] width 169 height 47
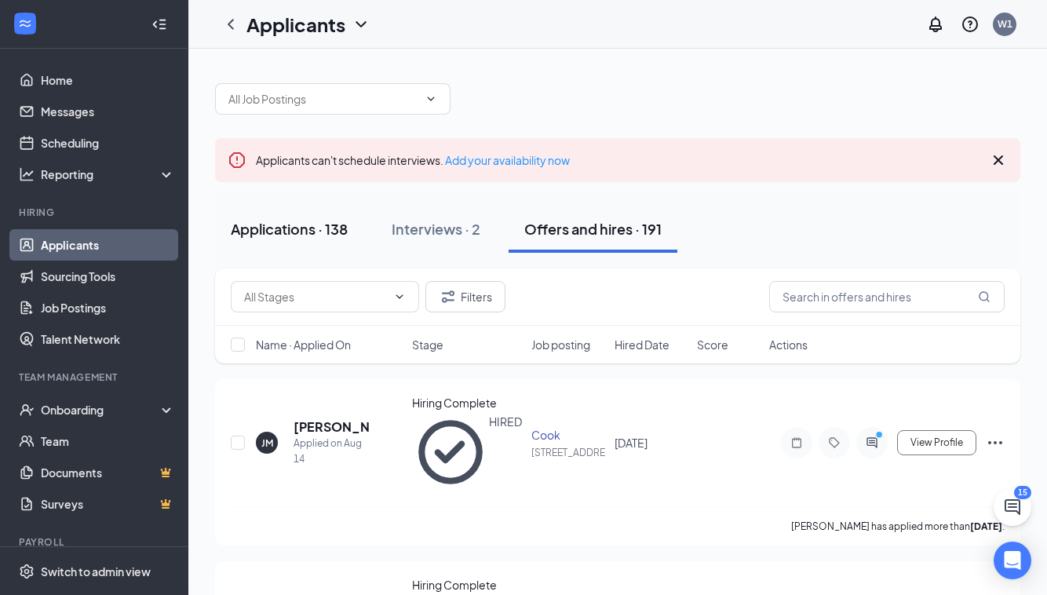
click at [297, 228] on div "Applications · 138" at bounding box center [289, 229] width 117 height 20
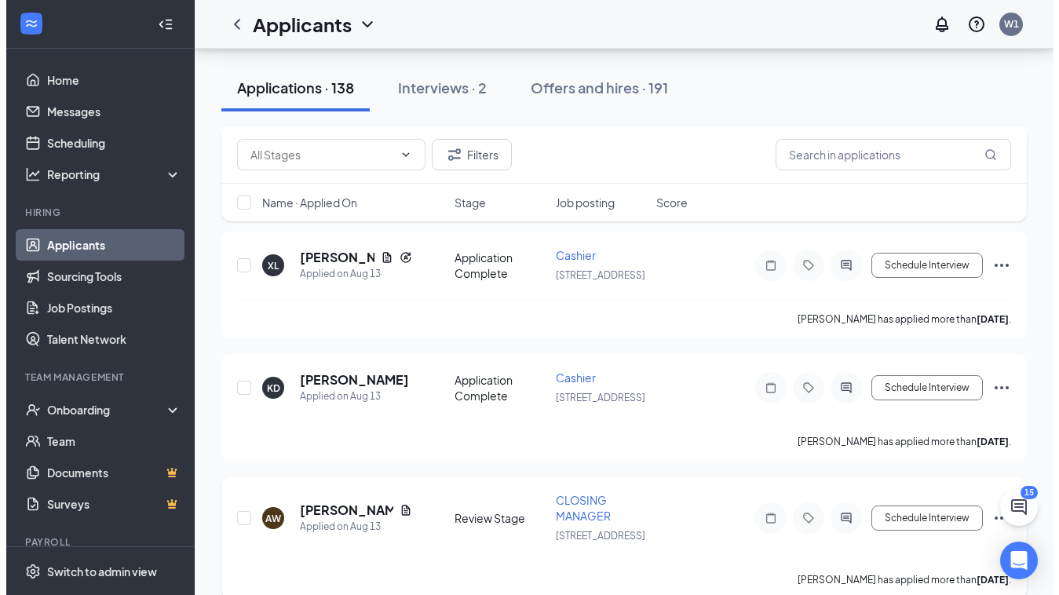
scroll to position [6399, 0]
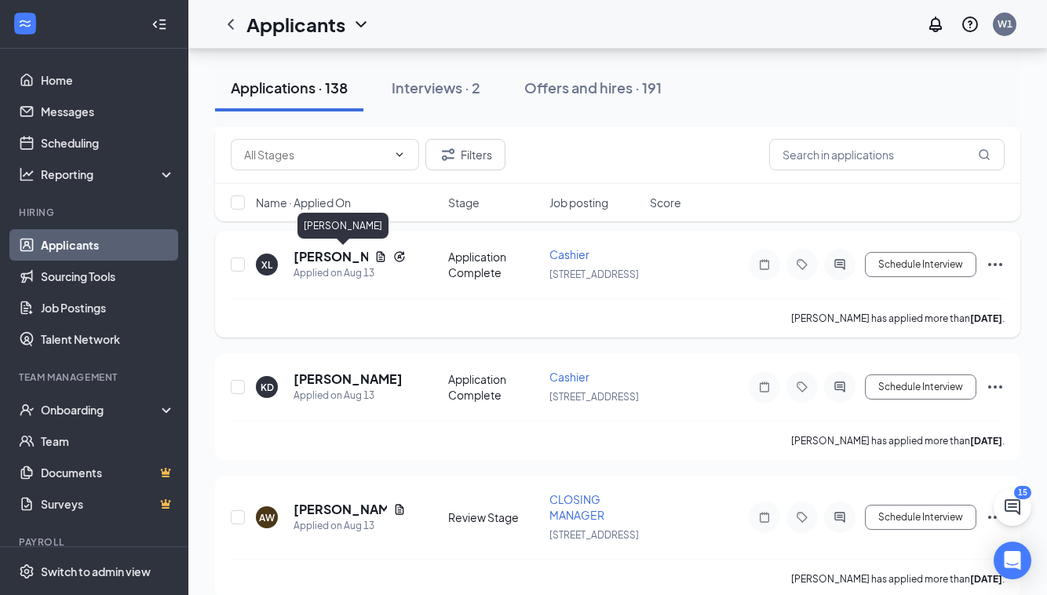
click at [319, 259] on h5 "[PERSON_NAME]" at bounding box center [331, 256] width 75 height 17
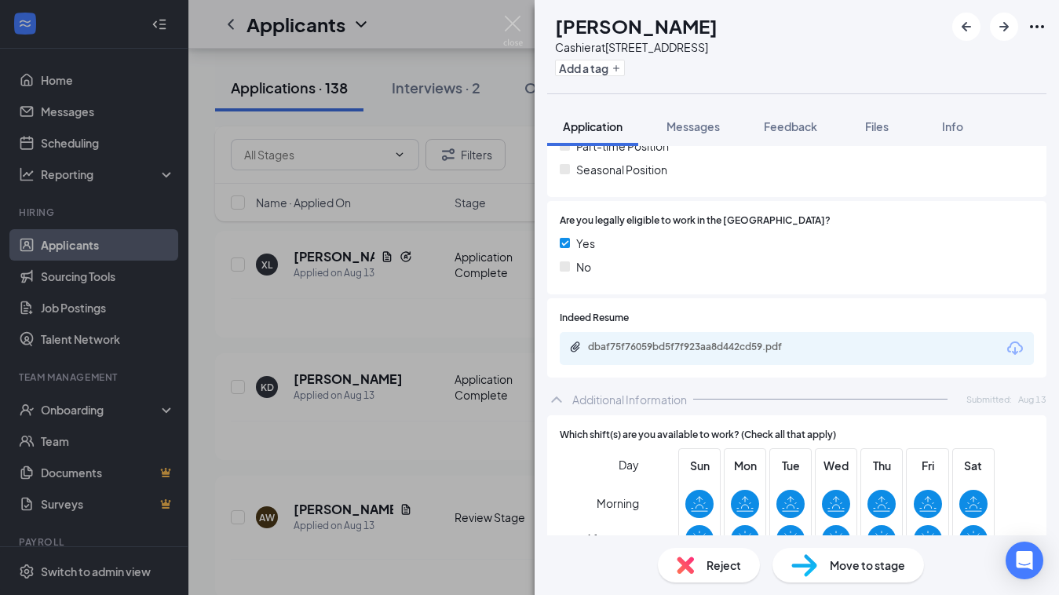
scroll to position [455, 0]
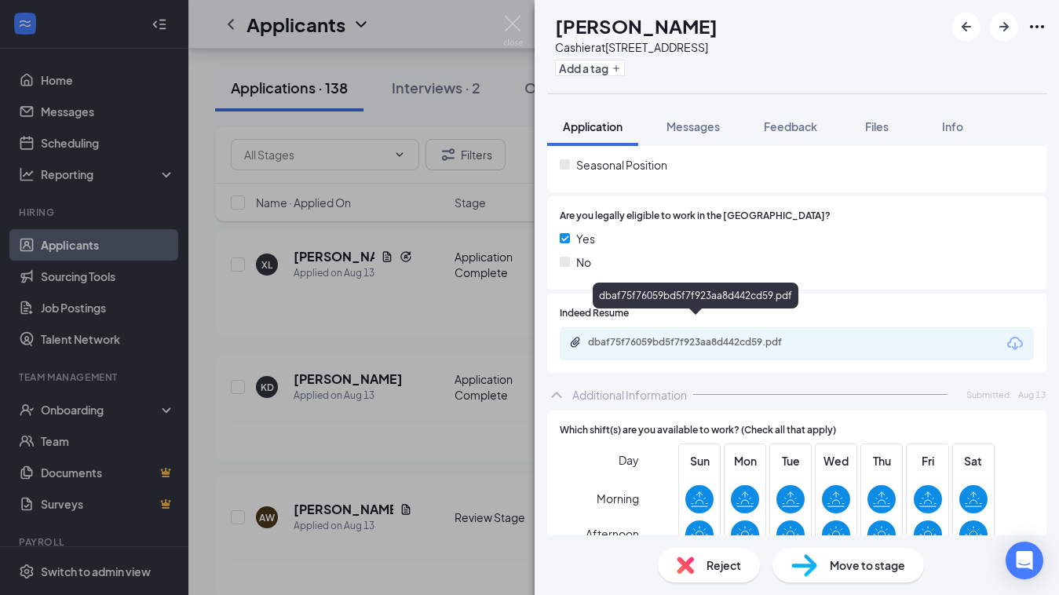
click at [659, 336] on div "dbaf75f76059bd5f7f923aa8d442cd59.pdf" at bounding box center [698, 342] width 220 height 13
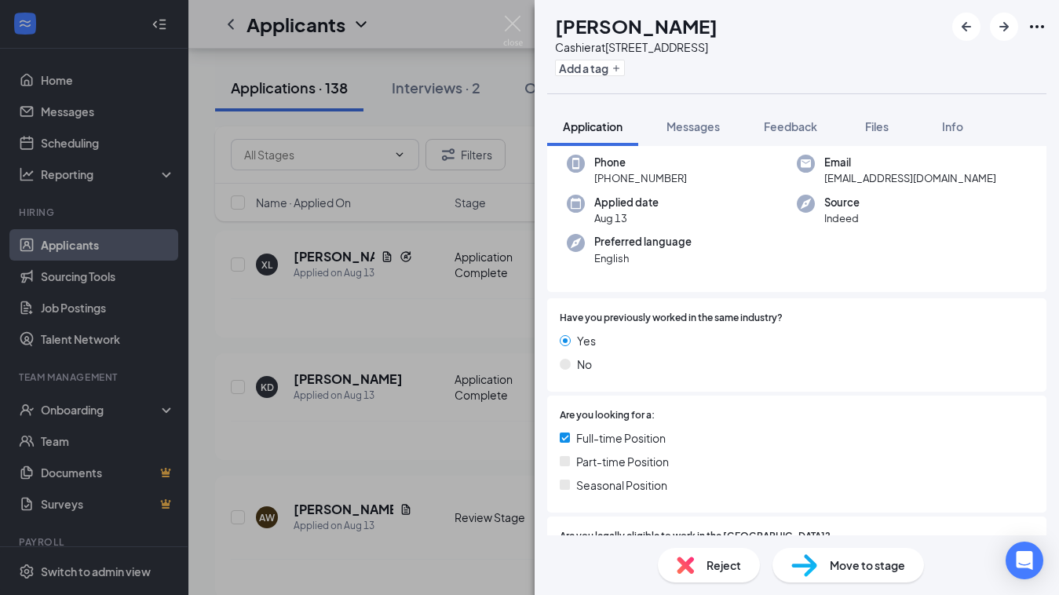
scroll to position [166, 0]
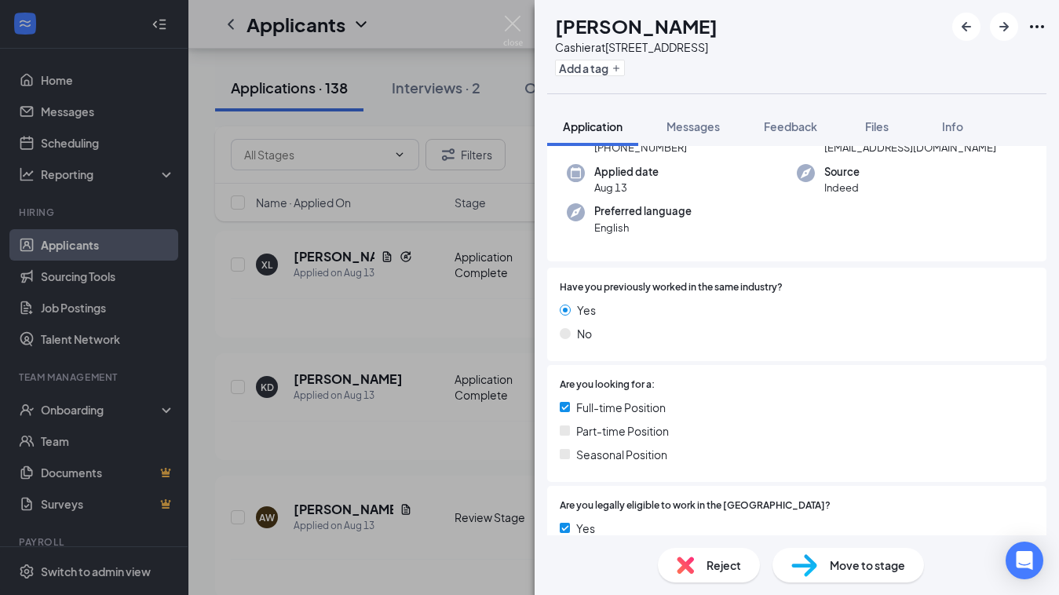
click at [811, 564] on img at bounding box center [804, 565] width 26 height 23
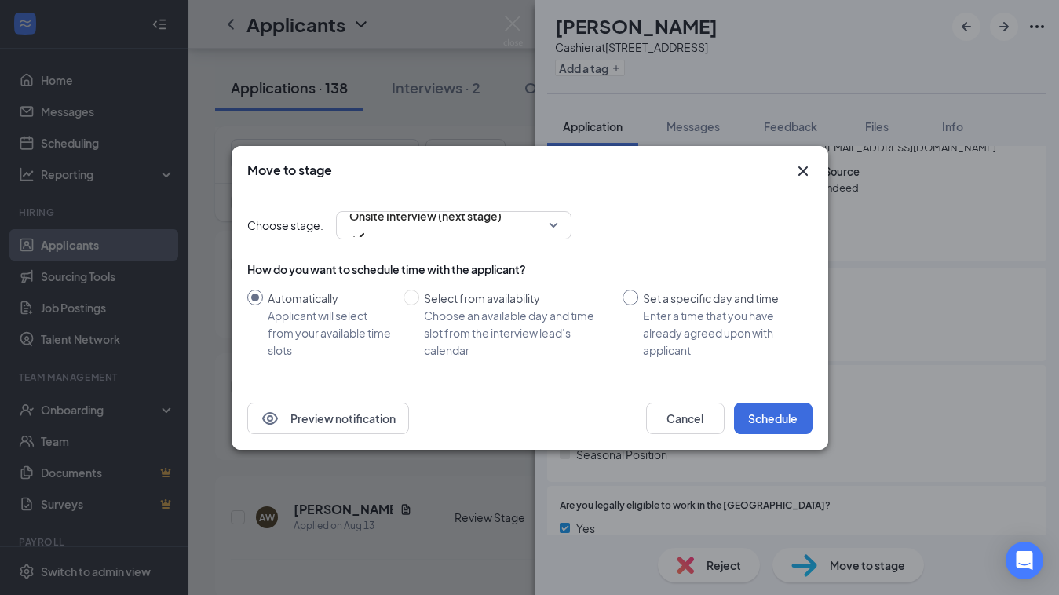
click at [686, 309] on div "Enter a time that you have already agreed upon with applicant" at bounding box center [721, 333] width 157 height 52
click at [638, 305] on input "Set a specific day and time Enter a time that you have already agreed upon with…" at bounding box center [630, 298] width 16 height 16
radio input "true"
radio input "false"
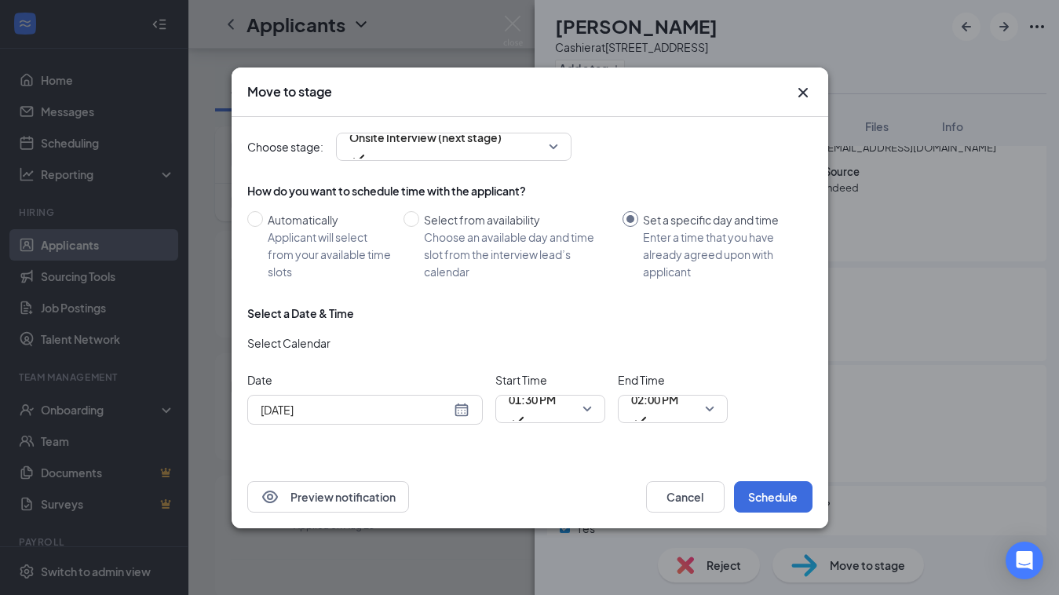
click at [443, 398] on div "[DATE]" at bounding box center [364, 410] width 235 height 30
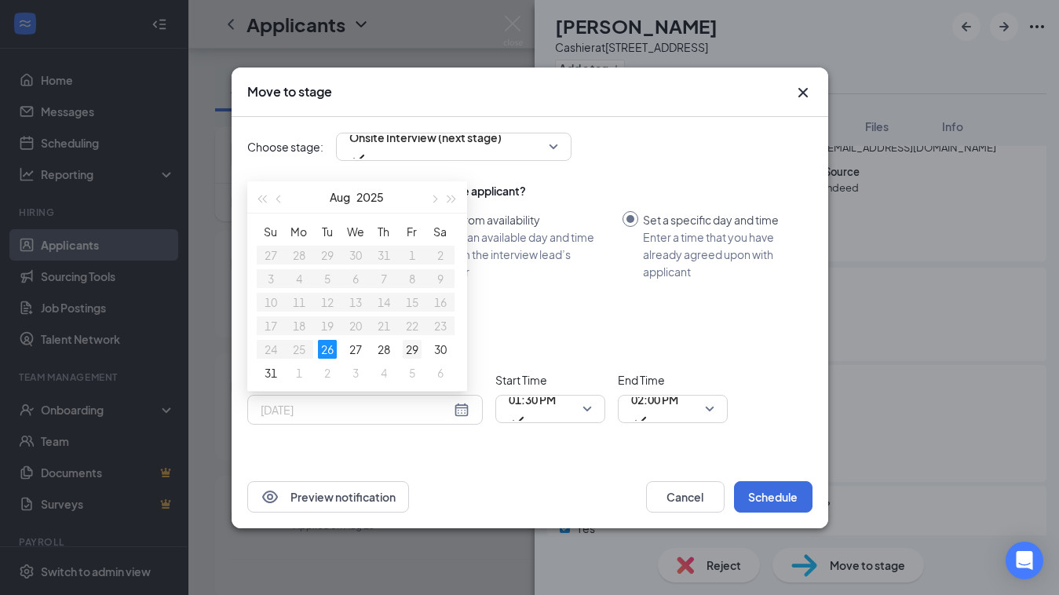
type input "[DATE]"
click at [416, 353] on div "29" at bounding box center [412, 349] width 19 height 19
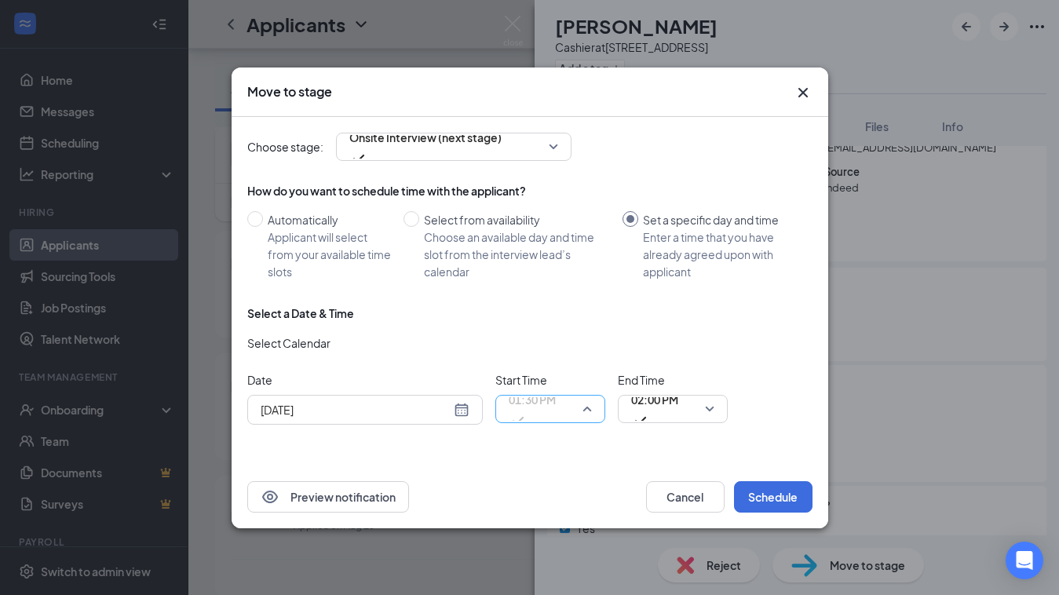
click at [556, 415] on span "01:30 PM" at bounding box center [532, 409] width 47 height 42
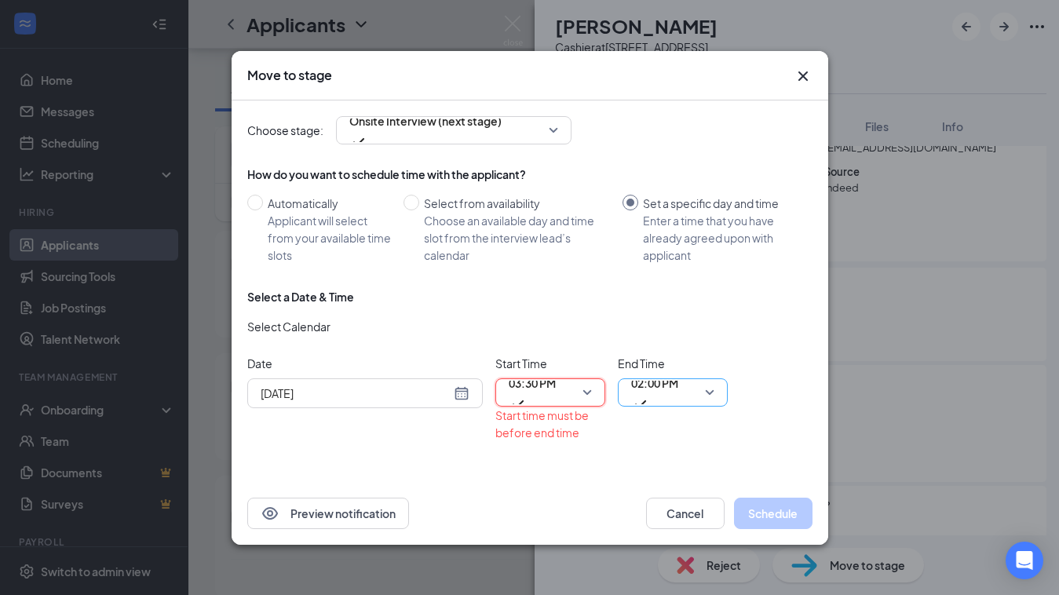
click at [662, 384] on span "02:00 PM" at bounding box center [654, 383] width 47 height 24
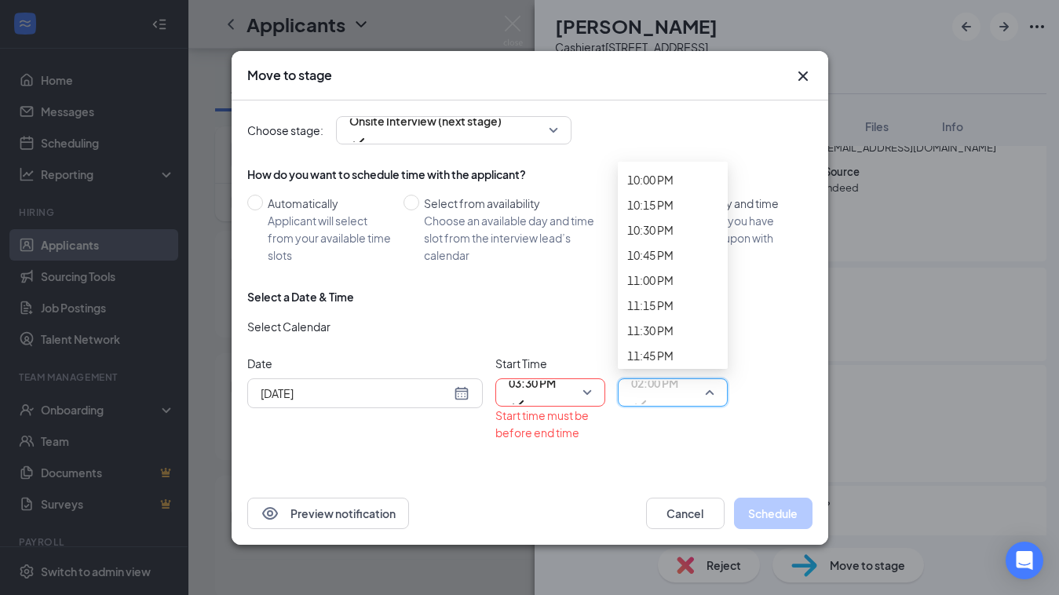
scroll to position [2229, 0]
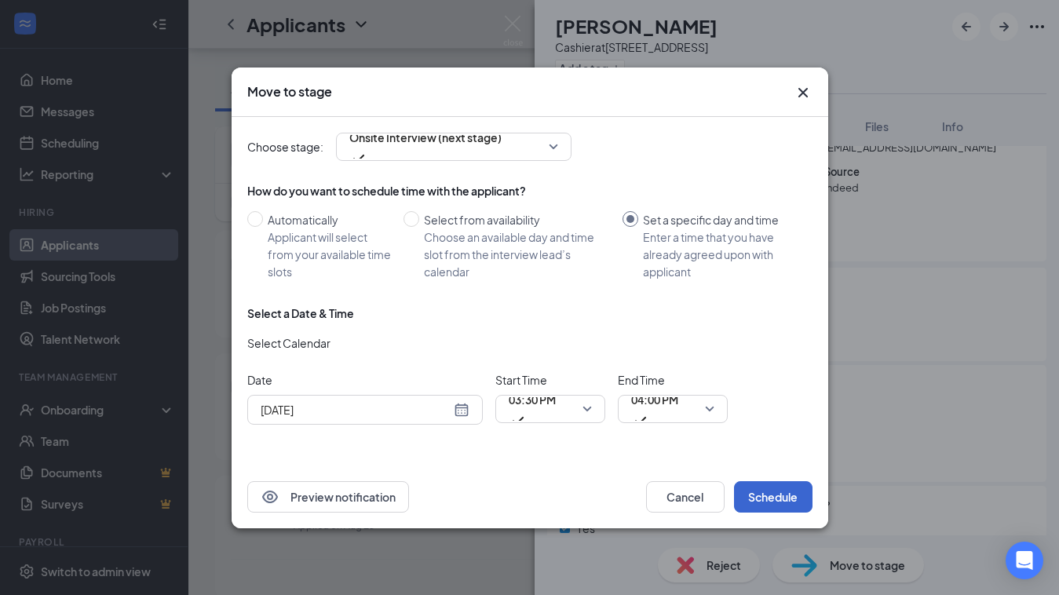
click at [782, 503] on button "Schedule" at bounding box center [773, 496] width 78 height 31
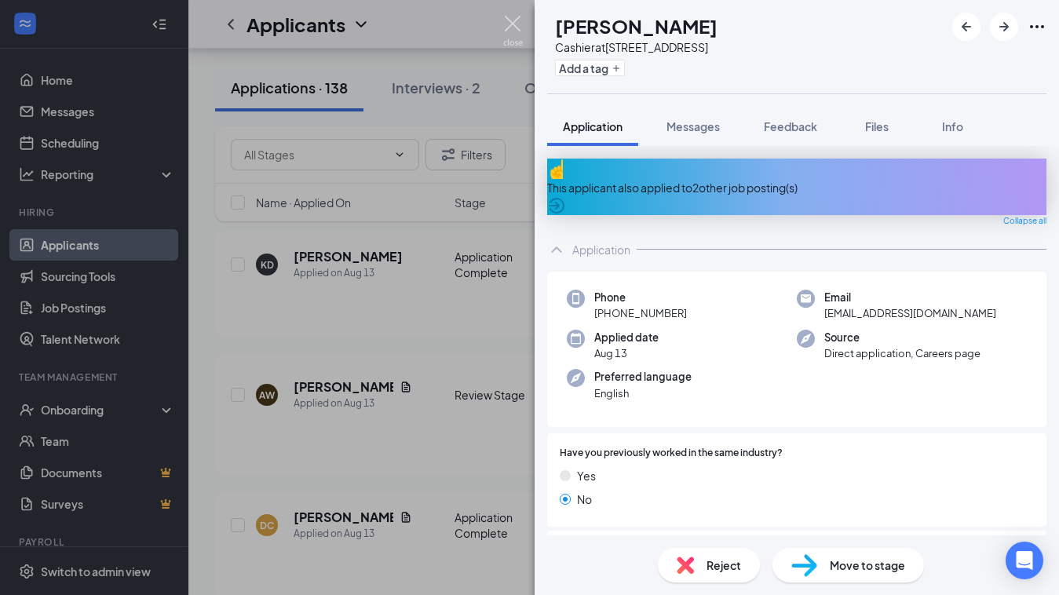
click at [504, 16] on img at bounding box center [513, 31] width 20 height 31
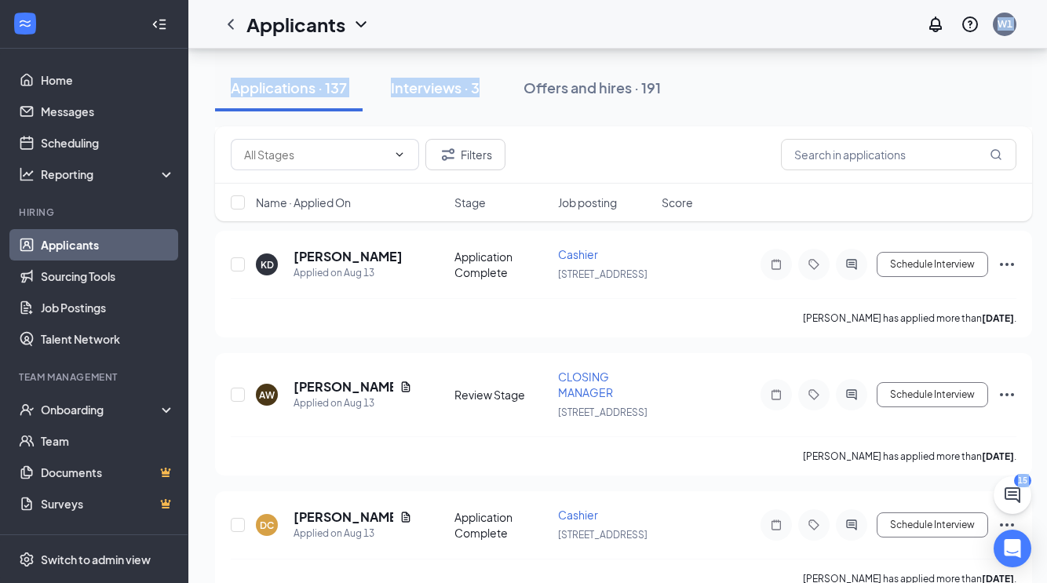
drag, startPoint x: 516, startPoint y: 26, endPoint x: 448, endPoint y: 122, distance: 117.6
click at [546, 142] on div "Filters" at bounding box center [624, 154] width 786 height 31
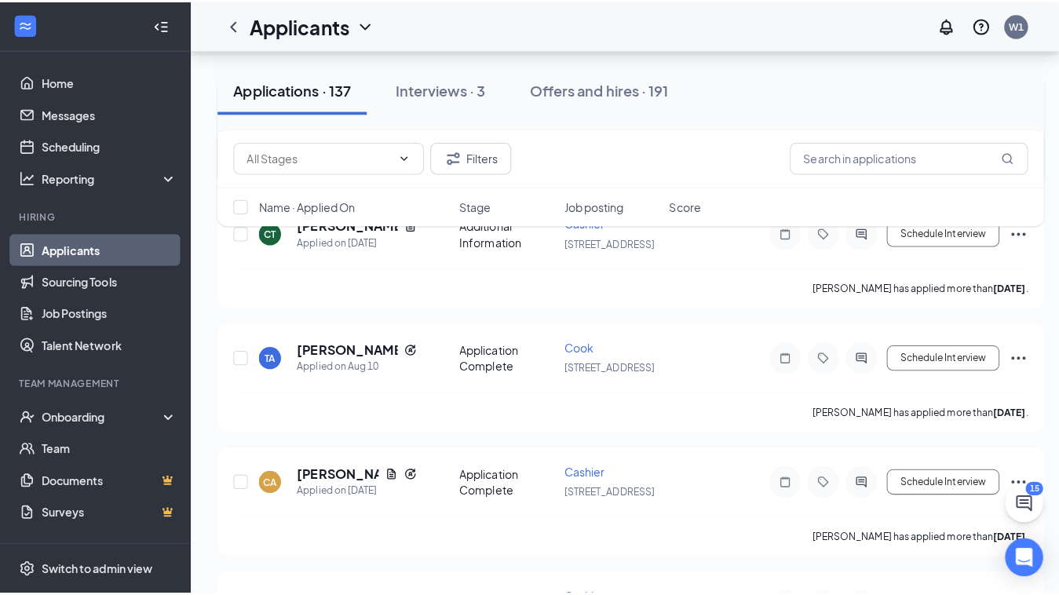
scroll to position [7204, 0]
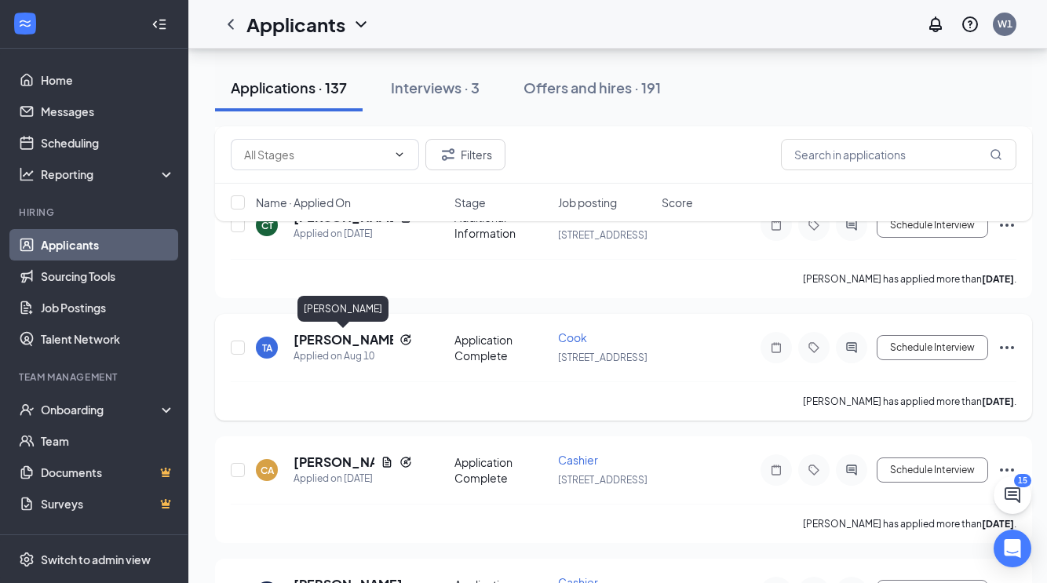
click at [318, 337] on h5 "[PERSON_NAME]" at bounding box center [344, 339] width 100 height 17
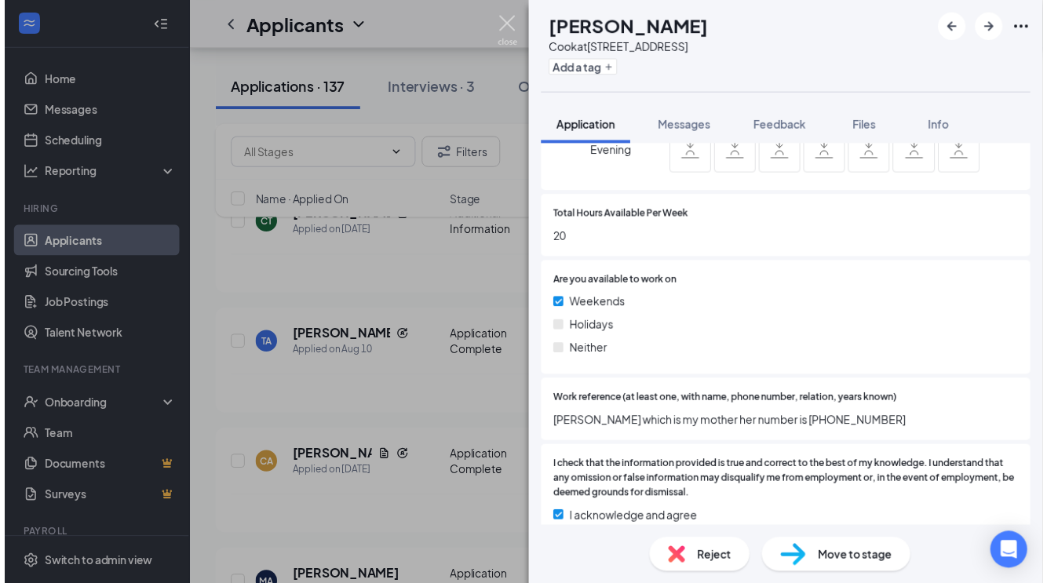
scroll to position [787, 0]
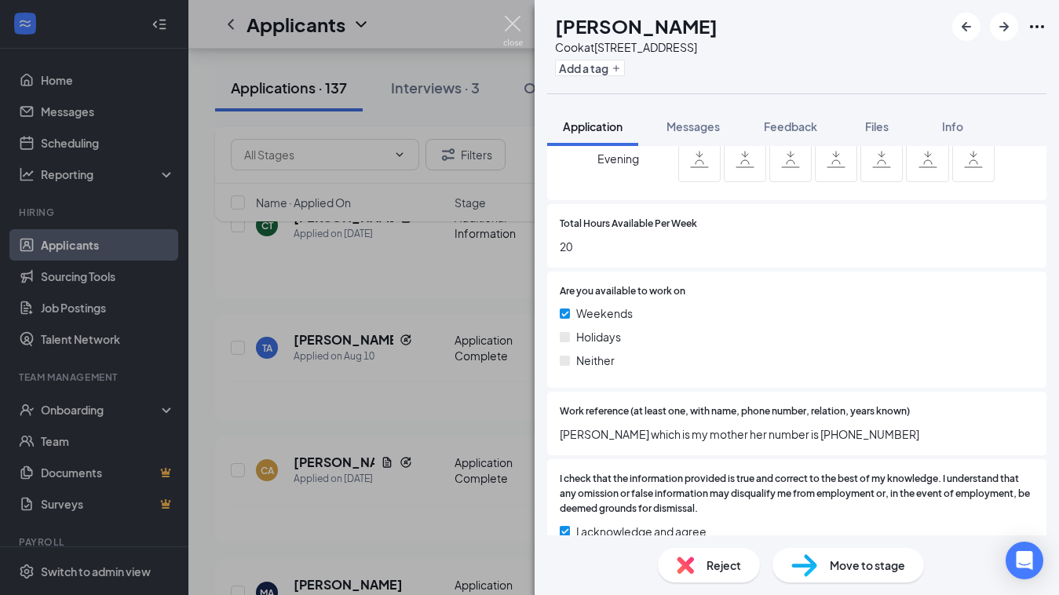
click at [515, 24] on img at bounding box center [513, 31] width 20 height 31
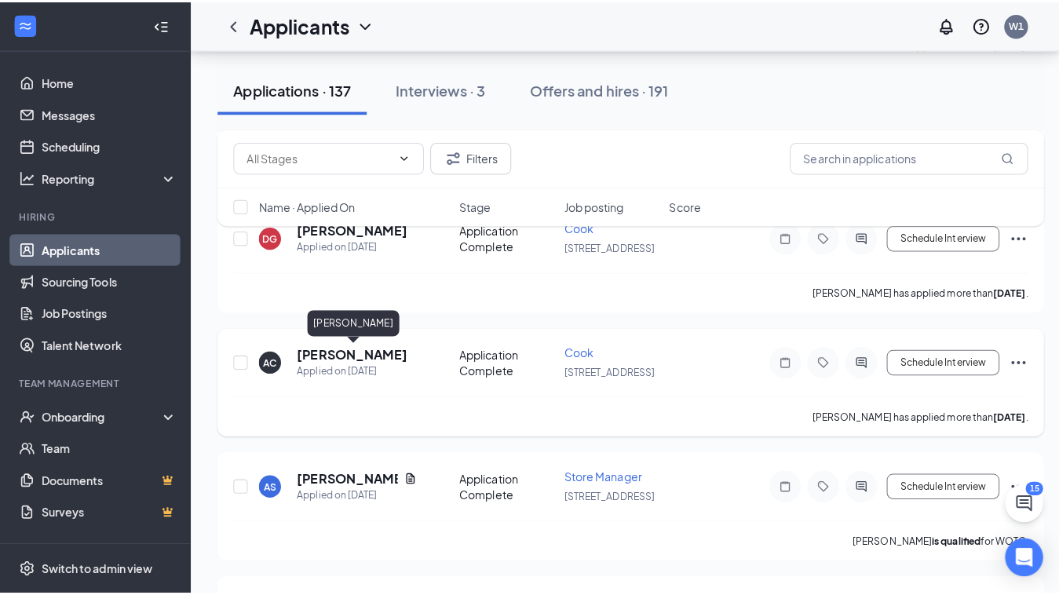
scroll to position [7813, 0]
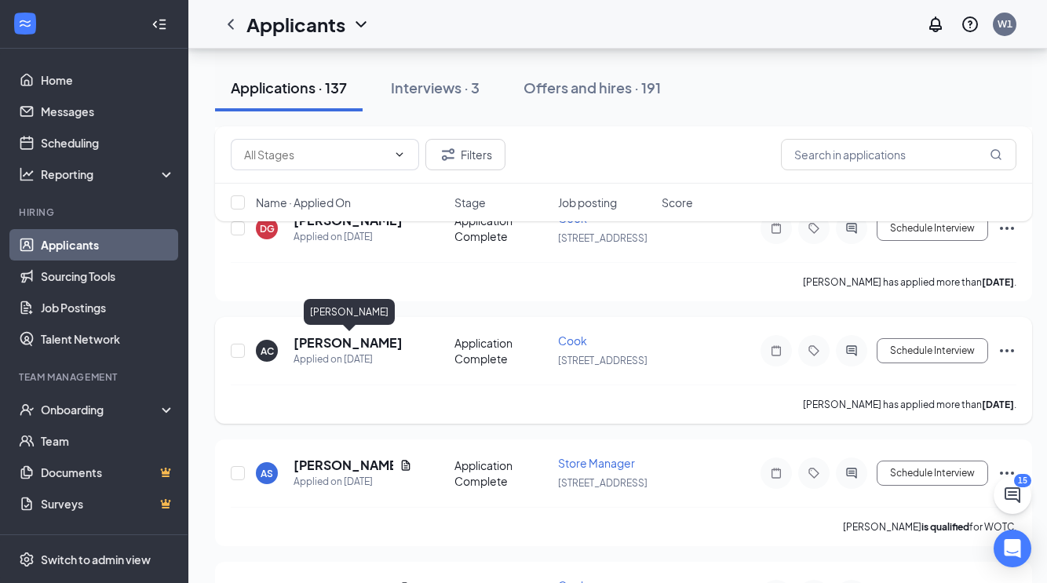
click at [378, 345] on h5 "[PERSON_NAME]" at bounding box center [348, 342] width 109 height 17
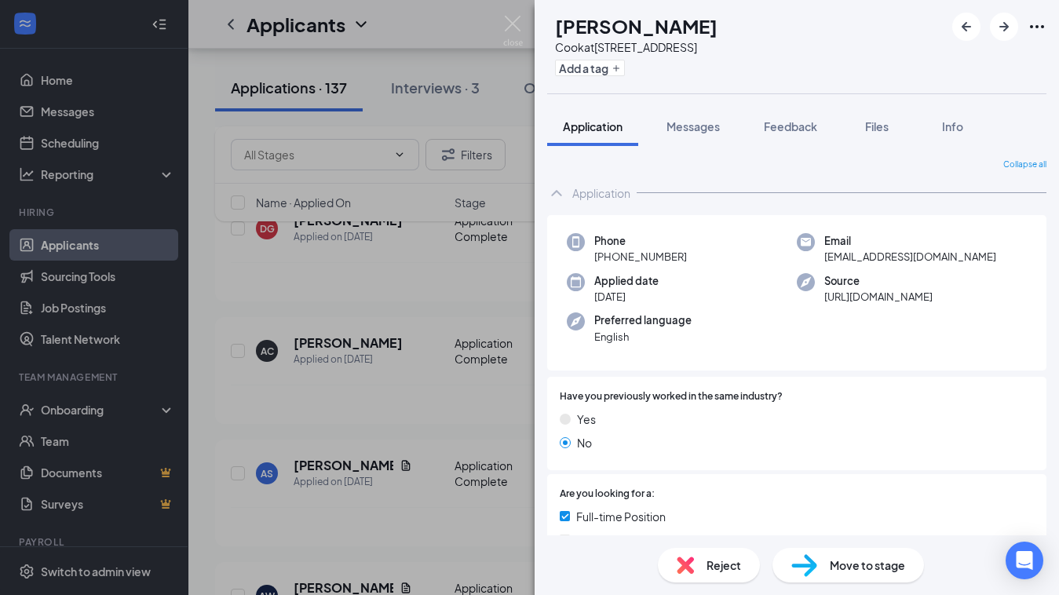
click at [517, 16] on img at bounding box center [513, 31] width 20 height 31
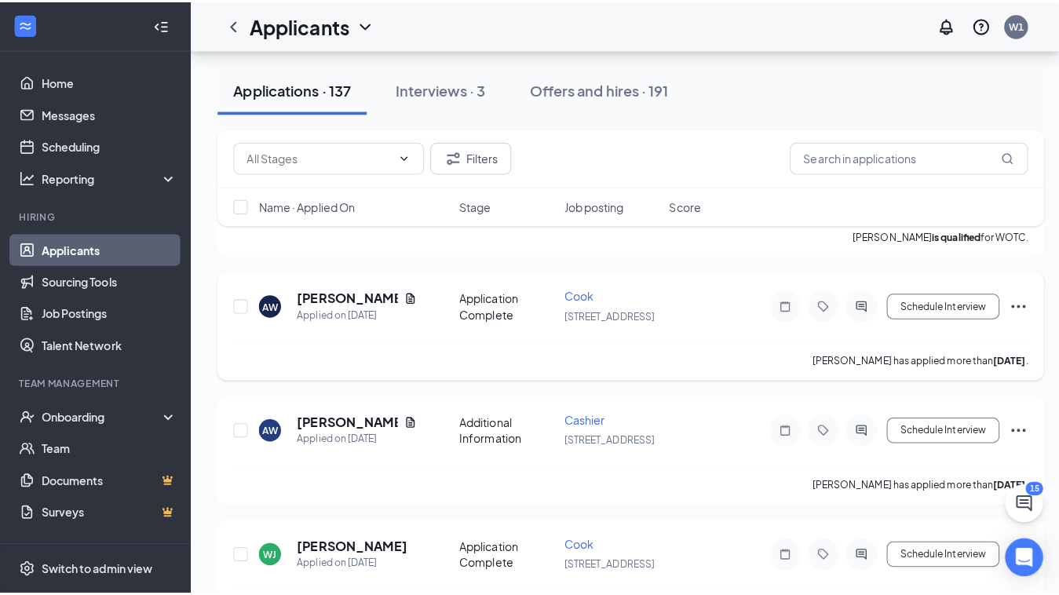
scroll to position [8114, 0]
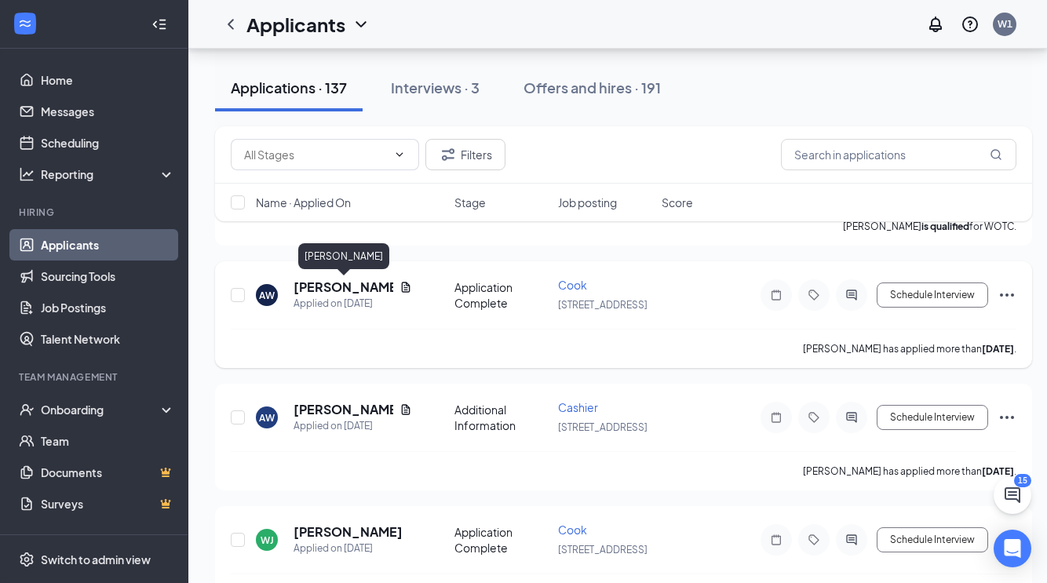
click at [348, 289] on h5 "[PERSON_NAME]" at bounding box center [344, 287] width 100 height 17
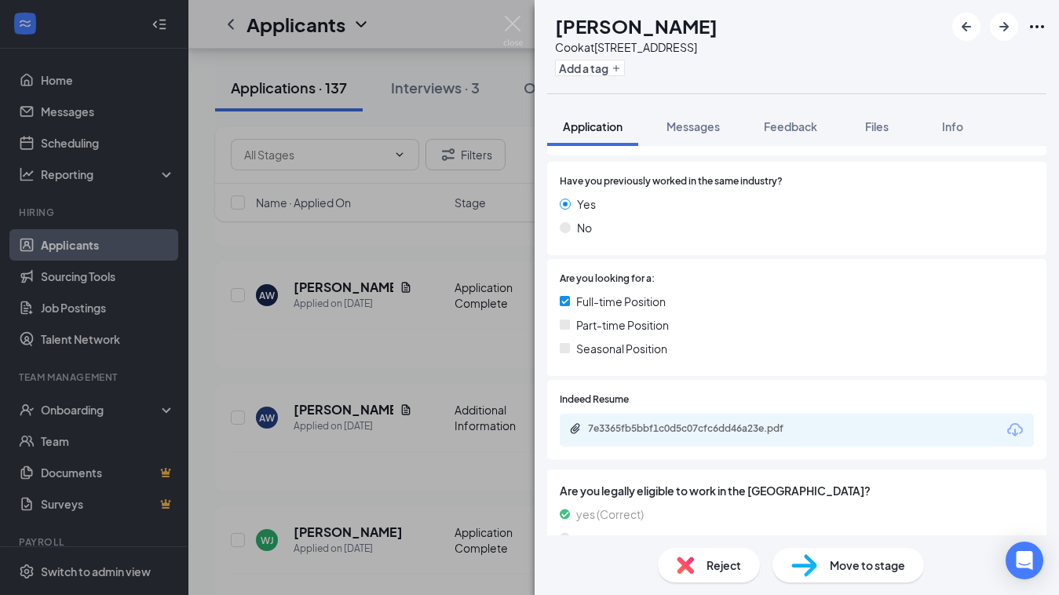
scroll to position [282, 0]
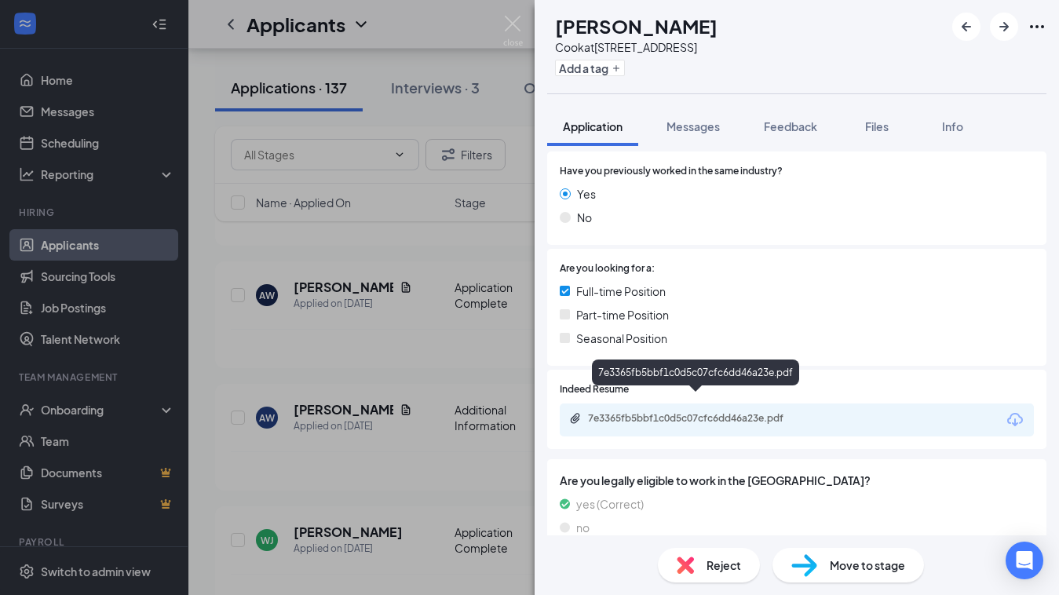
click at [722, 412] on div "7e3365fb5bbf1c0d5c07cfc6dd46a23e.pdf" at bounding box center [698, 418] width 220 height 13
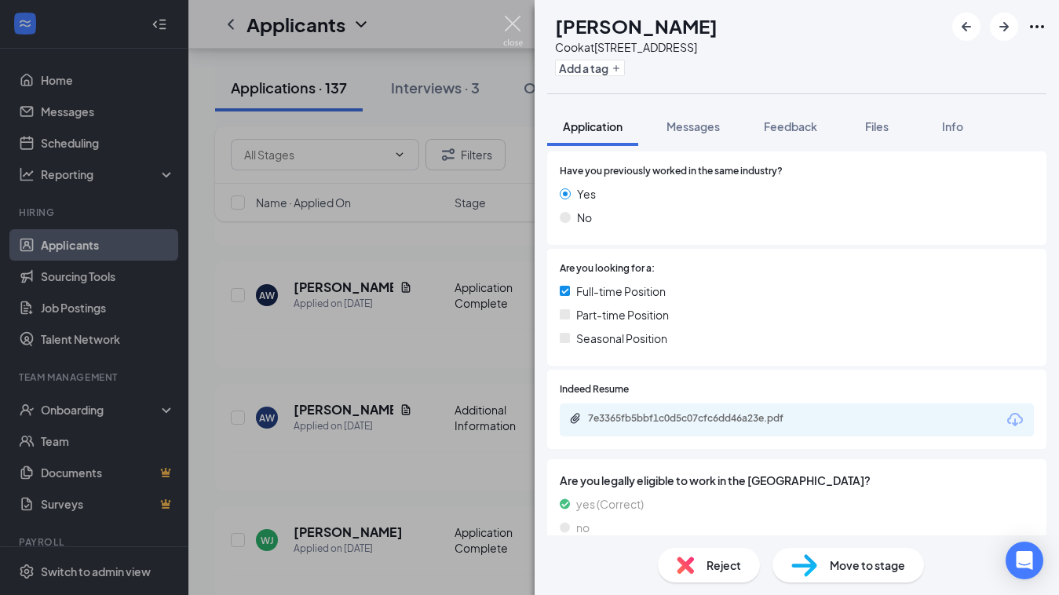
click at [511, 20] on img at bounding box center [513, 31] width 20 height 31
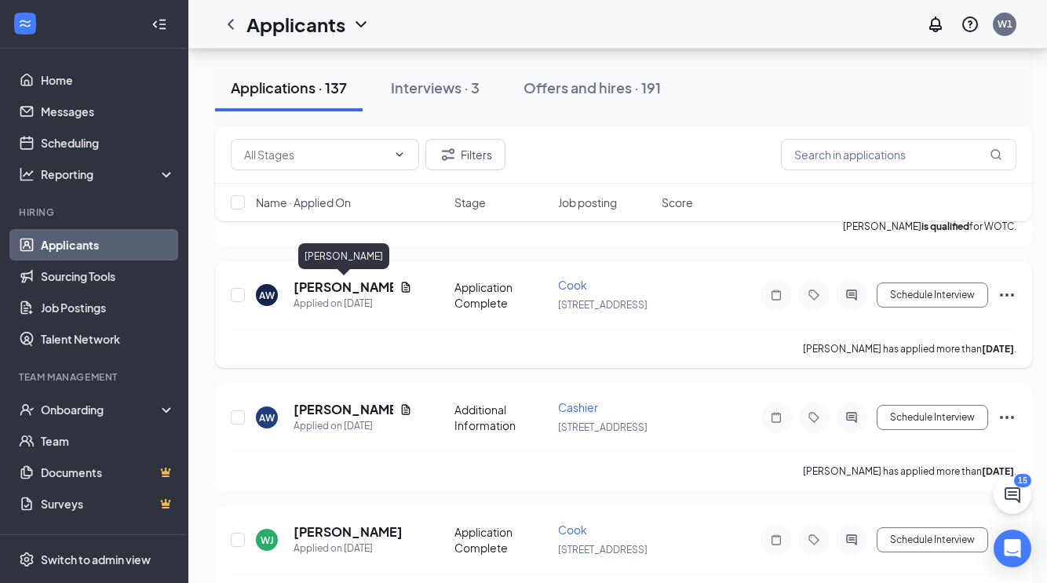
click at [344, 289] on h5 "[PERSON_NAME]" at bounding box center [344, 287] width 100 height 17
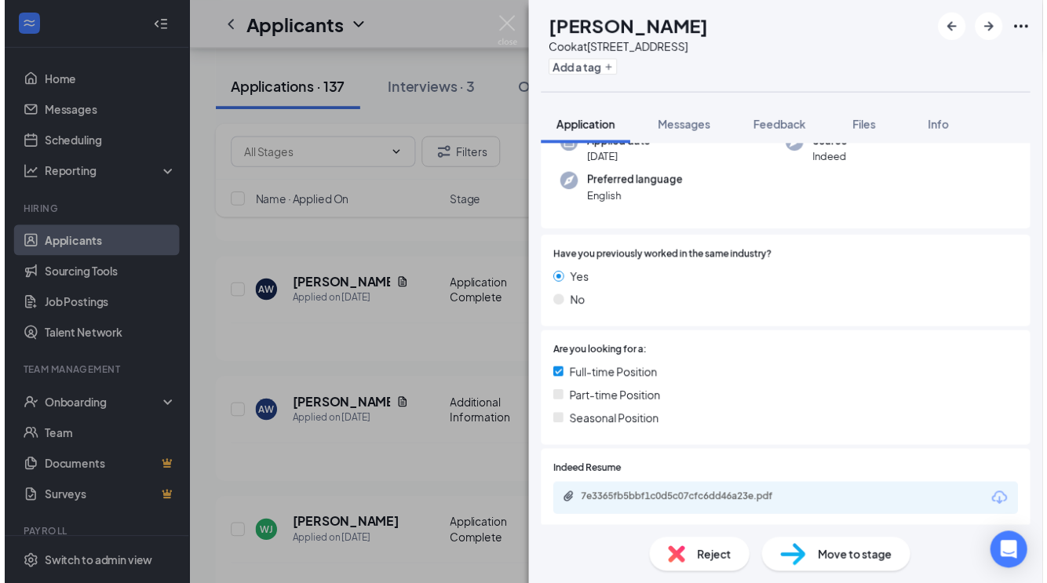
scroll to position [194, 0]
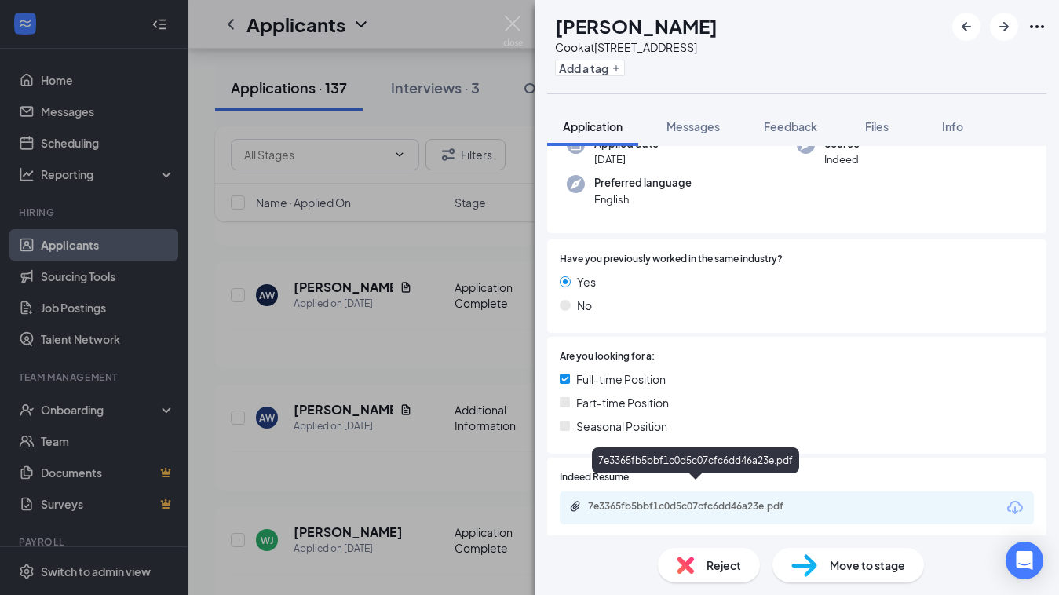
click at [634, 500] on div "7e3365fb5bbf1c0d5c07cfc6dd46a23e.pdf" at bounding box center [698, 506] width 220 height 13
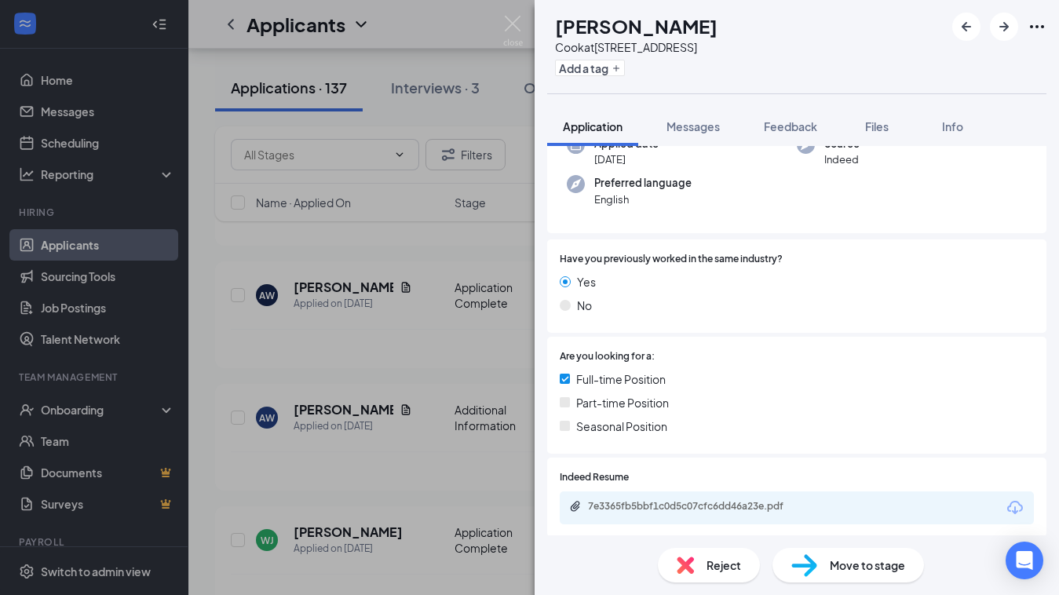
click at [518, 13] on div "AW [PERSON_NAME] Cook at [STREET_ADDRESS] Add a tag Application Messages Feedba…" at bounding box center [529, 297] width 1059 height 595
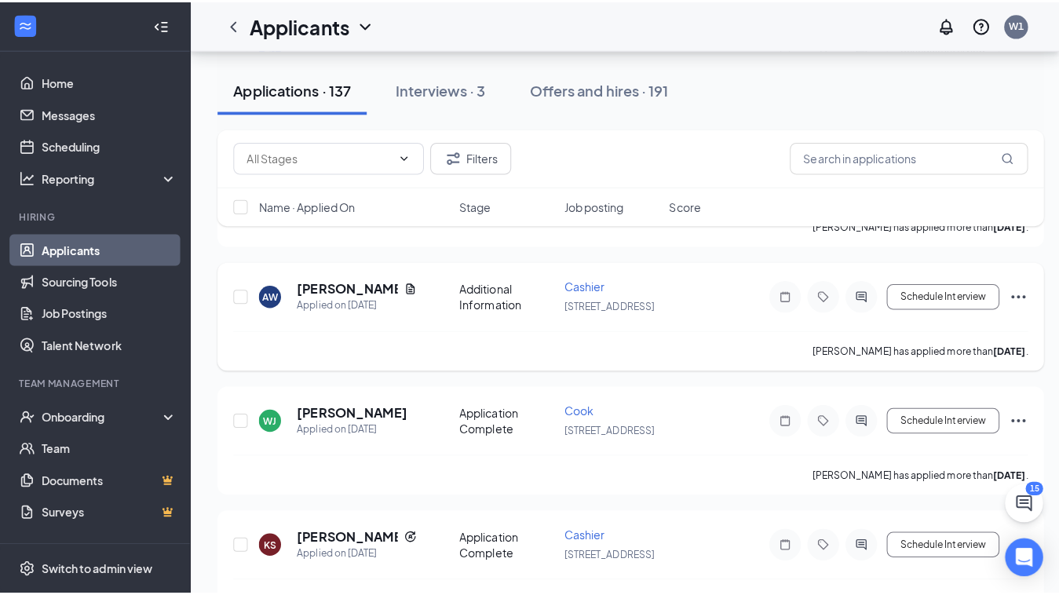
scroll to position [8249, 0]
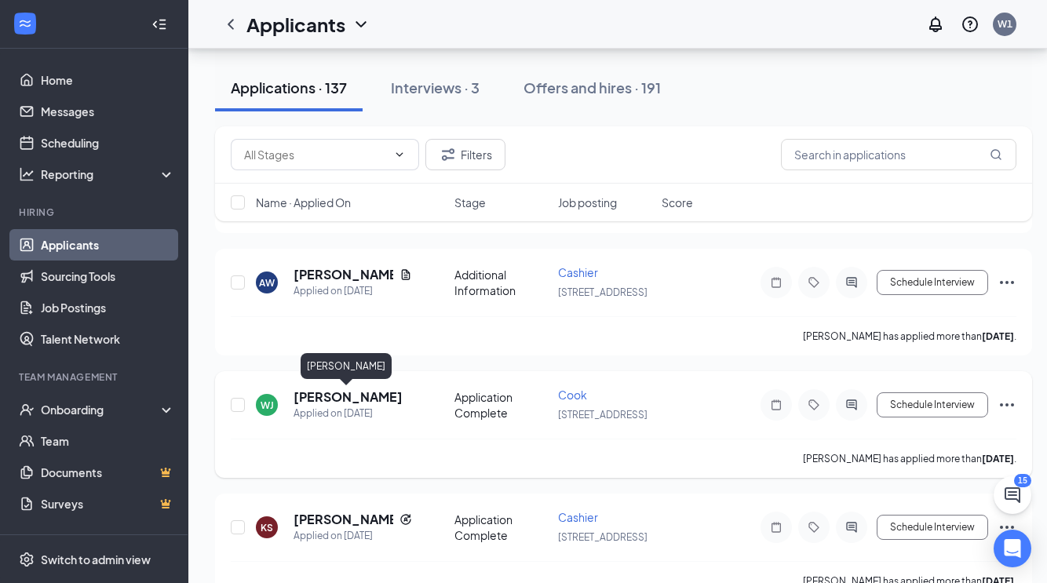
click at [360, 392] on h5 "[PERSON_NAME]" at bounding box center [348, 396] width 109 height 17
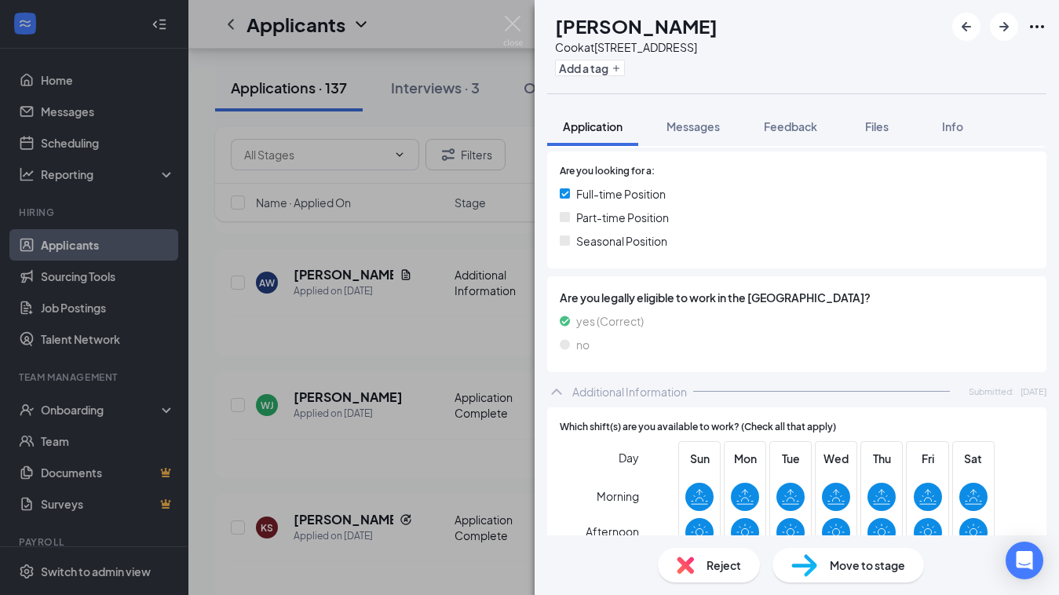
scroll to position [319, 0]
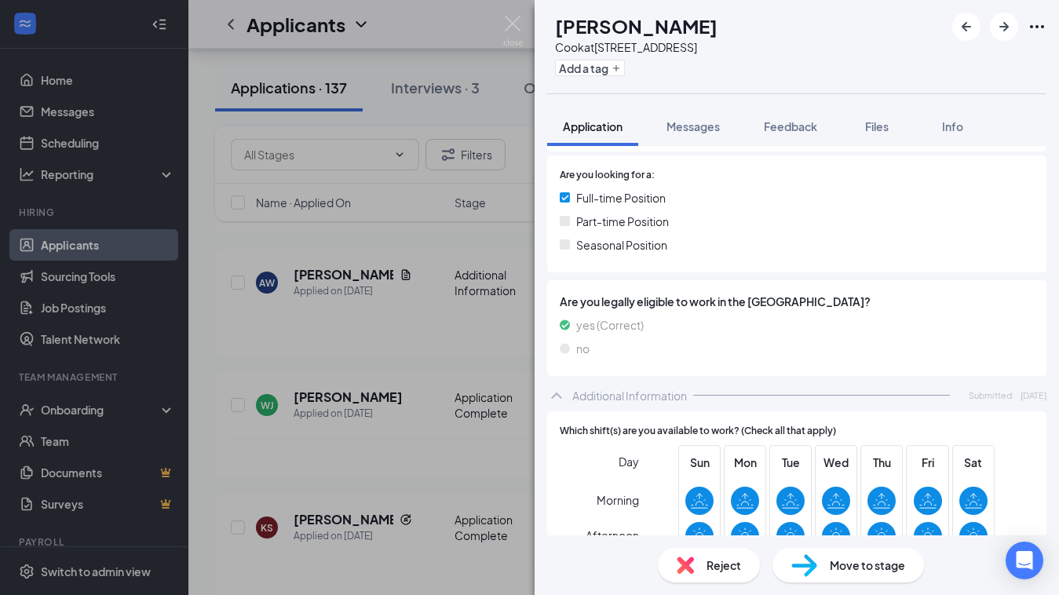
click at [558, 392] on icon "ChevronUp" at bounding box center [556, 395] width 10 height 6
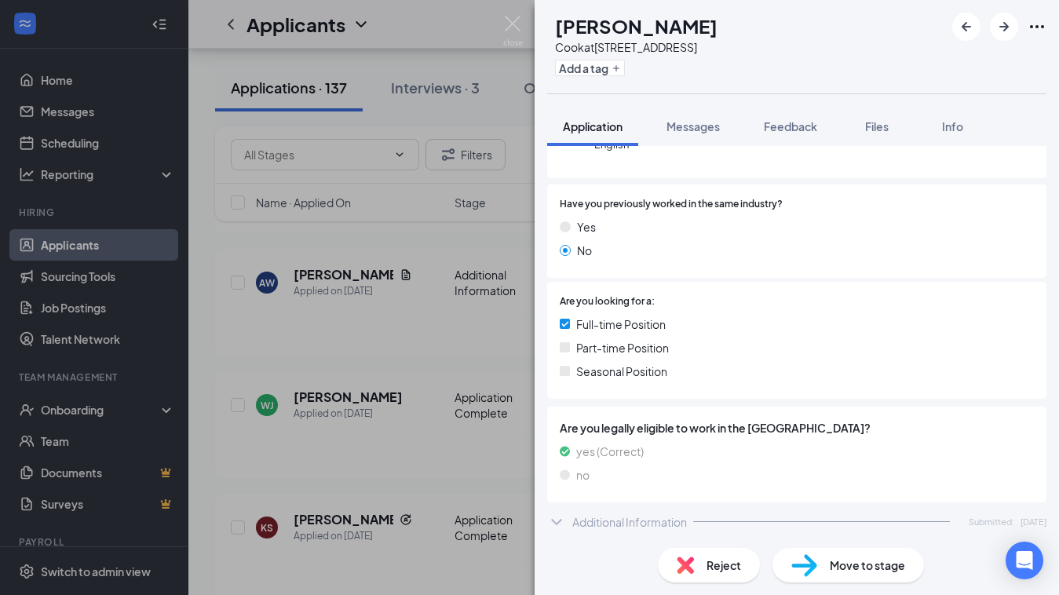
scroll to position [191, 0]
click at [559, 529] on div "Additional Information Submitted: [DATE]" at bounding box center [796, 523] width 499 height 31
click at [558, 527] on icon "ChevronUp" at bounding box center [556, 523] width 19 height 19
click at [556, 521] on icon "ChevronDown" at bounding box center [556, 523] width 10 height 6
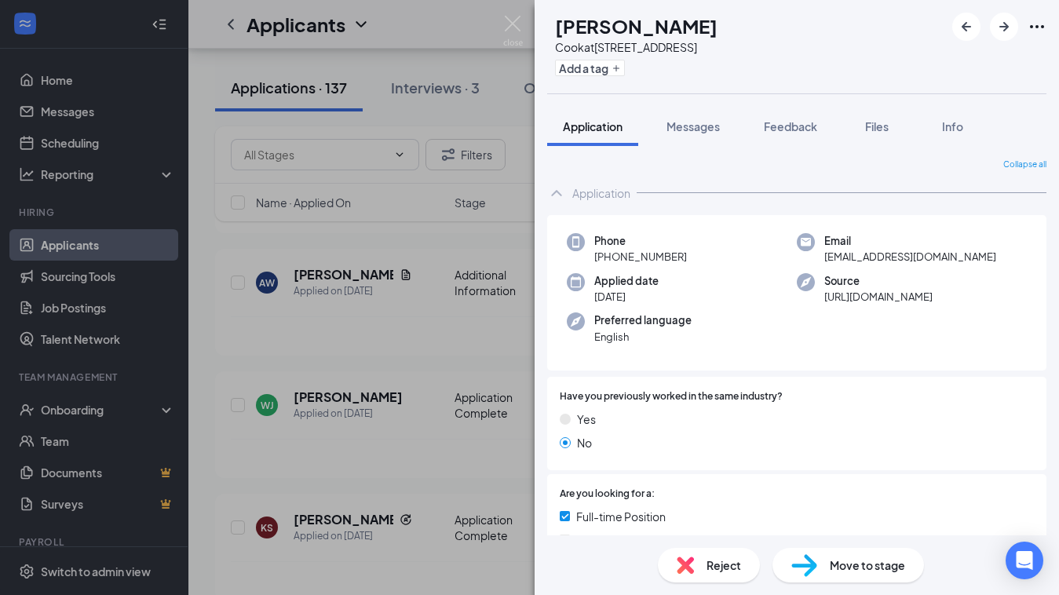
scroll to position [0, 0]
click at [818, 564] on div "Move to stage" at bounding box center [847, 565] width 151 height 35
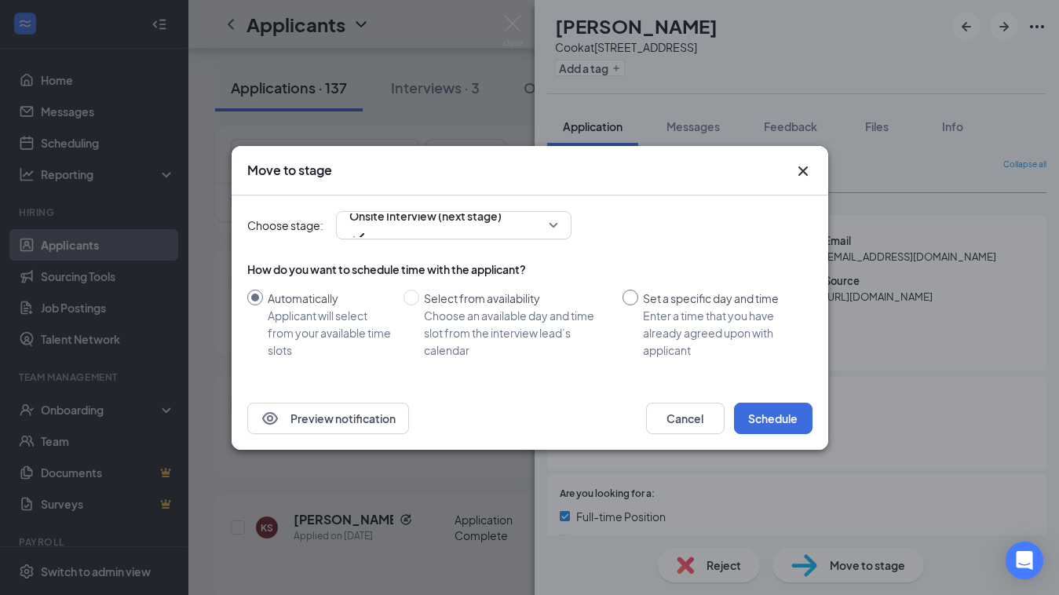
click at [698, 319] on div "Enter a time that you have already agreed upon with applicant" at bounding box center [721, 333] width 157 height 52
click at [638, 305] on input "Set a specific day and time Enter a time that you have already agreed upon with…" at bounding box center [630, 298] width 16 height 16
radio input "true"
radio input "false"
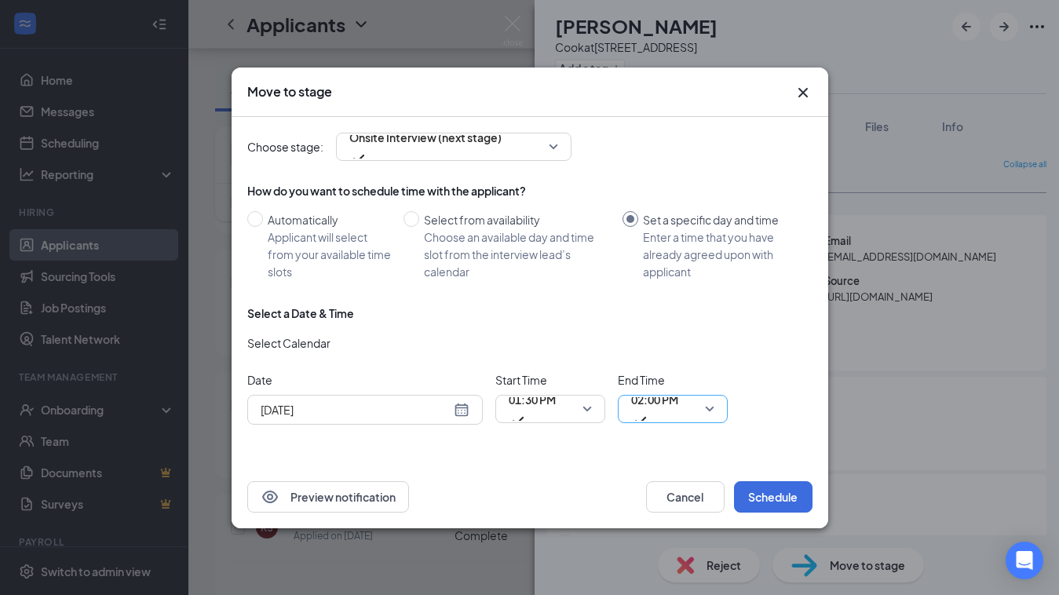
click at [666, 411] on span "02:00 PM" at bounding box center [654, 400] width 47 height 24
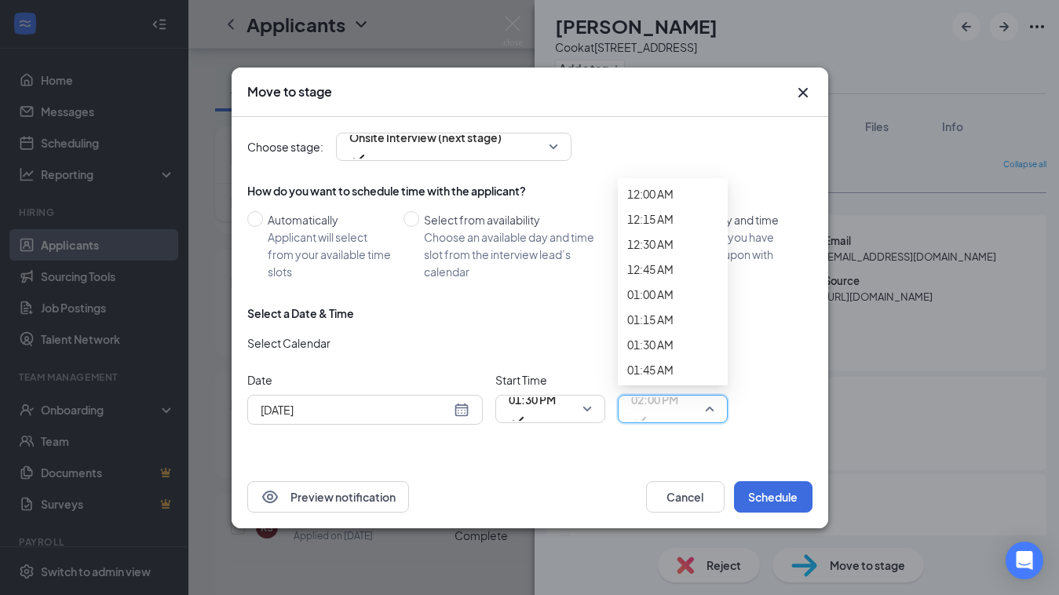
scroll to position [1859, 0]
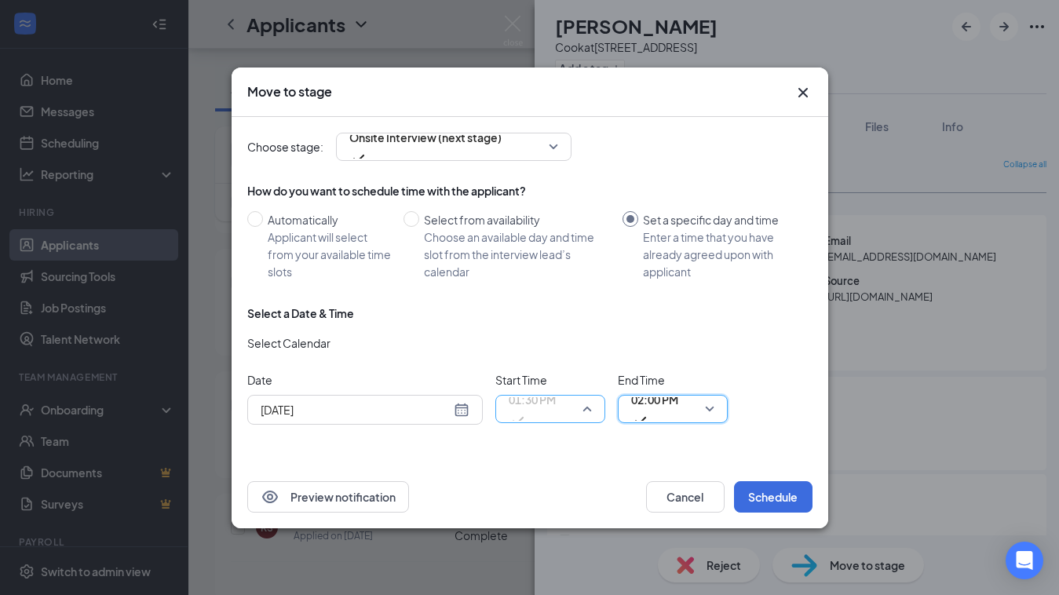
click at [556, 403] on span "01:30 PM" at bounding box center [532, 409] width 47 height 42
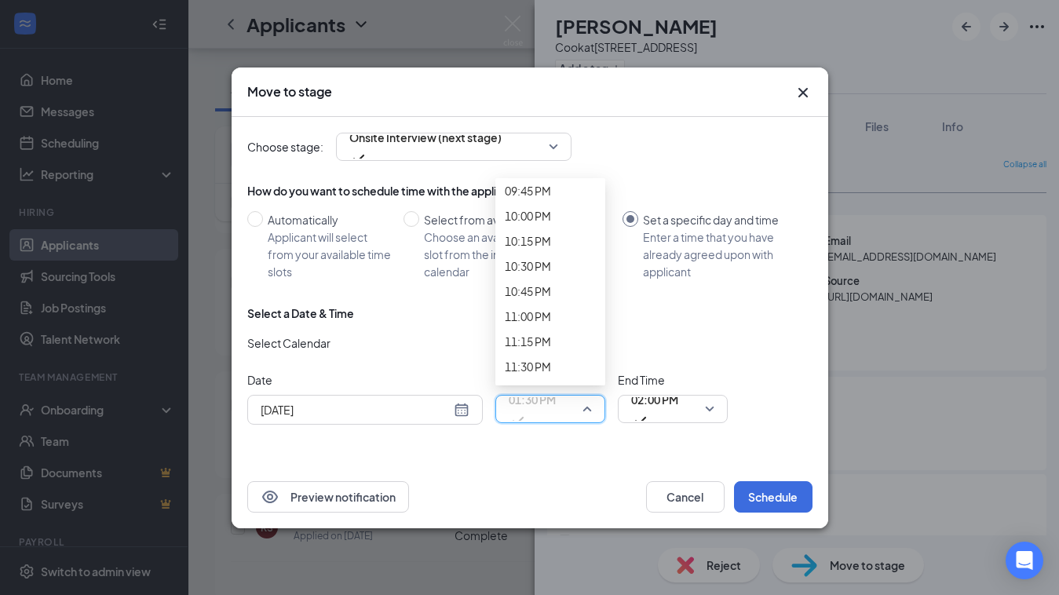
scroll to position [2225, 0]
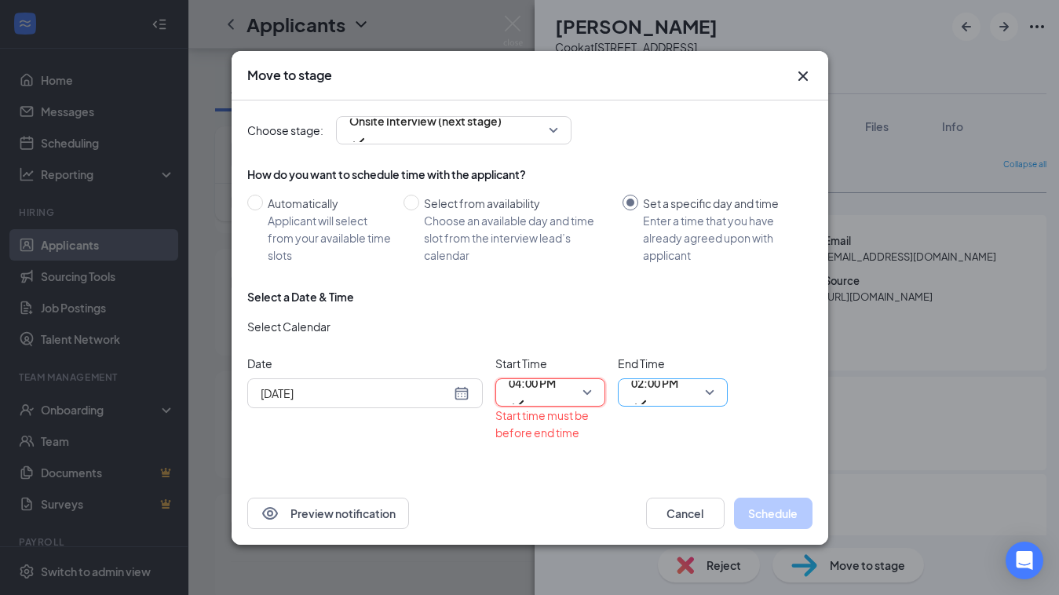
click at [665, 390] on span "02:00 PM" at bounding box center [654, 383] width 47 height 24
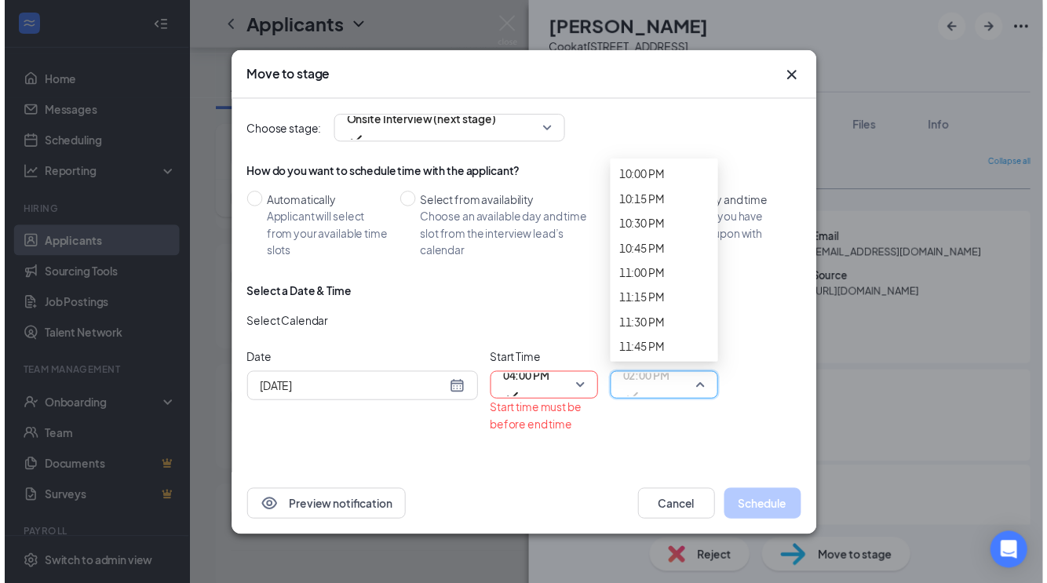
scroll to position [2237, 0]
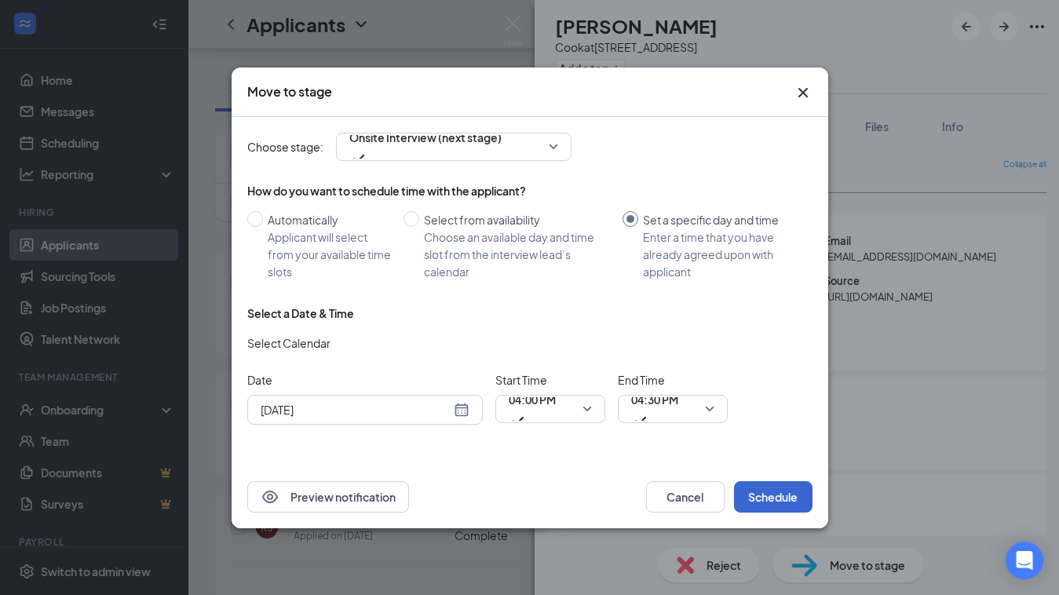
click at [777, 497] on button "Schedule" at bounding box center [773, 496] width 78 height 31
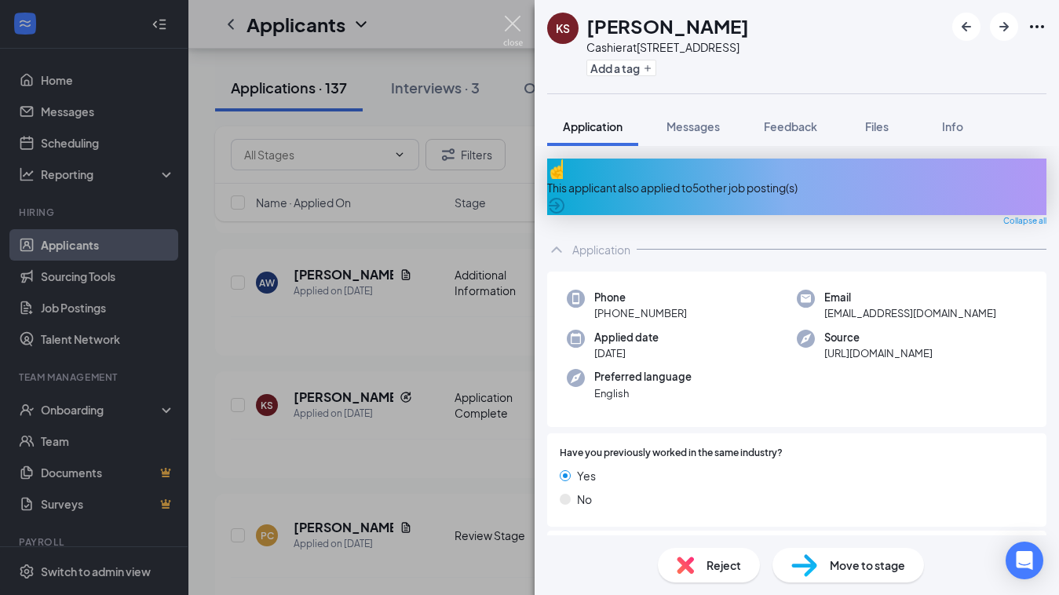
click at [503, 23] on img at bounding box center [513, 31] width 20 height 31
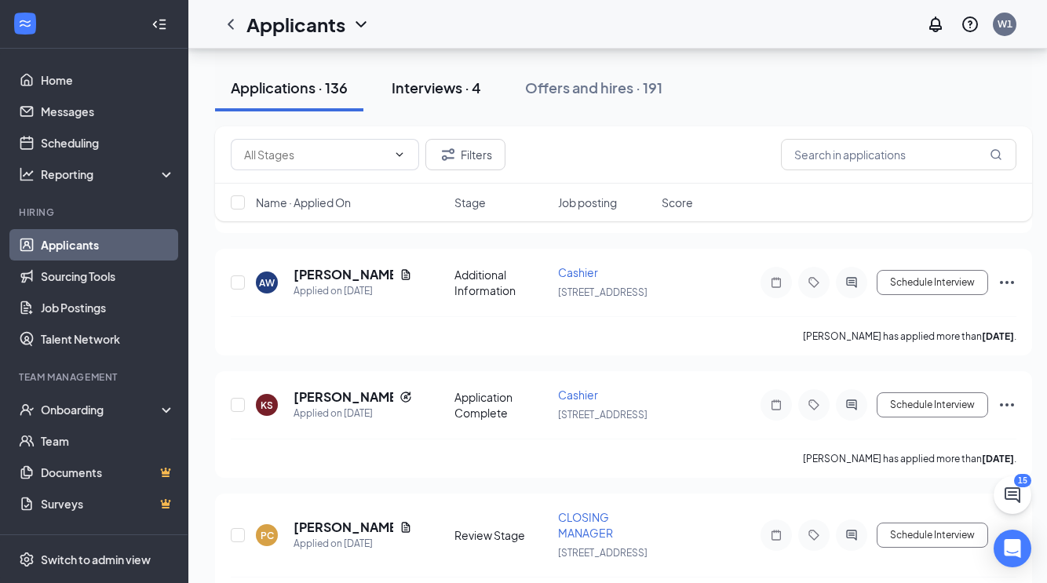
click at [465, 86] on div "Interviews · 4" at bounding box center [436, 88] width 89 height 20
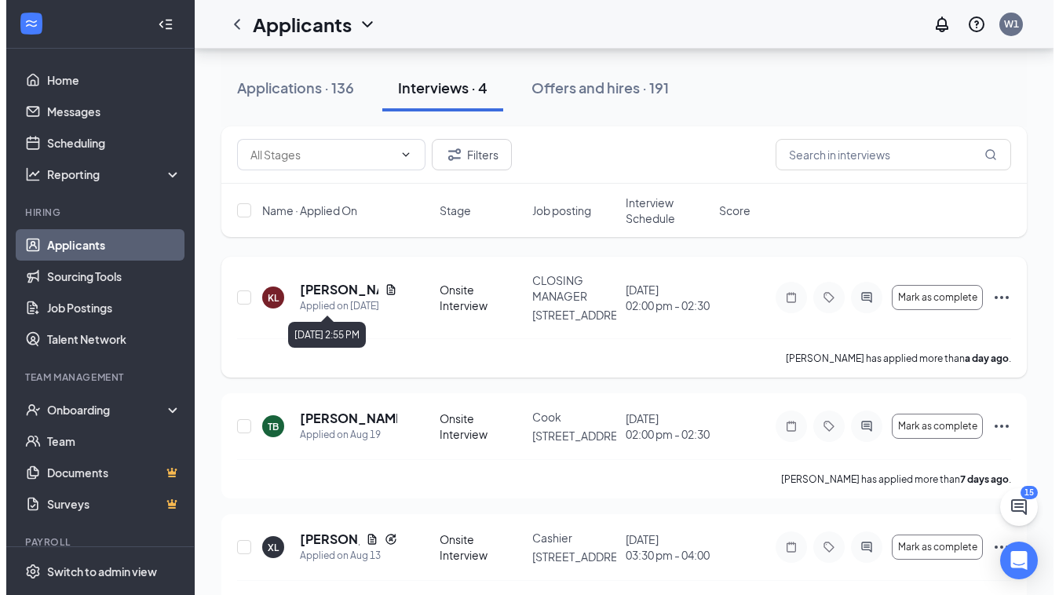
scroll to position [161, 0]
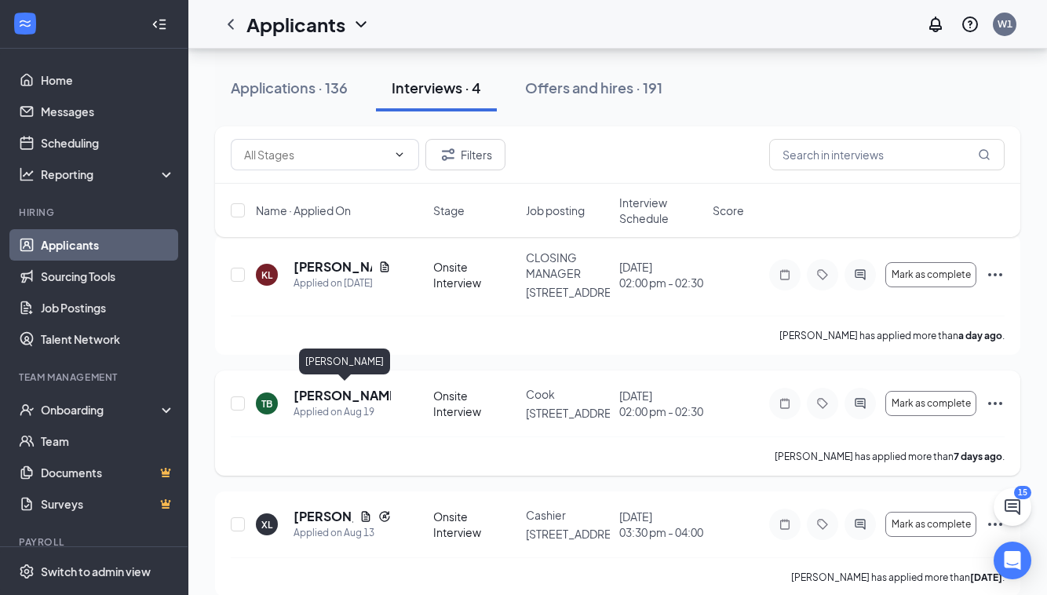
click at [332, 397] on h5 "[PERSON_NAME]" at bounding box center [342, 395] width 97 height 17
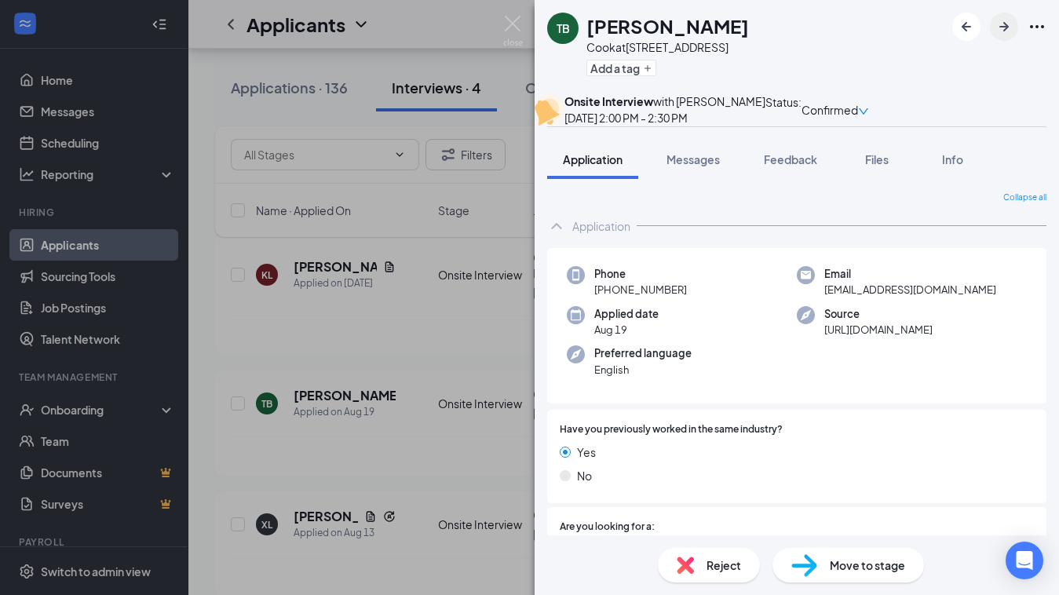
click at [1007, 30] on icon "ArrowRight" at bounding box center [1003, 26] width 19 height 19
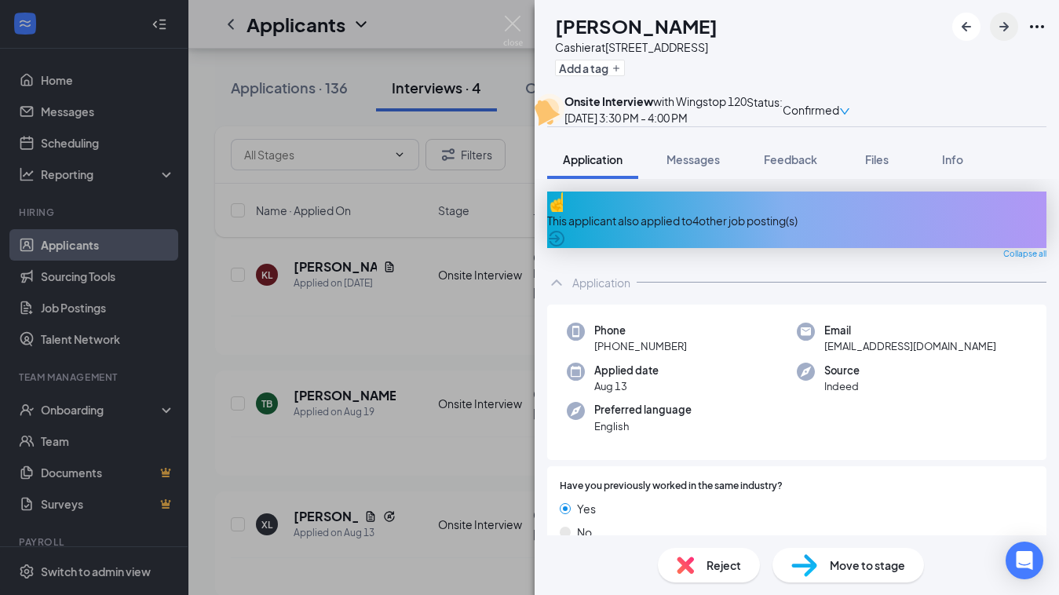
click at [1015, 26] on button "button" at bounding box center [1004, 27] width 28 height 28
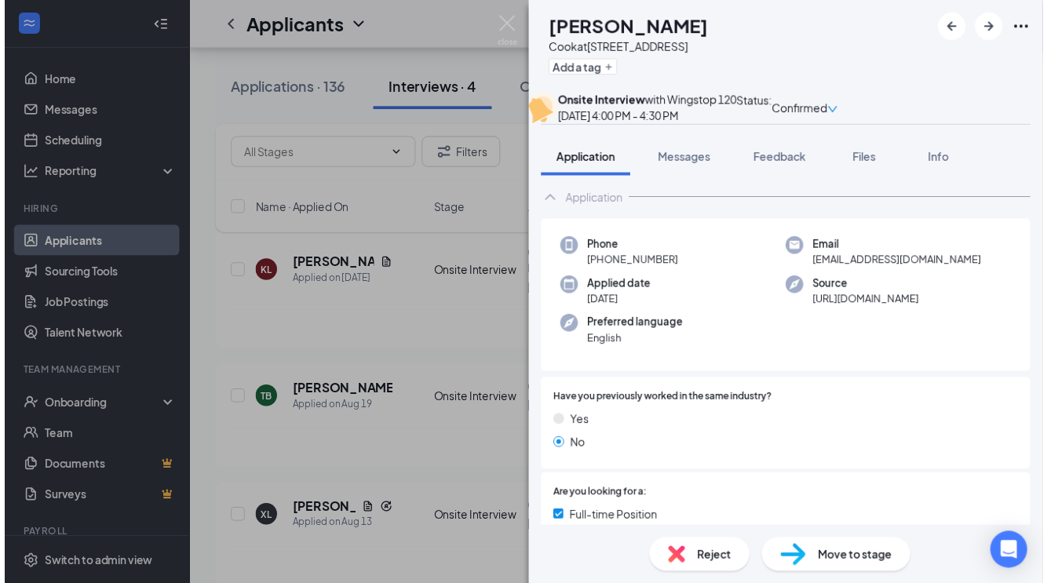
scroll to position [23, 0]
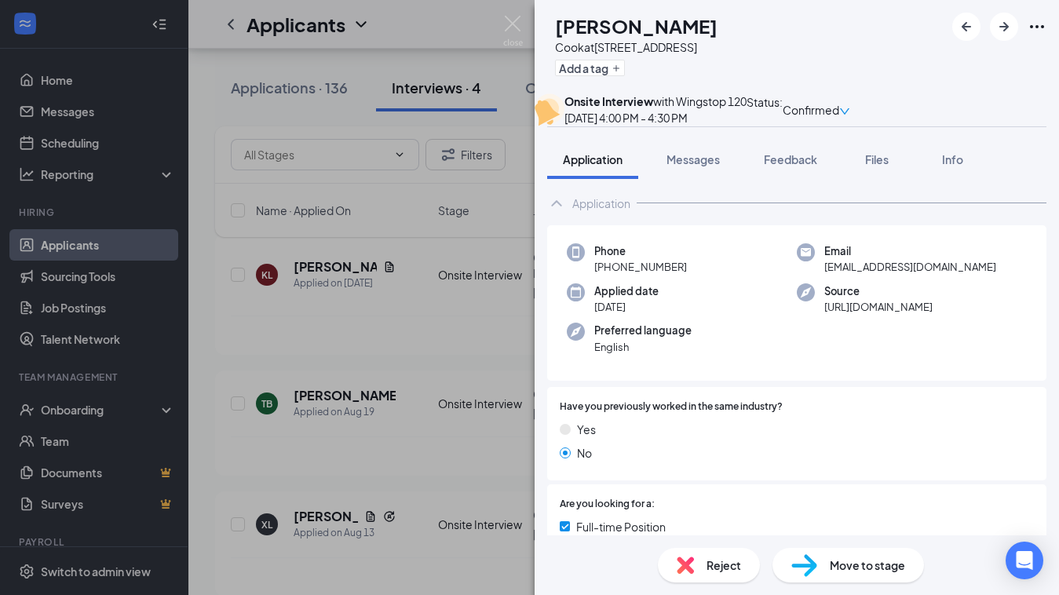
click at [831, 560] on span "Move to stage" at bounding box center [867, 564] width 75 height 17
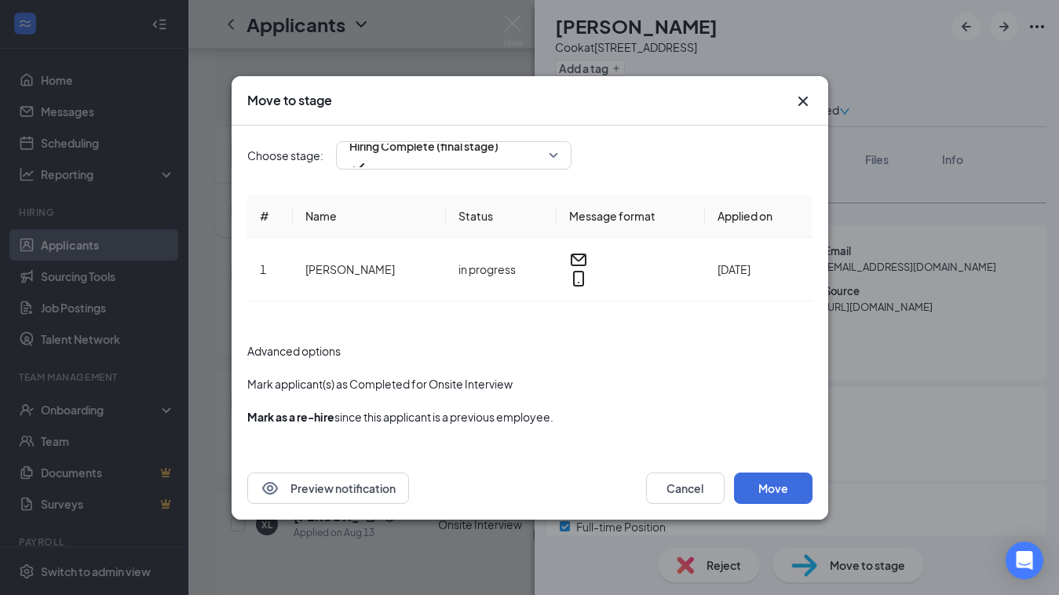
click at [801, 105] on icon "Cross" at bounding box center [802, 101] width 19 height 19
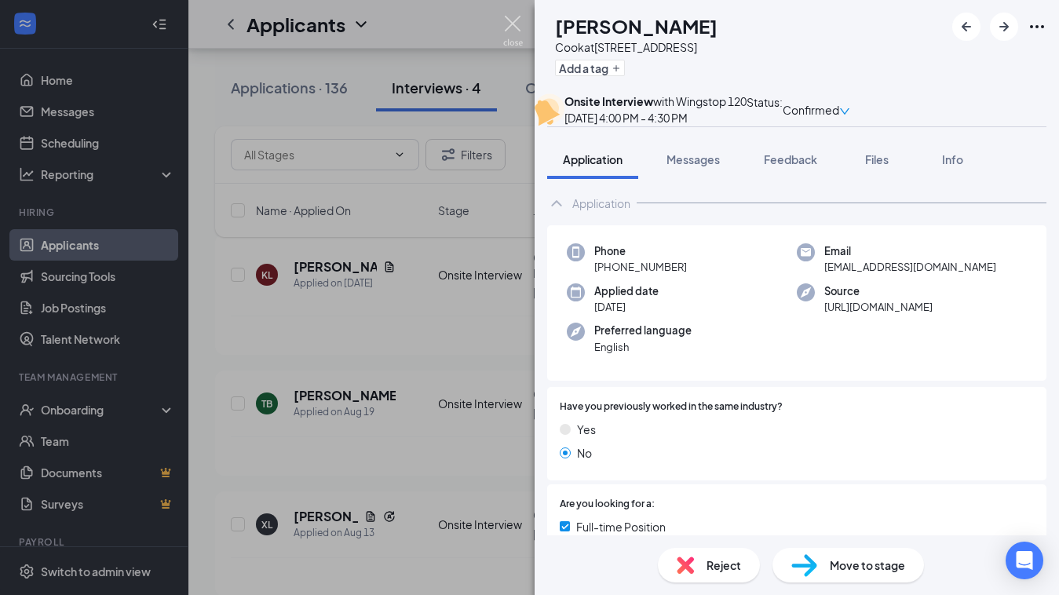
click at [519, 24] on img at bounding box center [513, 31] width 20 height 31
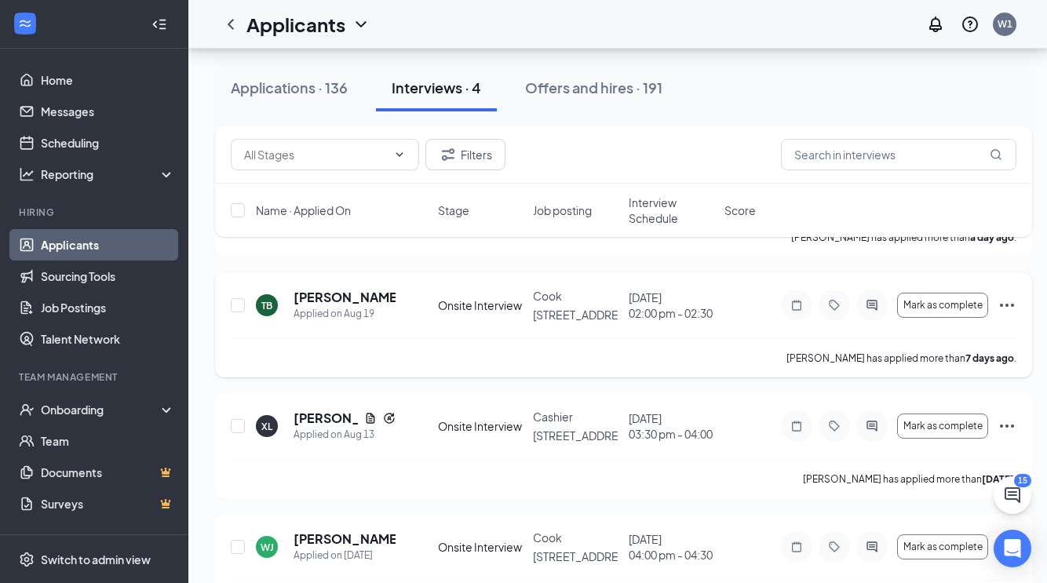
scroll to position [260, 2]
click at [81, 447] on link "Team" at bounding box center [108, 440] width 134 height 31
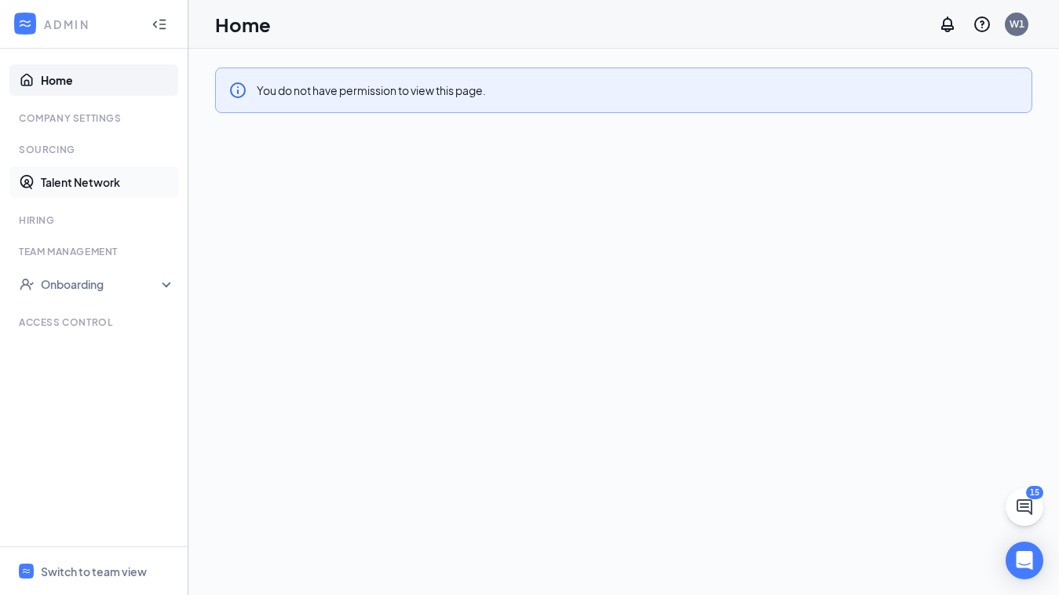
click at [75, 183] on link "Talent Network" at bounding box center [108, 181] width 134 height 31
click at [104, 571] on div "Switch to team view" at bounding box center [94, 572] width 106 height 16
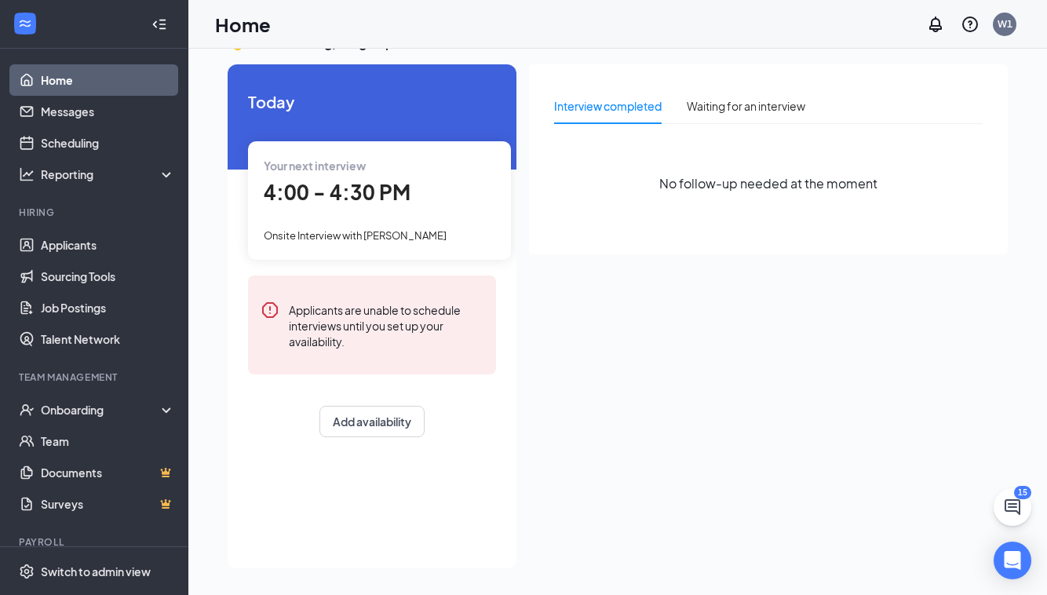
scroll to position [33, 0]
click at [356, 188] on span "4:00 - 4:30 PM" at bounding box center [337, 192] width 147 height 26
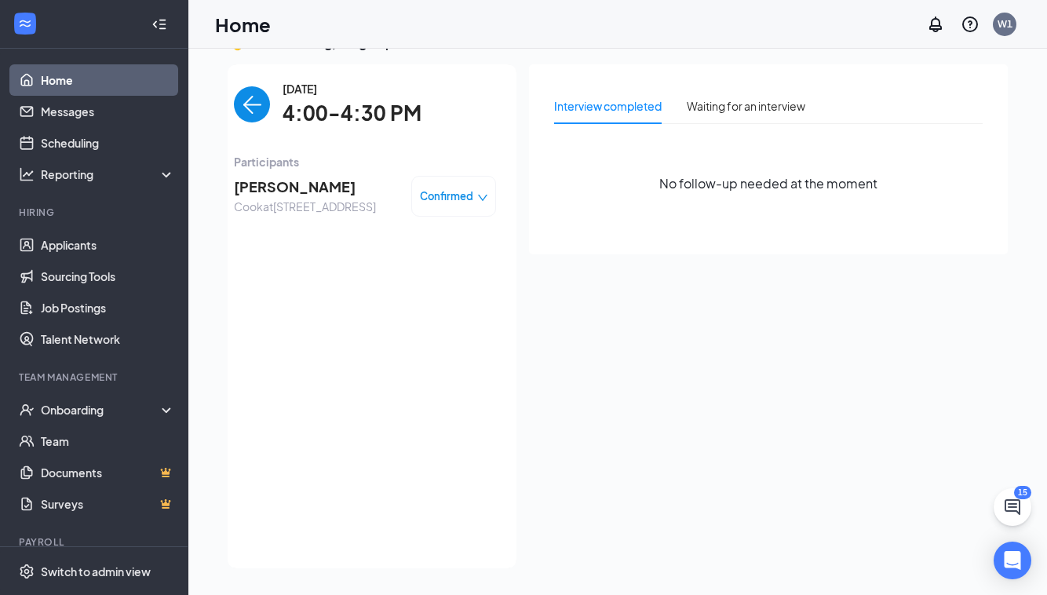
click at [474, 200] on div "Confirmed" at bounding box center [454, 196] width 68 height 16
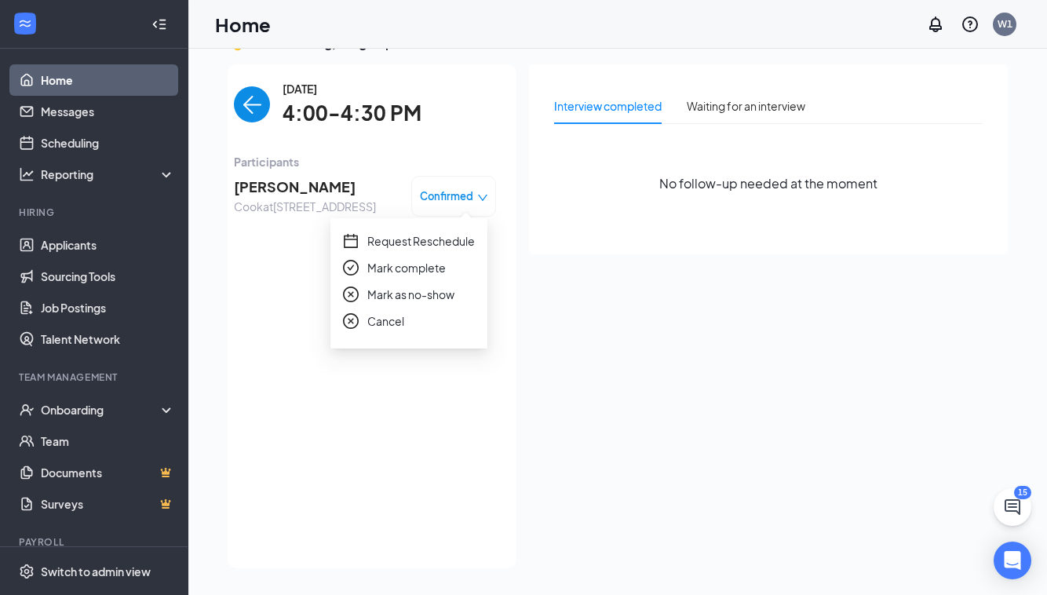
click at [404, 243] on span "Request Reschedule" at bounding box center [421, 240] width 108 height 17
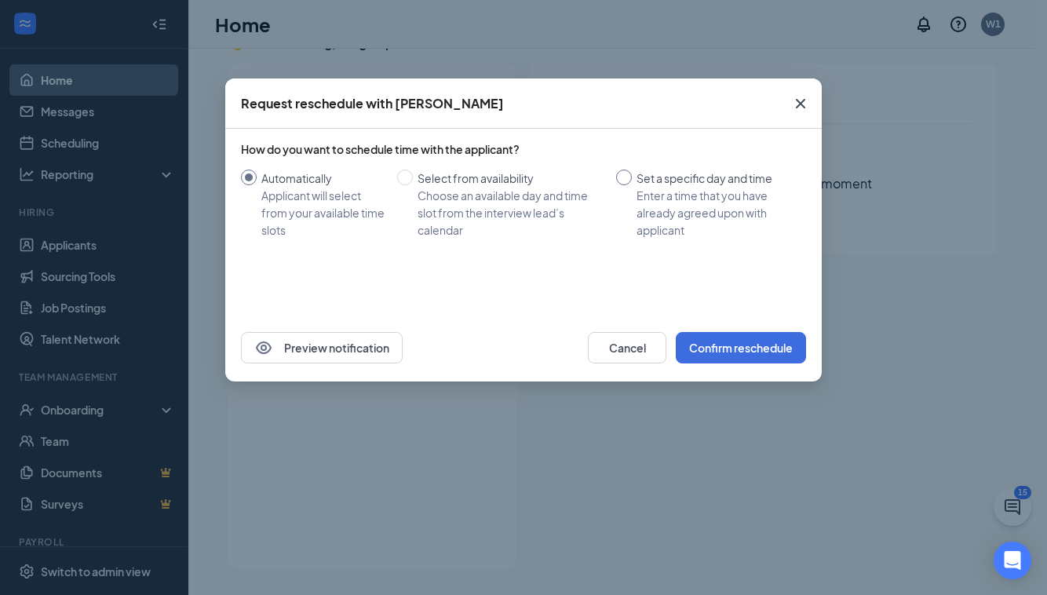
click at [630, 174] on span at bounding box center [624, 178] width 16 height 16
click at [630, 174] on input "Set a specific day and time Enter a time that you have already agreed upon with…" at bounding box center [624, 178] width 16 height 16
radio input "true"
radio input "false"
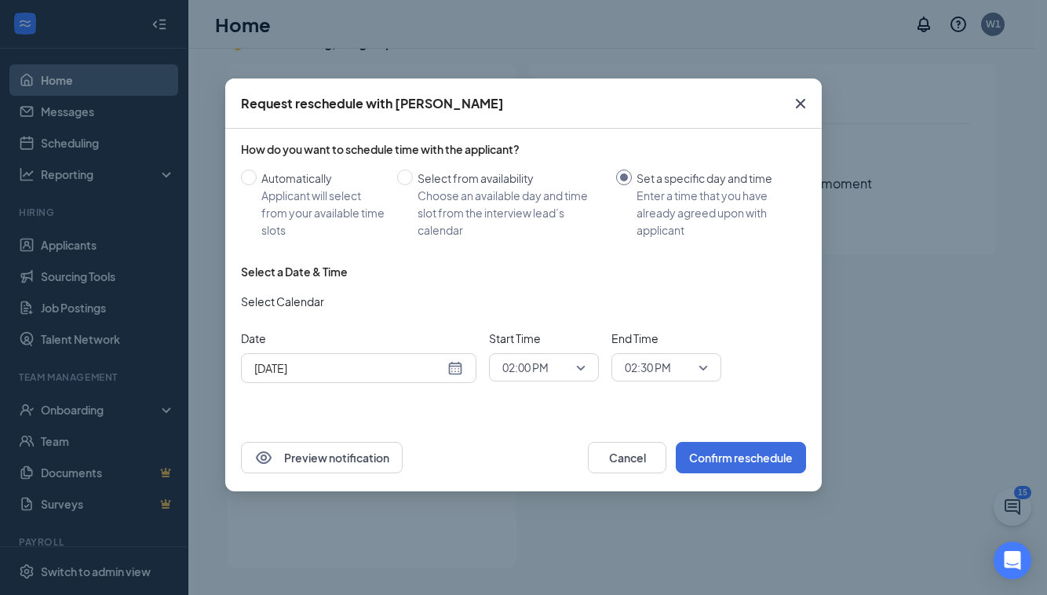
click at [448, 364] on div "[DATE]" at bounding box center [358, 367] width 209 height 17
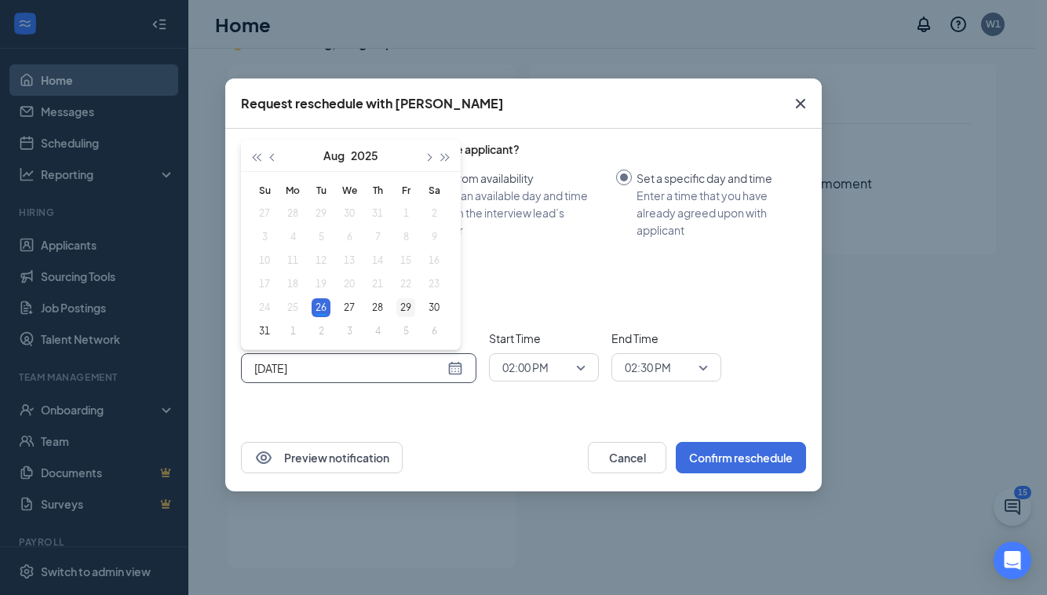
type input "[DATE]"
click at [403, 305] on div "29" at bounding box center [405, 307] width 19 height 19
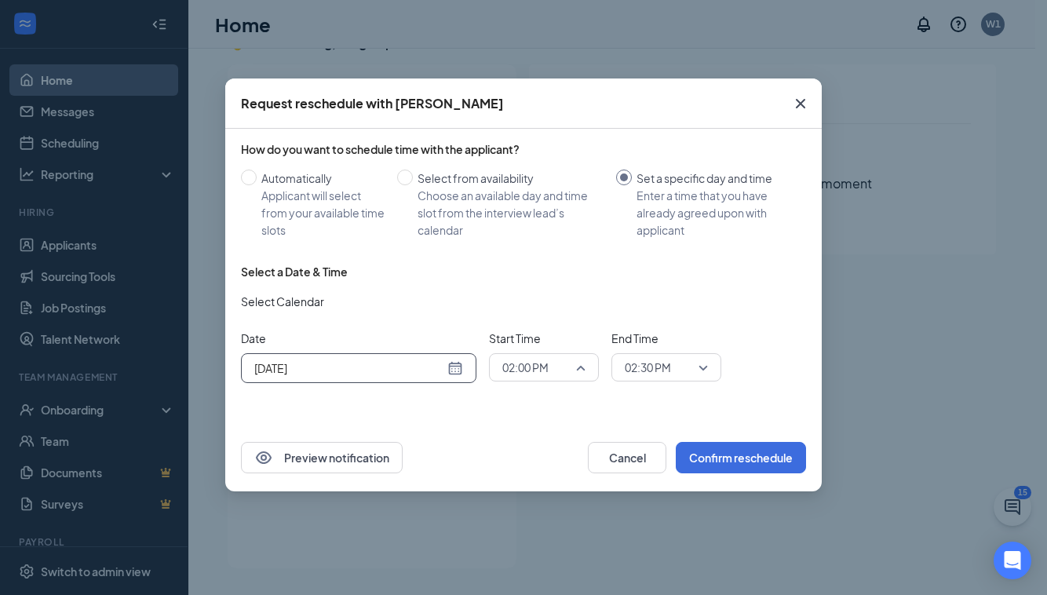
click at [575, 366] on span "02:00 PM" at bounding box center [543, 368] width 83 height 24
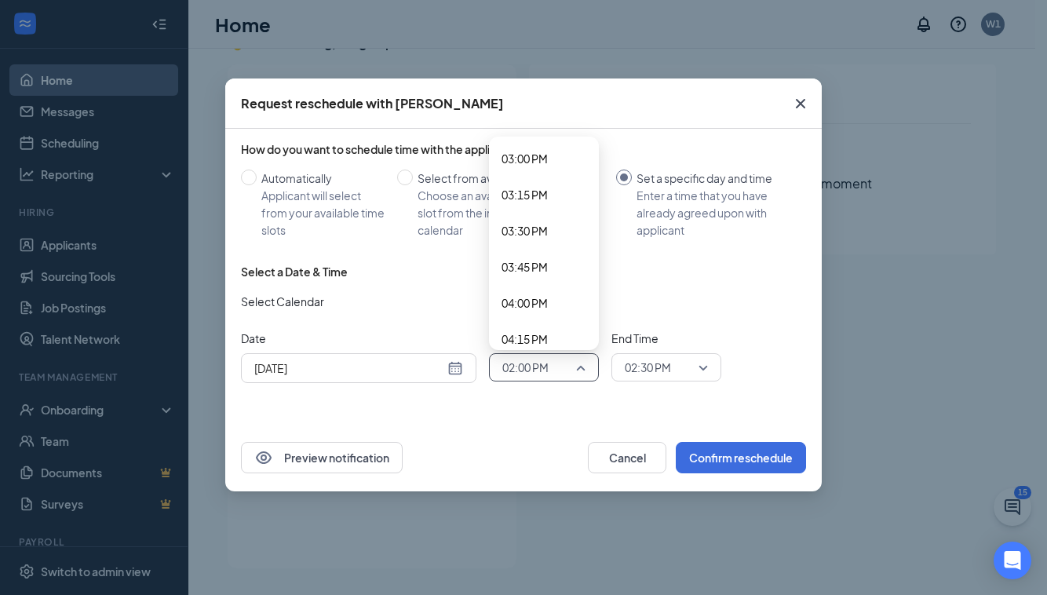
scroll to position [2173, 0]
click at [537, 298] on span "04:00 PM" at bounding box center [525, 299] width 46 height 17
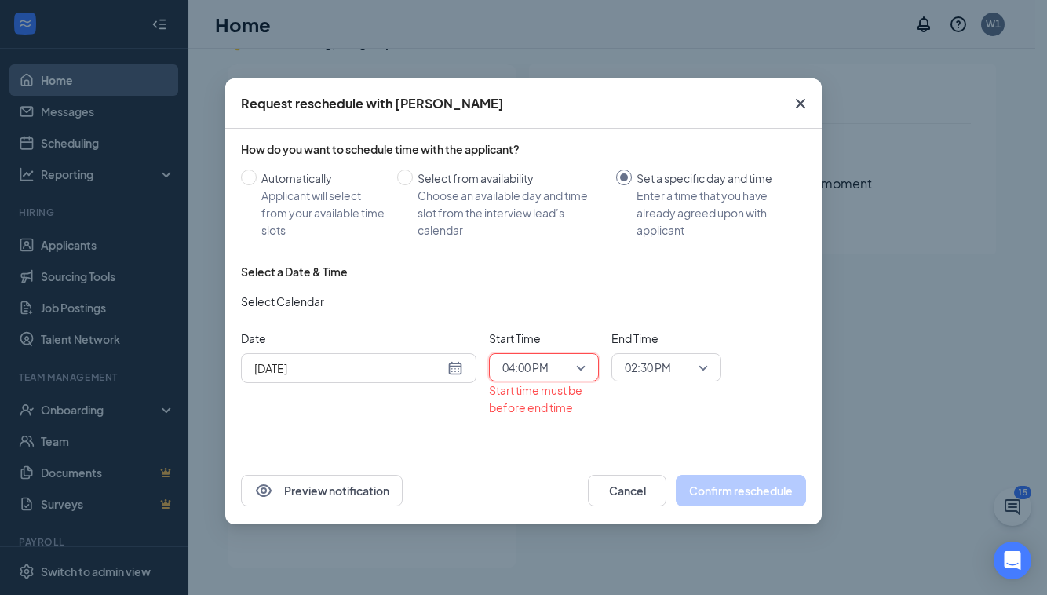
click at [699, 371] on span "02:30 PM" at bounding box center [666, 368] width 83 height 24
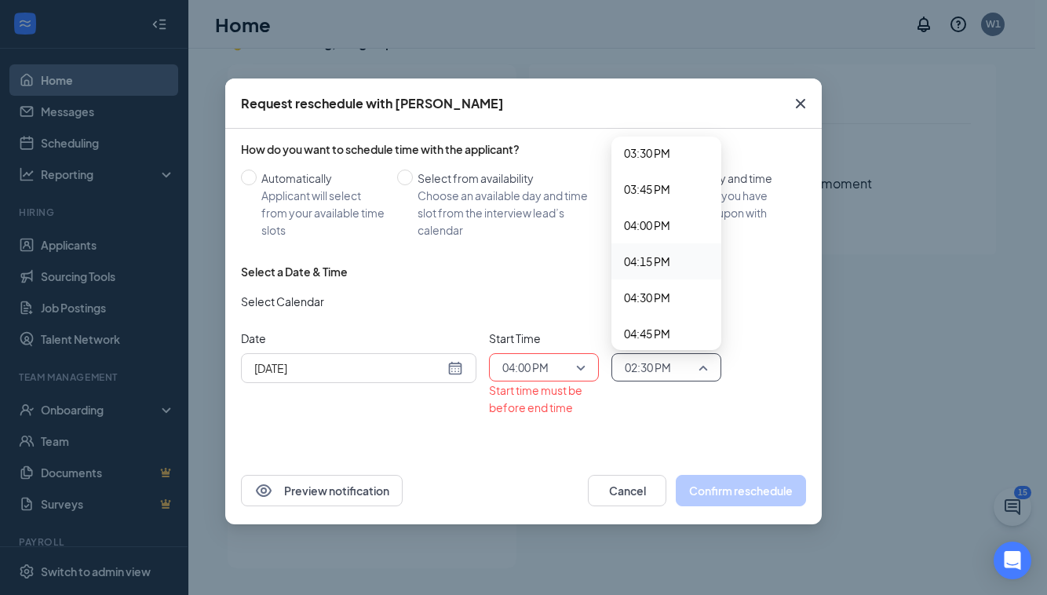
scroll to position [2254, 0]
click at [655, 299] on span "04:30 PM" at bounding box center [647, 291] width 46 height 17
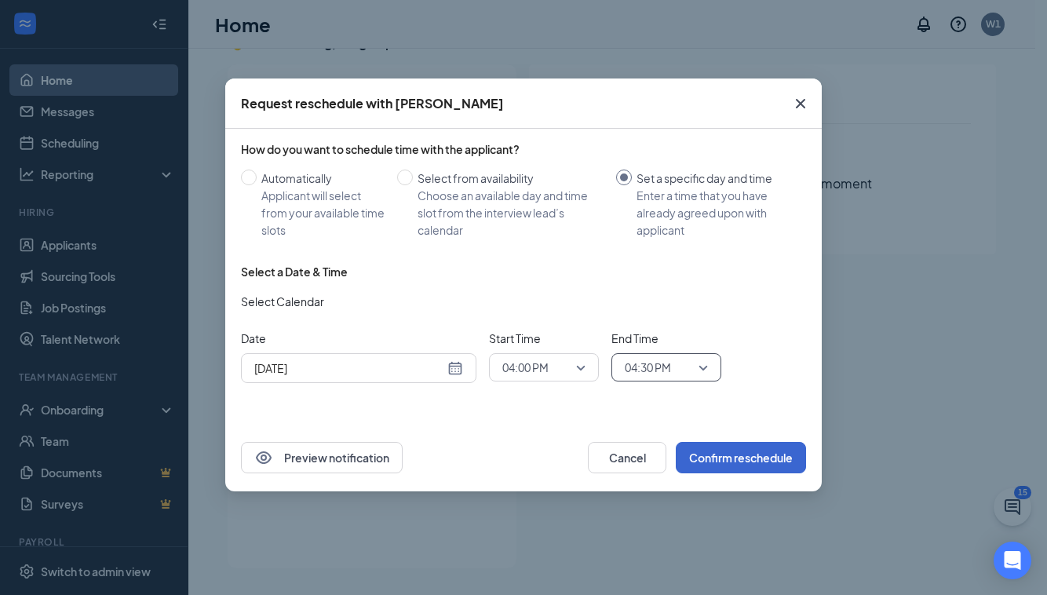
click at [742, 461] on button "Confirm reschedule" at bounding box center [741, 457] width 130 height 31
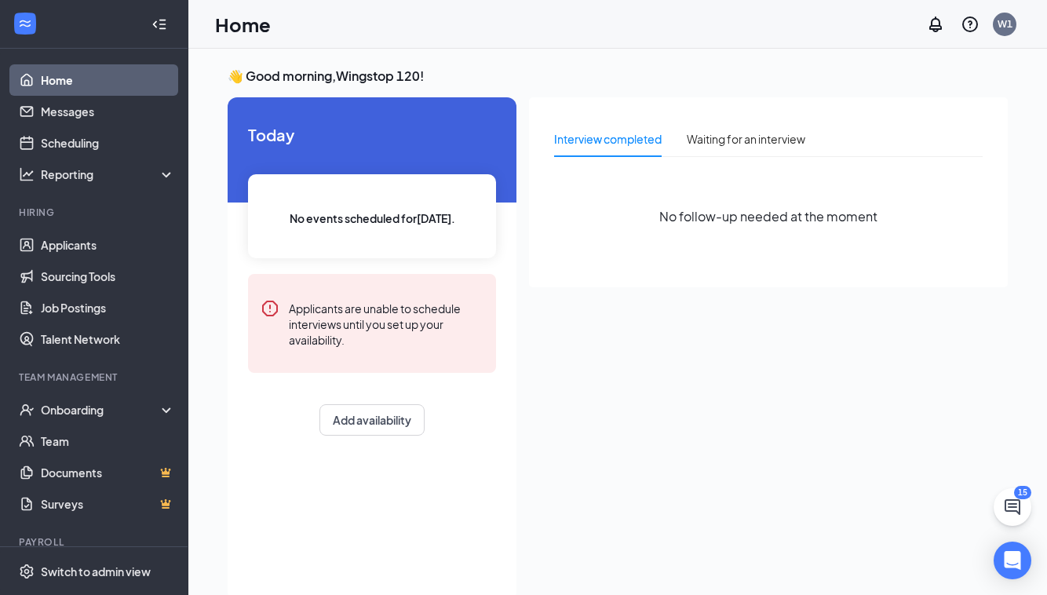
scroll to position [0, 0]
click at [767, 443] on div "Interview completed Waiting for an interview No follow-up needed at the moment" at bounding box center [768, 344] width 479 height 494
